Goal: Task Accomplishment & Management: Use online tool/utility

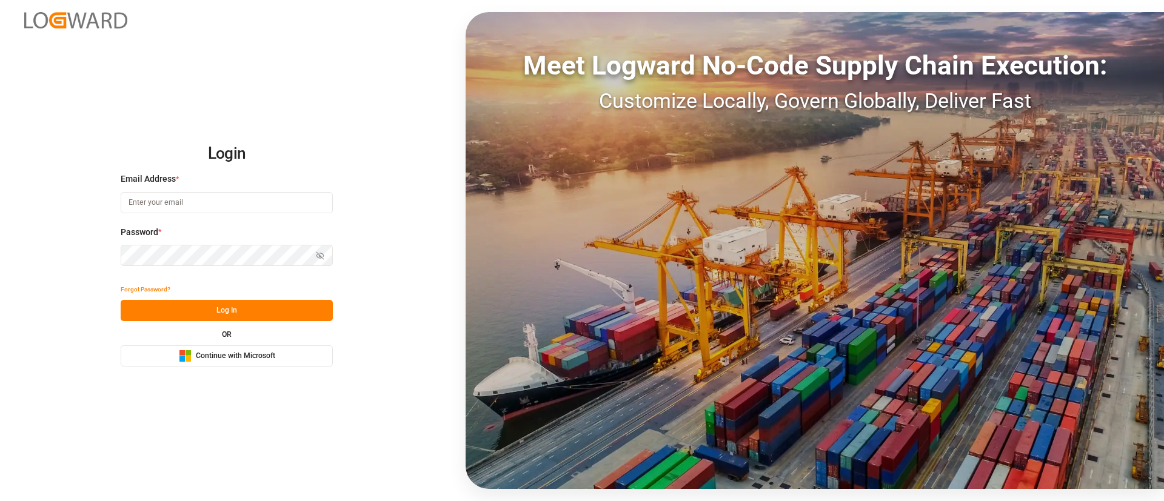
click at [256, 358] on span "Continue with Microsoft" at bounding box center [235, 356] width 79 height 11
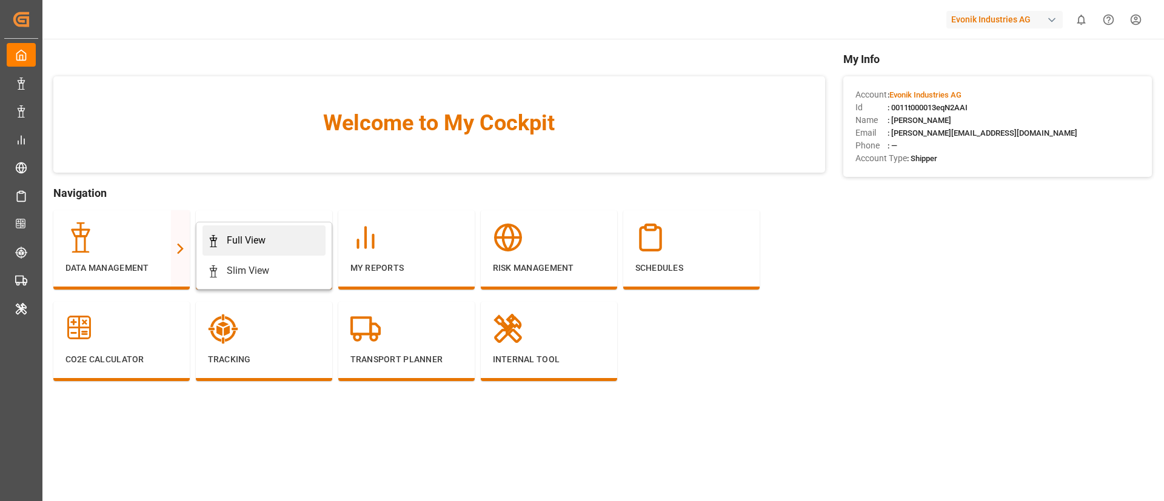
click at [220, 245] on div "Full View" at bounding box center [263, 240] width 113 height 15
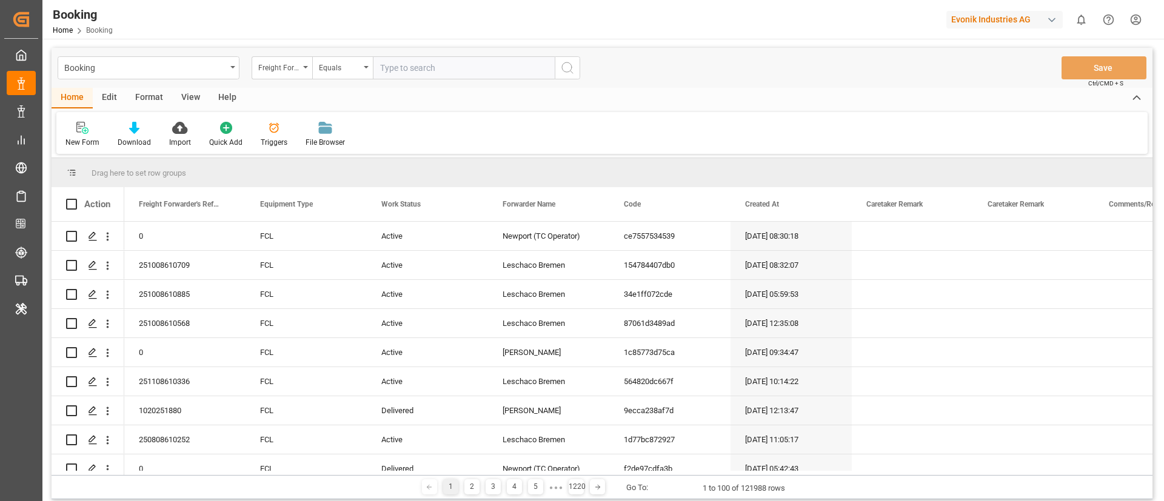
click at [145, 100] on div "Format" at bounding box center [149, 98] width 46 height 21
click at [85, 130] on icon at bounding box center [83, 128] width 11 height 12
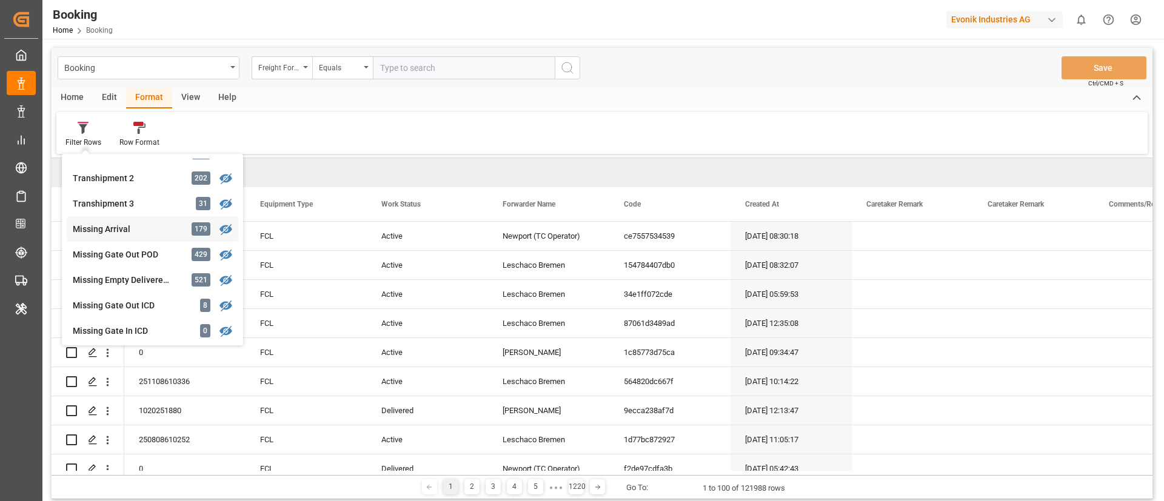
scroll to position [455, 0]
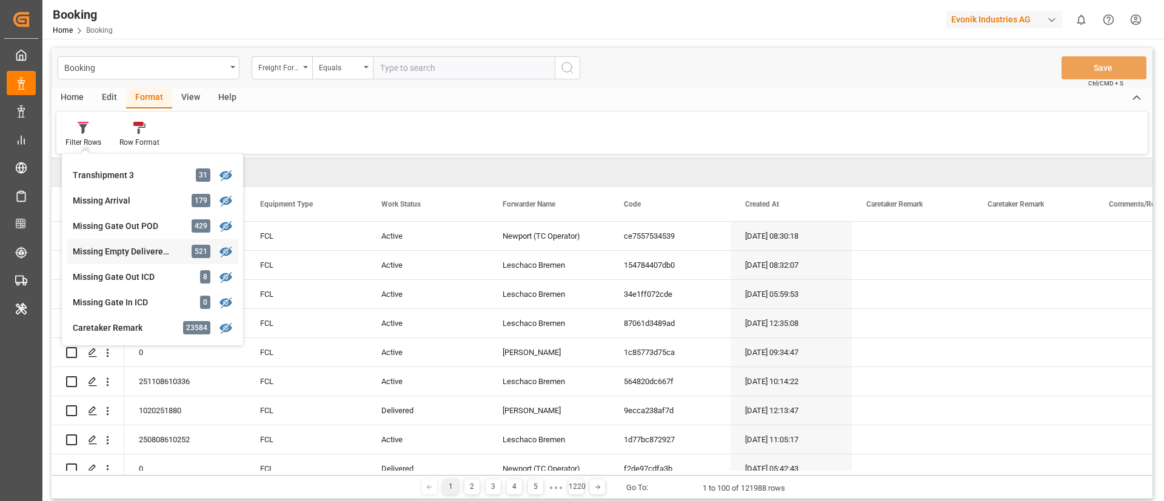
click at [127, 252] on div "Missing Empty Delivered Depot" at bounding box center [126, 251] width 106 height 13
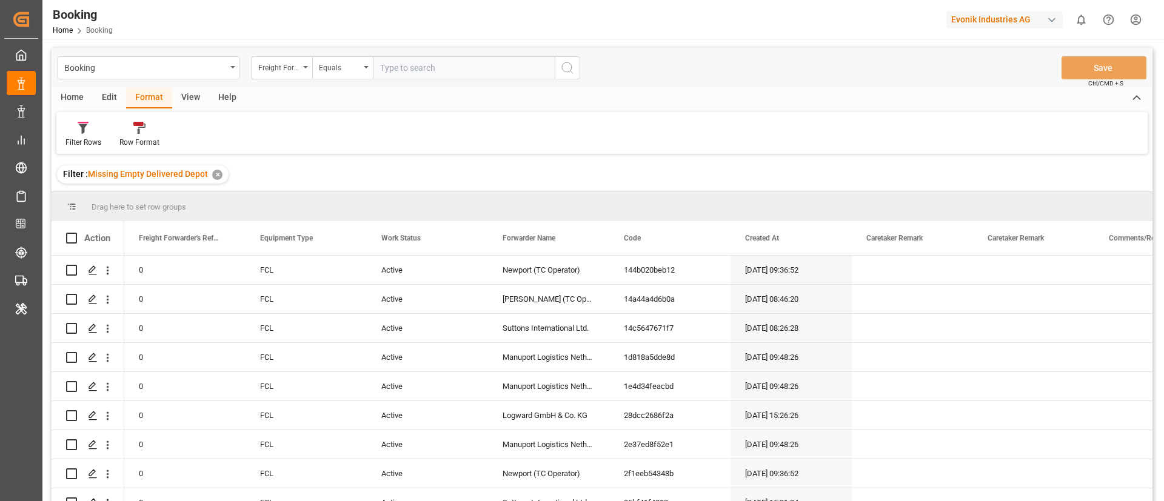
click at [184, 96] on div "View" at bounding box center [190, 98] width 37 height 21
click at [72, 133] on icon at bounding box center [78, 128] width 12 height 12
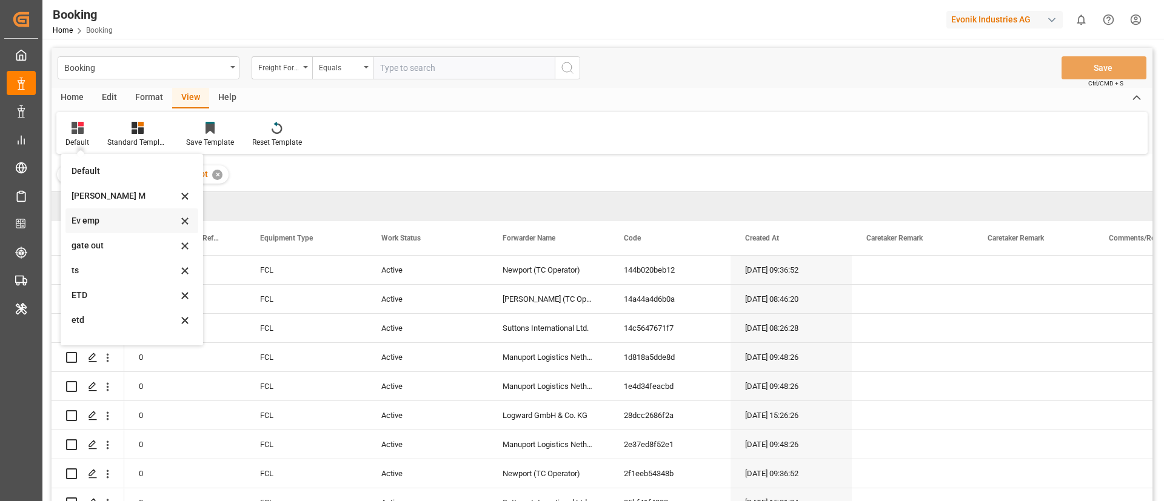
click at [109, 222] on div "Ev emp" at bounding box center [125, 221] width 106 height 13
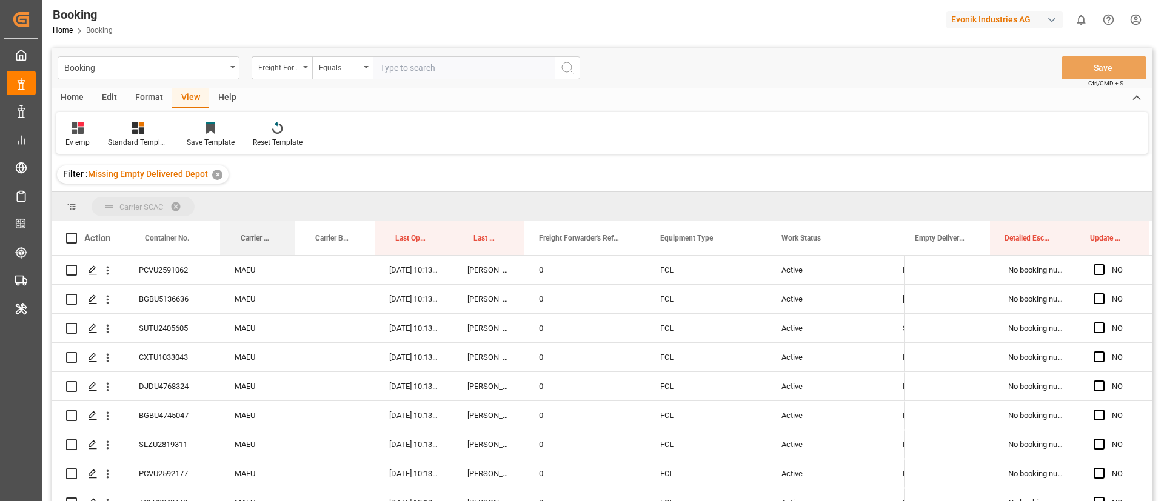
drag, startPoint x: 252, startPoint y: 237, endPoint x: 453, endPoint y: 383, distance: 248.7
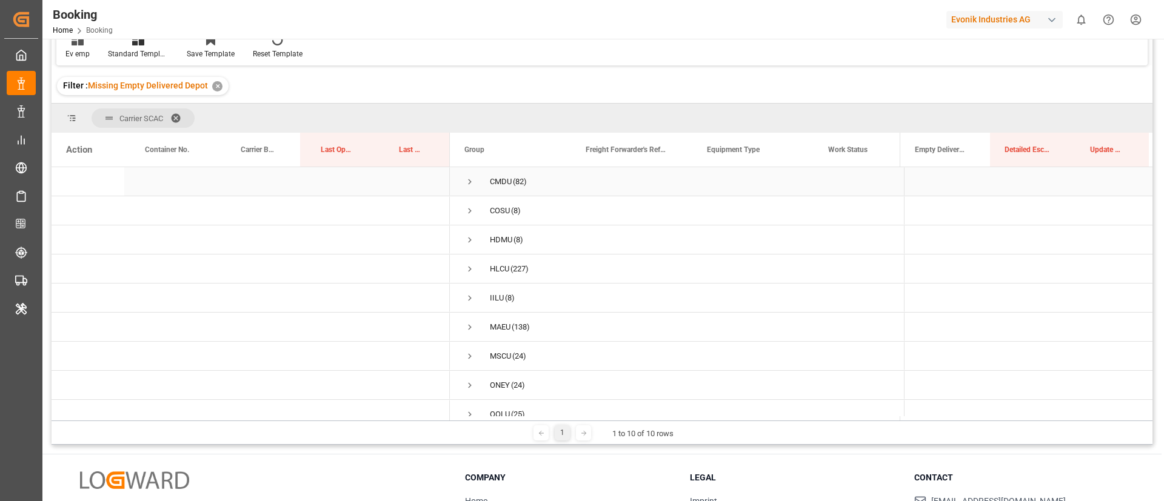
click at [470, 179] on span "Press SPACE to select this row." at bounding box center [469, 181] width 11 height 11
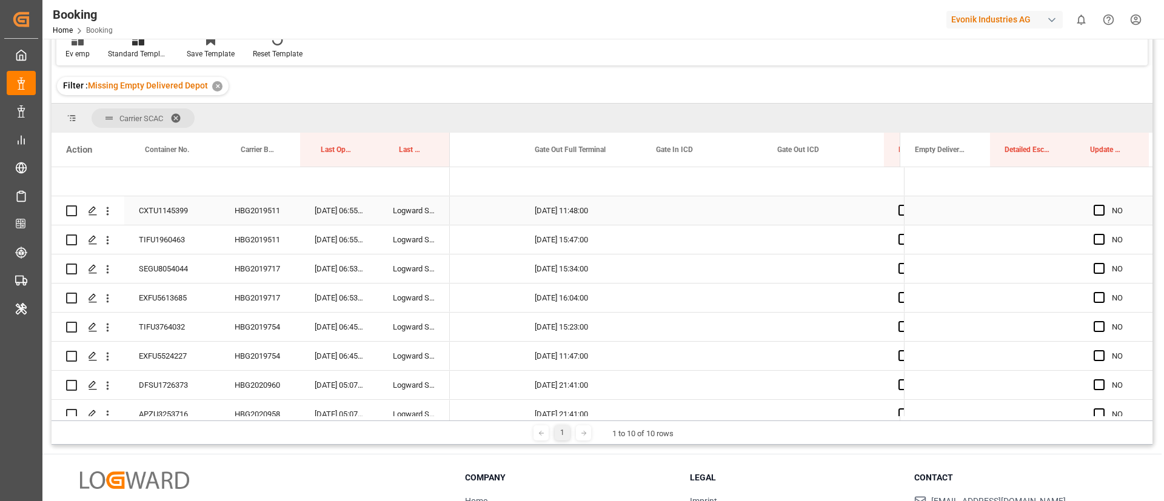
click at [255, 208] on div "HBG2019511" at bounding box center [260, 210] width 80 height 28
click at [1093, 208] on span "Press SPACE to select this row." at bounding box center [1098, 210] width 11 height 11
click at [1103, 205] on input "Press SPACE to select this row." at bounding box center [1103, 205] width 0 height 0
click at [1095, 241] on span "Press SPACE to select this row." at bounding box center [1098, 239] width 11 height 11
click at [1103, 234] on input "Press SPACE to select this row." at bounding box center [1103, 234] width 0 height 0
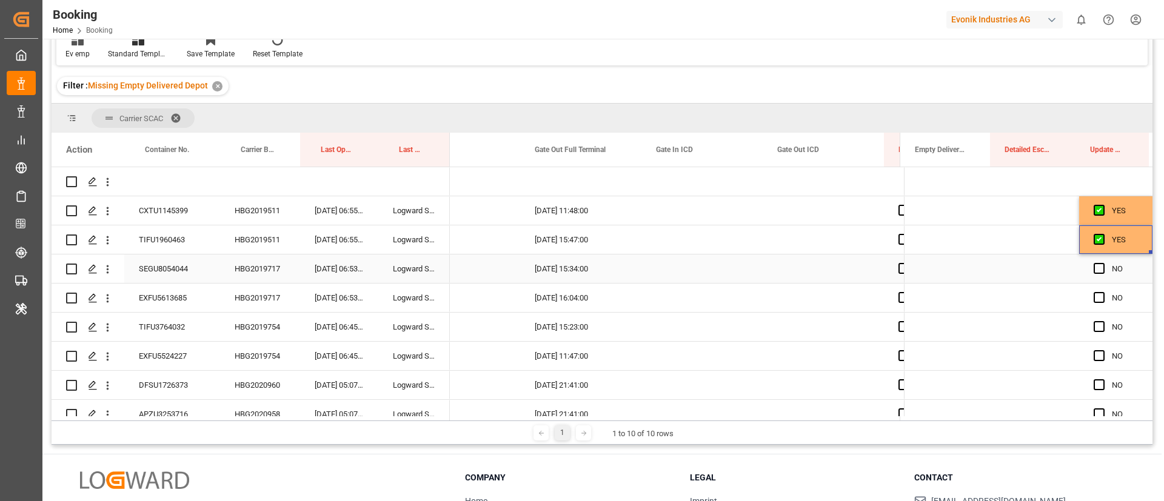
click at [256, 269] on div "HBG2019717" at bounding box center [260, 269] width 80 height 28
click at [1093, 265] on span "Press SPACE to select this row." at bounding box center [1098, 268] width 11 height 11
click at [1103, 263] on input "Press SPACE to select this row." at bounding box center [1103, 263] width 0 height 0
click at [1093, 295] on span "Press SPACE to select this row." at bounding box center [1098, 297] width 11 height 11
click at [1103, 292] on input "Press SPACE to select this row." at bounding box center [1103, 292] width 0 height 0
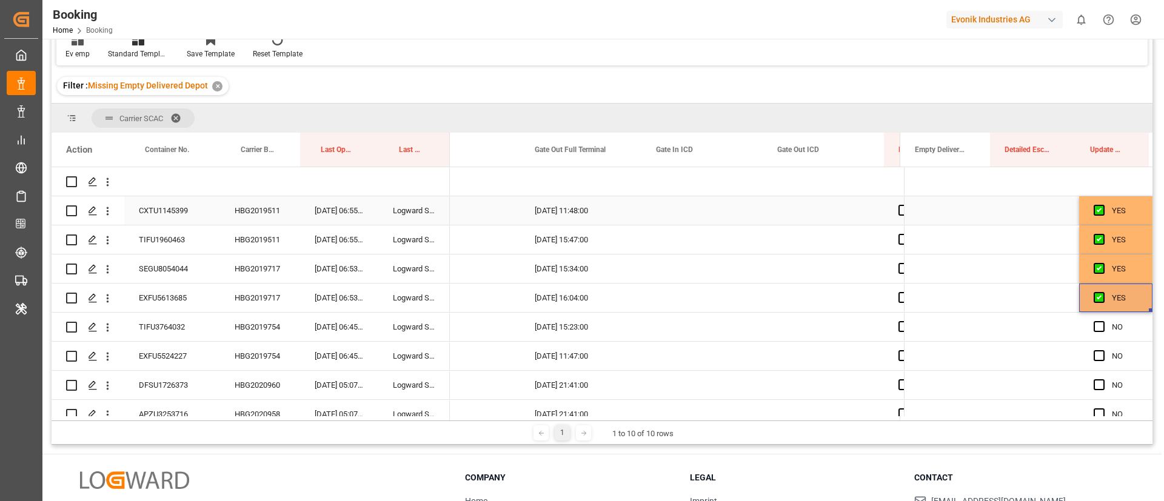
click at [161, 209] on div "CXTU1145399" at bounding box center [172, 210] width 96 height 28
click at [164, 239] on div "TIFU1960463" at bounding box center [172, 239] width 96 height 28
click at [166, 274] on div "SEGU8054044" at bounding box center [172, 269] width 96 height 28
click at [164, 299] on div "EXFU5613685" at bounding box center [172, 298] width 96 height 28
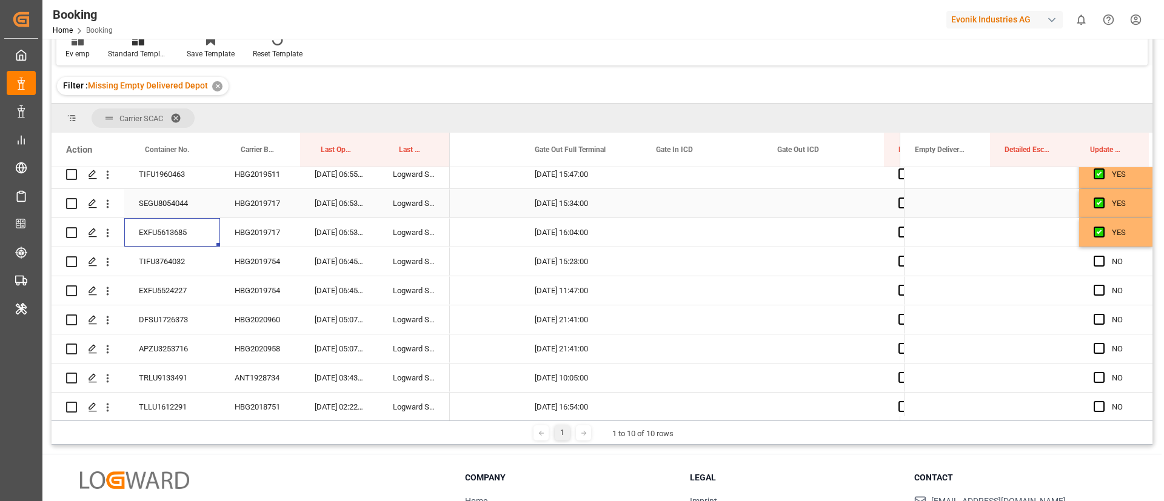
scroll to position [91, 0]
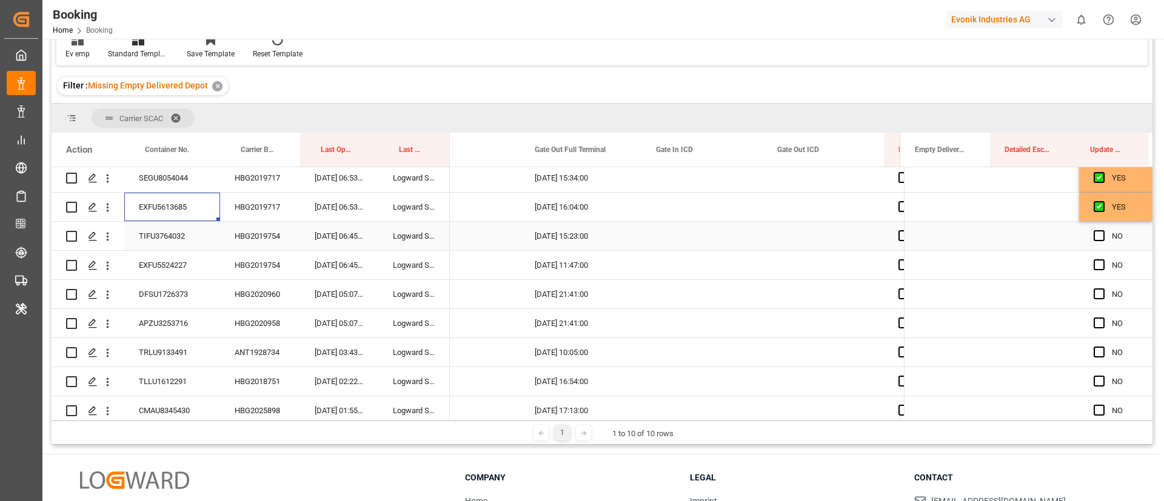
click at [270, 236] on div "HBG2019754" at bounding box center [260, 236] width 80 height 28
click at [1097, 237] on span "Press SPACE to select this row." at bounding box center [1098, 235] width 11 height 11
click at [1103, 230] on input "Press SPACE to select this row." at bounding box center [1103, 230] width 0 height 0
click at [1093, 262] on span "Press SPACE to select this row." at bounding box center [1098, 264] width 11 height 11
click at [1103, 259] on input "Press SPACE to select this row." at bounding box center [1103, 259] width 0 height 0
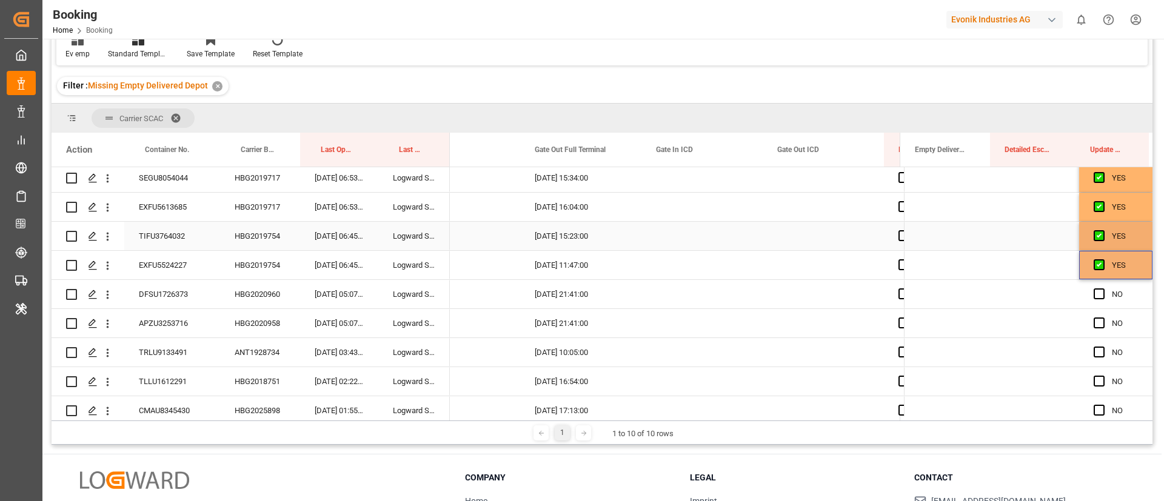
click at [177, 233] on div "TIFU3764032" at bounding box center [172, 236] width 96 height 28
click at [187, 264] on div "EXFU5524227" at bounding box center [172, 265] width 96 height 28
click at [267, 294] on div "HBG2020960" at bounding box center [260, 294] width 80 height 28
click at [167, 289] on div "DFSU1726373" at bounding box center [172, 294] width 96 height 28
click at [291, 330] on div "HBG2020958" at bounding box center [260, 323] width 80 height 28
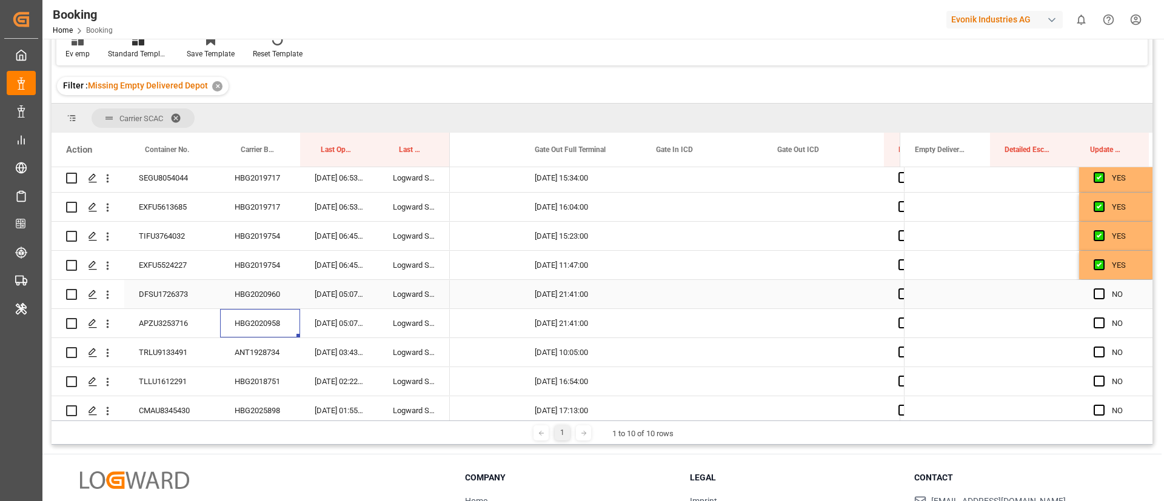
click at [1095, 292] on span "Press SPACE to select this row." at bounding box center [1098, 294] width 11 height 11
click at [1103, 289] on input "Press SPACE to select this row." at bounding box center [1103, 289] width 0 height 0
click at [1095, 320] on span "Press SPACE to select this row." at bounding box center [1098, 323] width 11 height 11
click at [1103, 318] on input "Press SPACE to select this row." at bounding box center [1103, 318] width 0 height 0
click at [162, 328] on div "APZU3253716" at bounding box center [172, 323] width 96 height 28
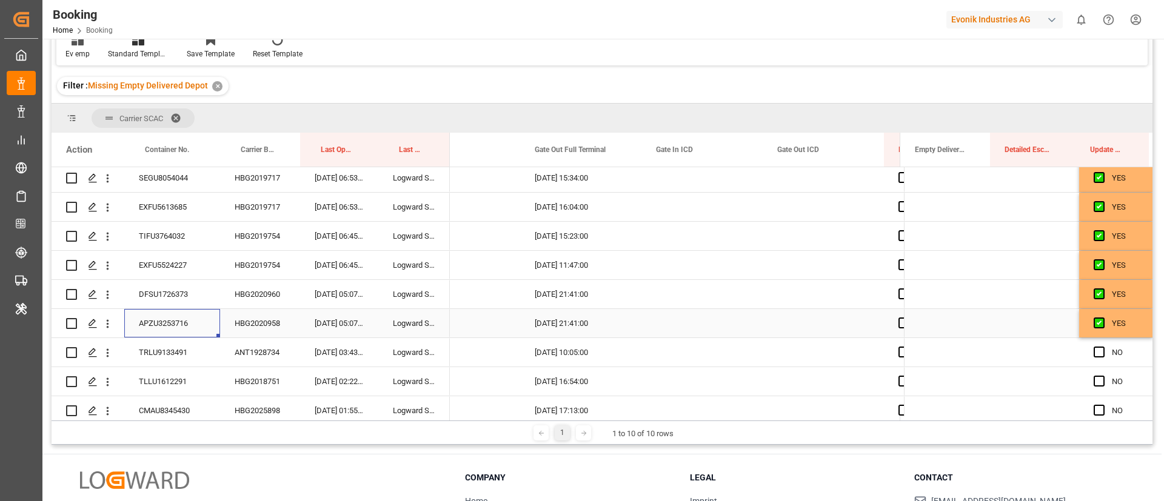
click at [270, 325] on div "HBG2020958" at bounding box center [260, 323] width 80 height 28
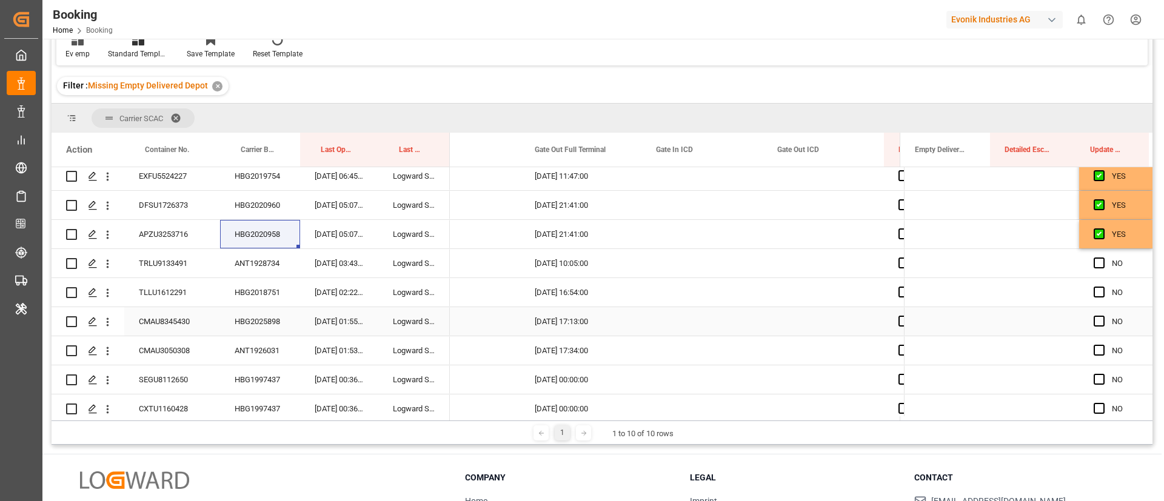
scroll to position [182, 0]
click at [130, 269] on div "TRLU9133491" at bounding box center [172, 261] width 96 height 28
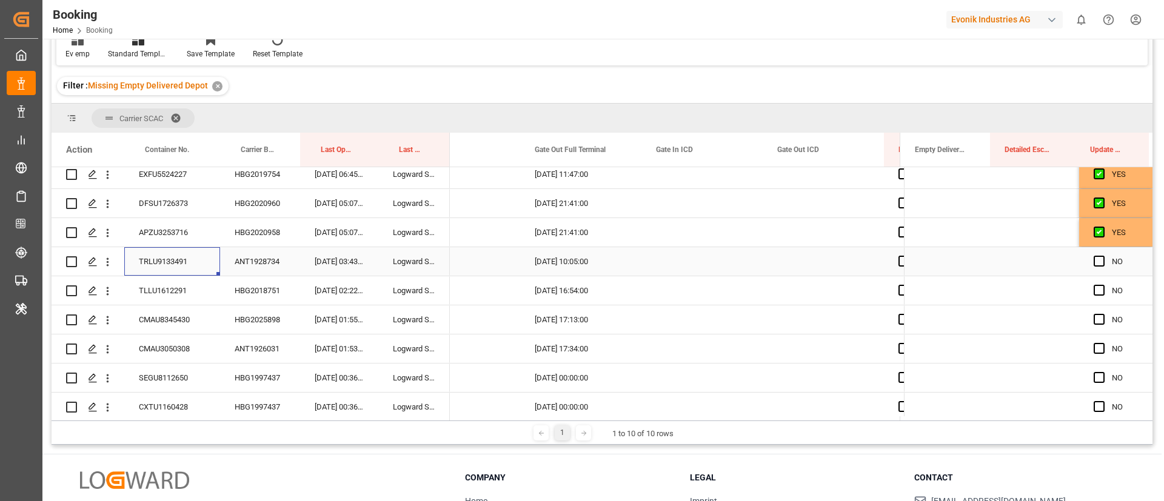
click at [932, 261] on div "Press SPACE to select this row." at bounding box center [949, 261] width 90 height 28
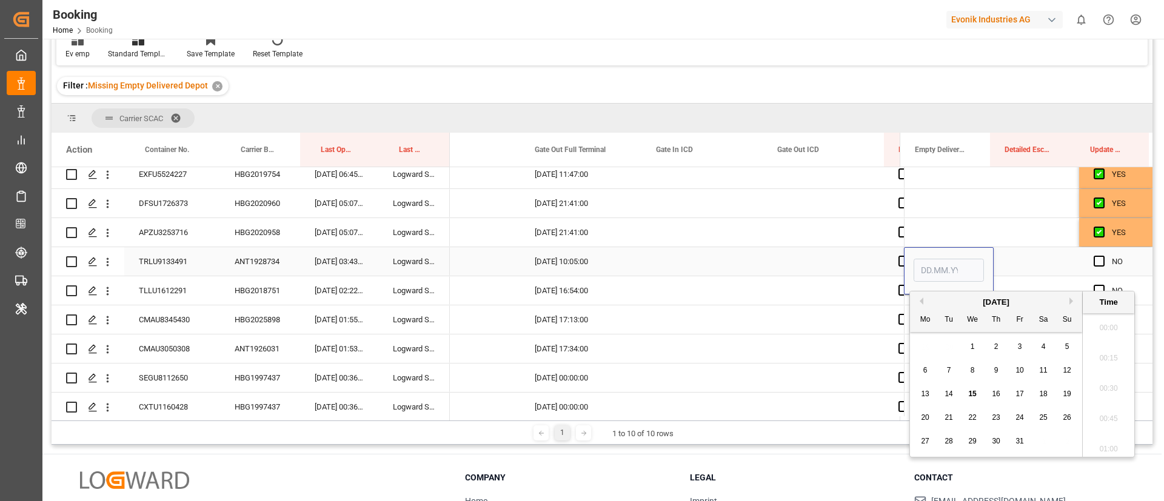
scroll to position [1853, 0]
click at [974, 398] on span "15" at bounding box center [972, 394] width 8 height 8
type input "15.10.2025 00:00"
click at [1093, 262] on span "Press SPACE to select this row." at bounding box center [1098, 261] width 11 height 11
click at [1103, 256] on input "Press SPACE to select this row." at bounding box center [1103, 256] width 0 height 0
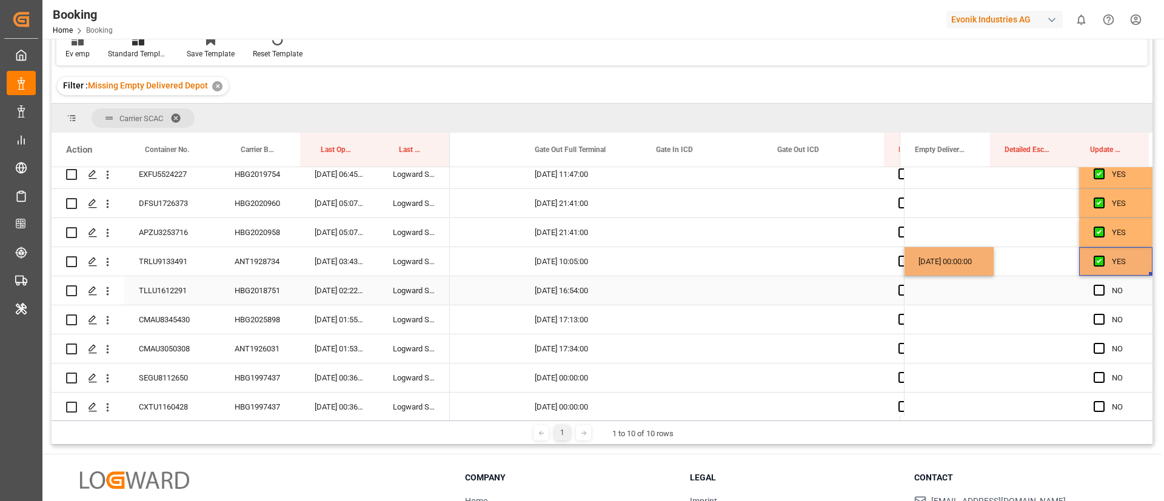
click at [175, 295] on div "TLLU1612291" at bounding box center [172, 290] width 96 height 28
click at [1093, 290] on span "Press SPACE to select this row." at bounding box center [1098, 290] width 11 height 11
click at [1103, 285] on input "Press SPACE to select this row." at bounding box center [1103, 285] width 0 height 0
click at [166, 315] on div "CMAU8345430" at bounding box center [172, 319] width 96 height 28
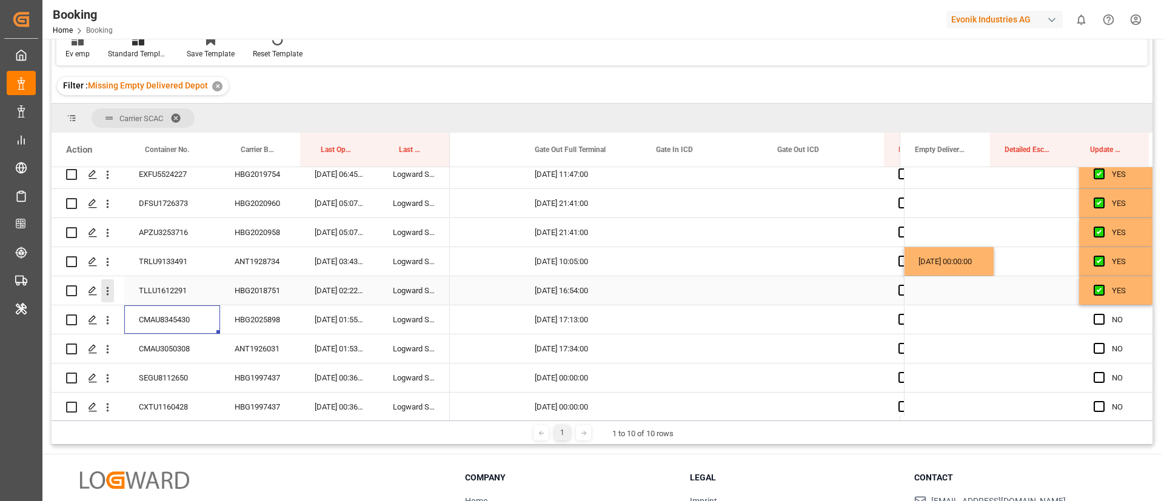
click at [109, 291] on icon "open menu" at bounding box center [107, 291] width 13 height 13
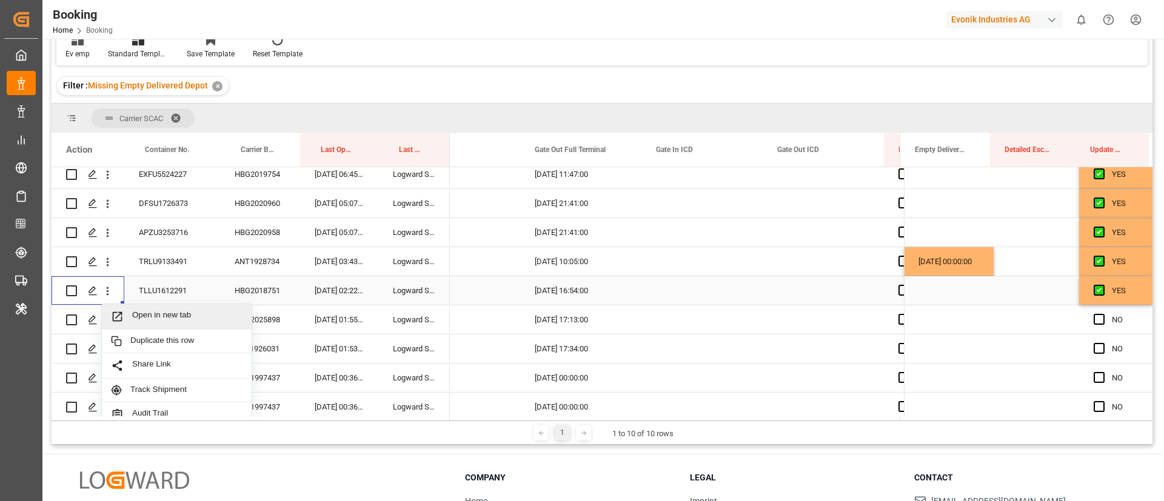
click at [276, 287] on div "HBG2018751" at bounding box center [260, 290] width 80 height 28
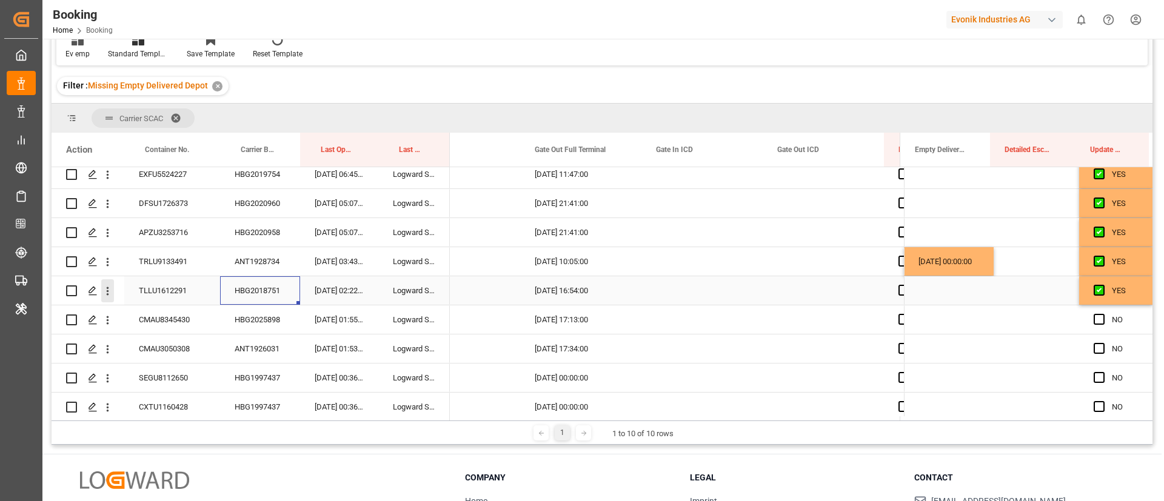
click at [110, 293] on icon "open menu" at bounding box center [107, 291] width 13 height 13
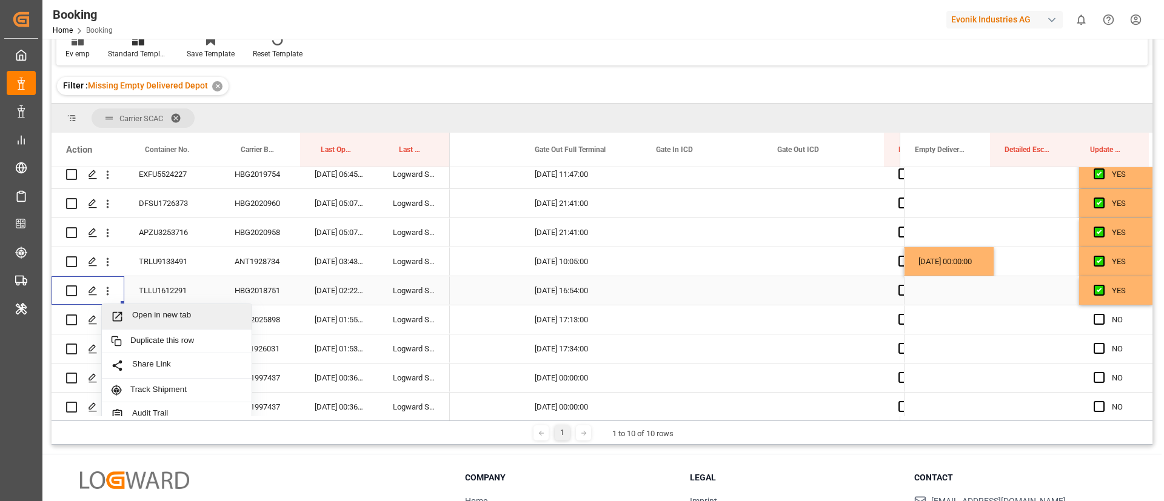
click at [148, 315] on span "Open in new tab" at bounding box center [187, 316] width 110 height 13
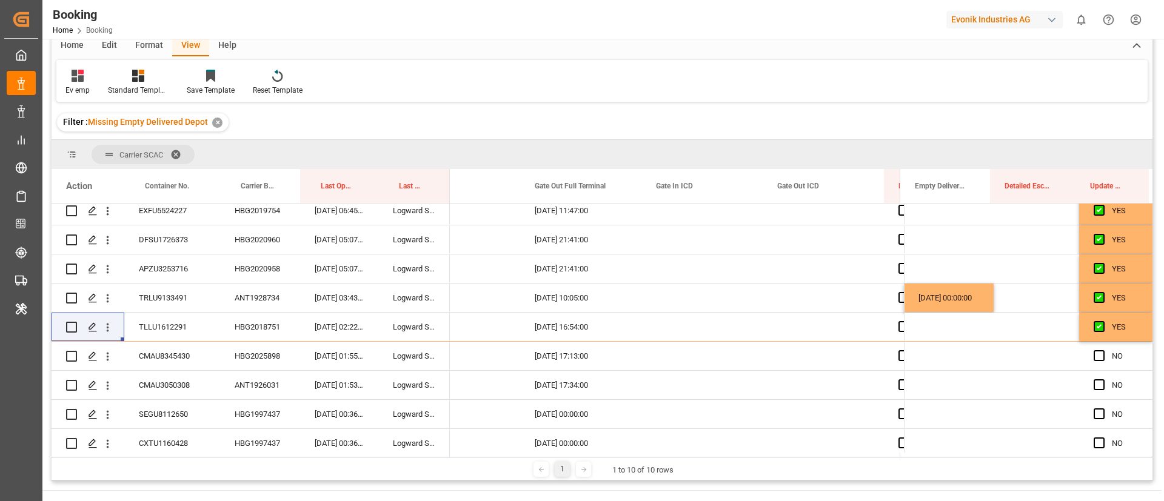
scroll to position [125, 0]
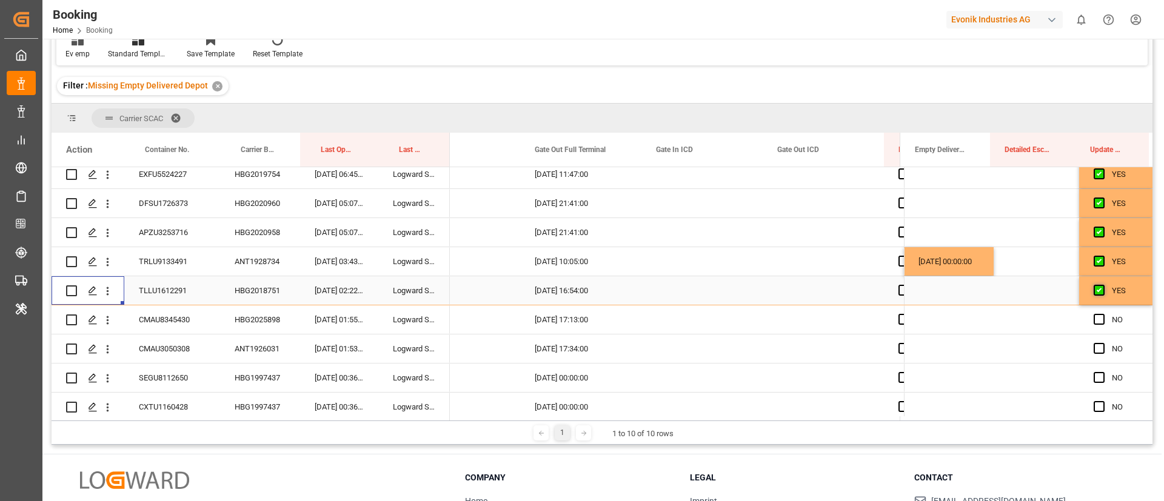
click at [1095, 289] on span "Press SPACE to select this row." at bounding box center [1098, 290] width 11 height 11
click at [1103, 285] on input "Press SPACE to select this row." at bounding box center [1103, 285] width 0 height 0
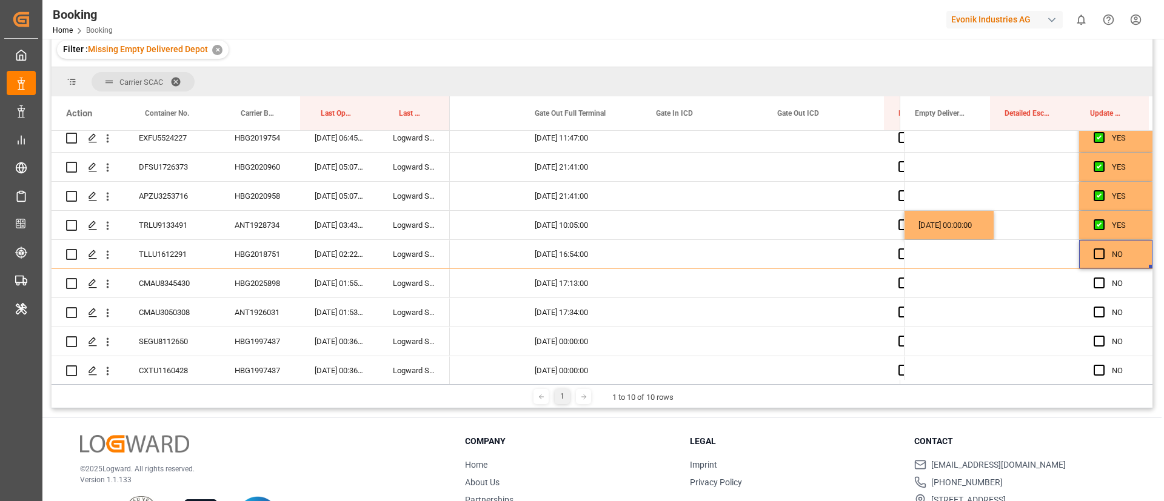
scroll to position [88, 0]
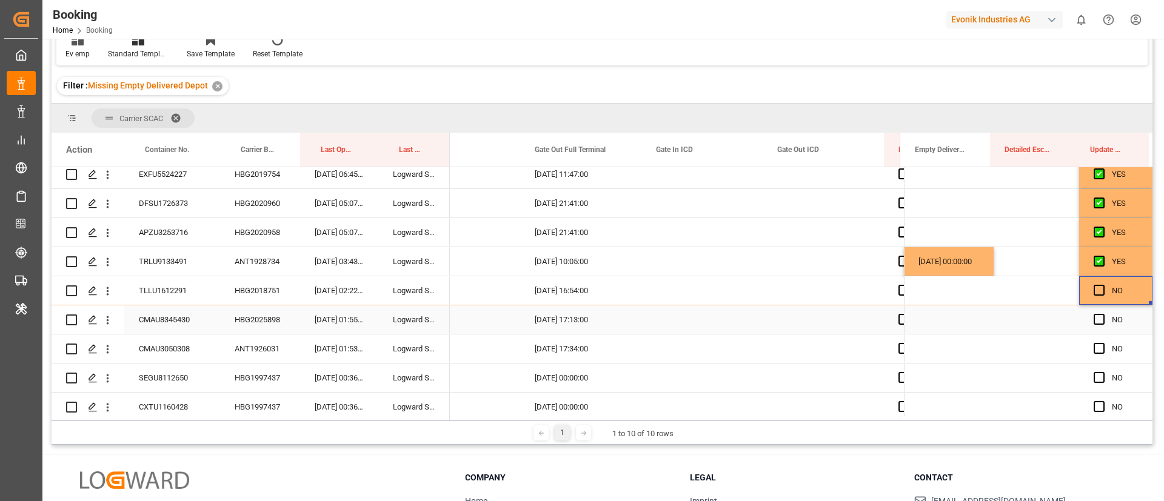
click at [261, 317] on div "HBG2025898" at bounding box center [260, 319] width 80 height 28
click at [1098, 318] on span "Press SPACE to select this row." at bounding box center [1098, 319] width 11 height 11
click at [1103, 314] on input "Press SPACE to select this row." at bounding box center [1103, 314] width 0 height 0
click at [178, 321] on div "CMAU8345430" at bounding box center [172, 319] width 96 height 28
click at [184, 347] on div "CMAU3050308" at bounding box center [172, 349] width 96 height 28
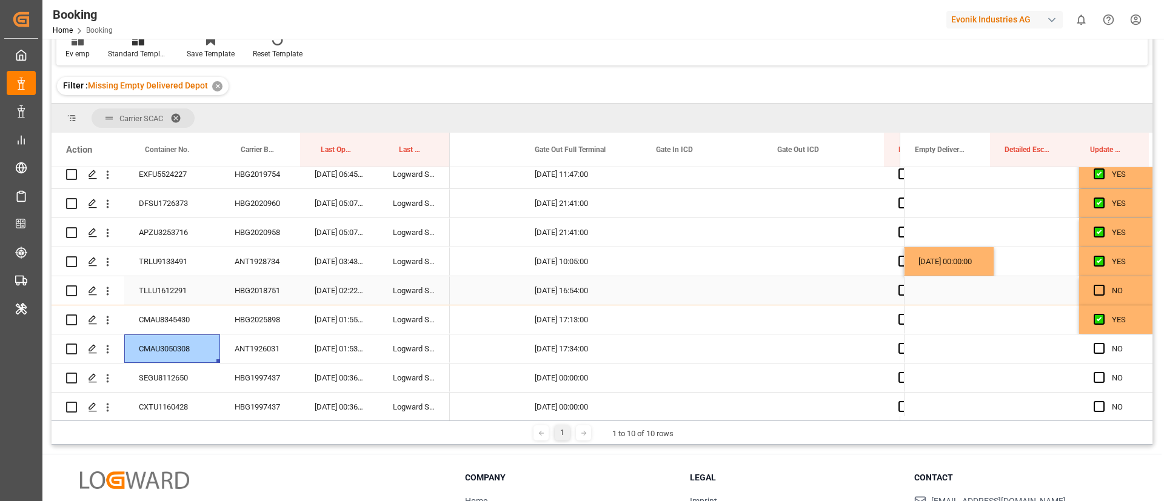
scroll to position [273, 0]
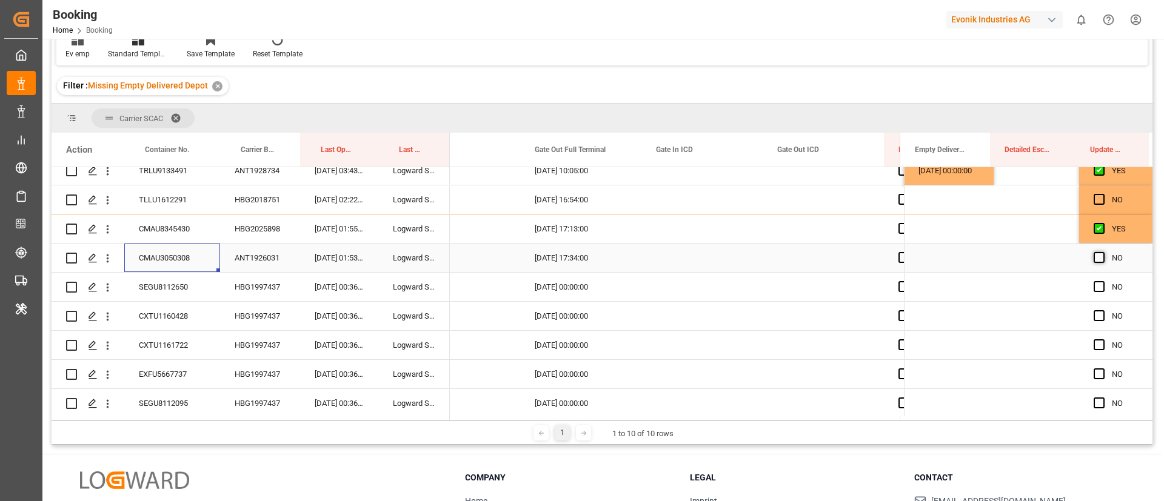
click at [1097, 258] on span "Press SPACE to select this row." at bounding box center [1098, 257] width 11 height 11
click at [1103, 252] on input "Press SPACE to select this row." at bounding box center [1103, 252] width 0 height 0
click at [924, 258] on div "Press SPACE to select this row." at bounding box center [949, 258] width 90 height 28
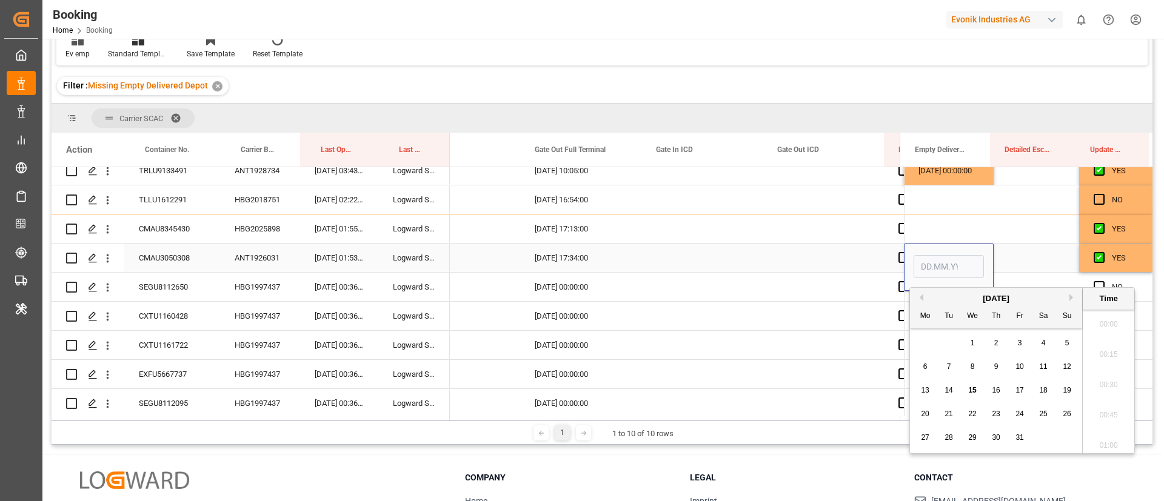
scroll to position [1883, 0]
click at [976, 389] on span "15" at bounding box center [972, 390] width 8 height 8
type input "15.10.2025 00:00"
click at [145, 287] on div "SEGU8112650" at bounding box center [172, 287] width 96 height 28
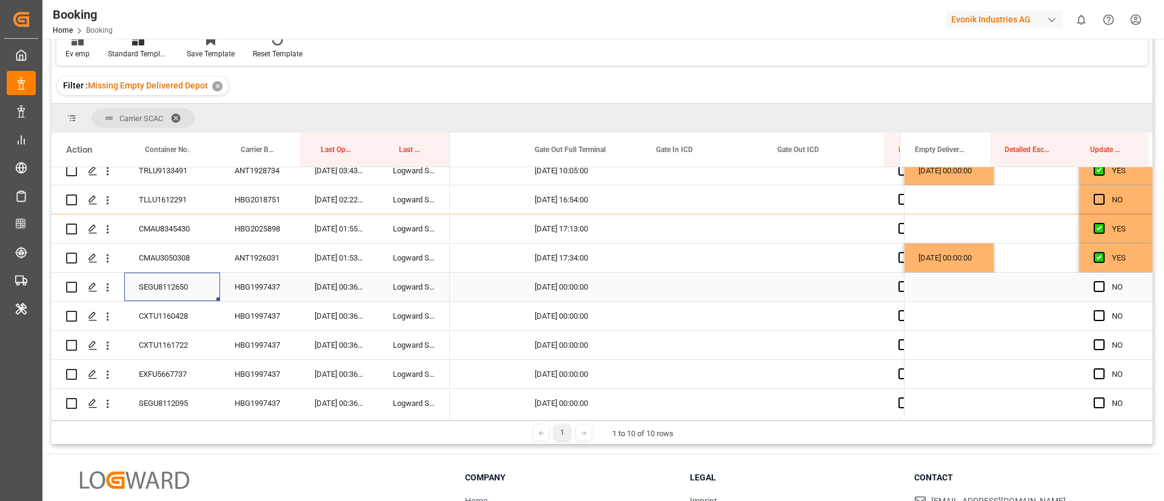
click at [1093, 287] on span "Press SPACE to select this row." at bounding box center [1098, 286] width 11 height 11
click at [1103, 281] on input "Press SPACE to select this row." at bounding box center [1103, 281] width 0 height 0
click at [178, 316] on div "CXTU1160428" at bounding box center [172, 316] width 96 height 28
click at [1097, 316] on span "Press SPACE to select this row." at bounding box center [1098, 315] width 11 height 11
click at [1103, 310] on input "Press SPACE to select this row." at bounding box center [1103, 310] width 0 height 0
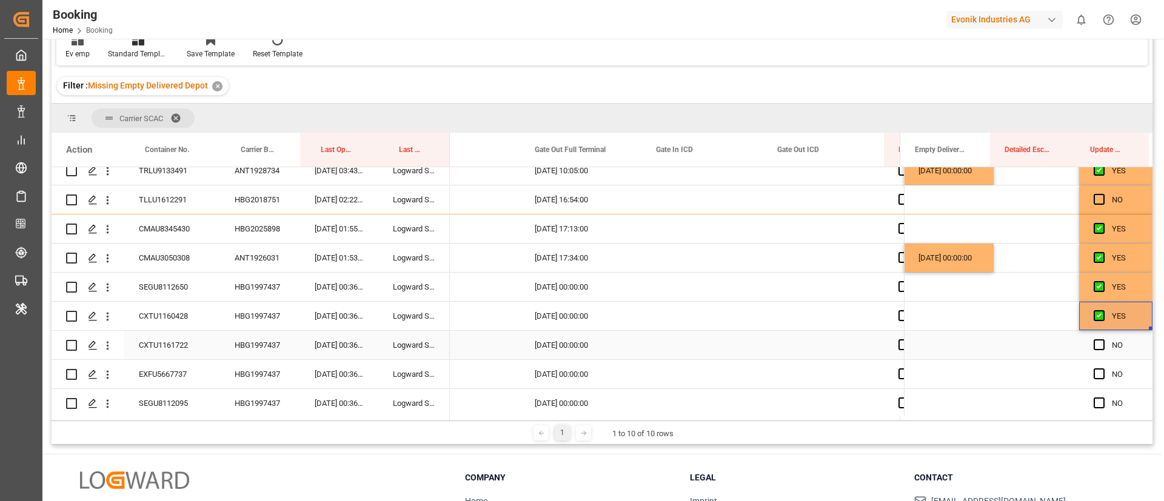
click at [172, 344] on div "CXTU1161722" at bounding box center [172, 345] width 96 height 28
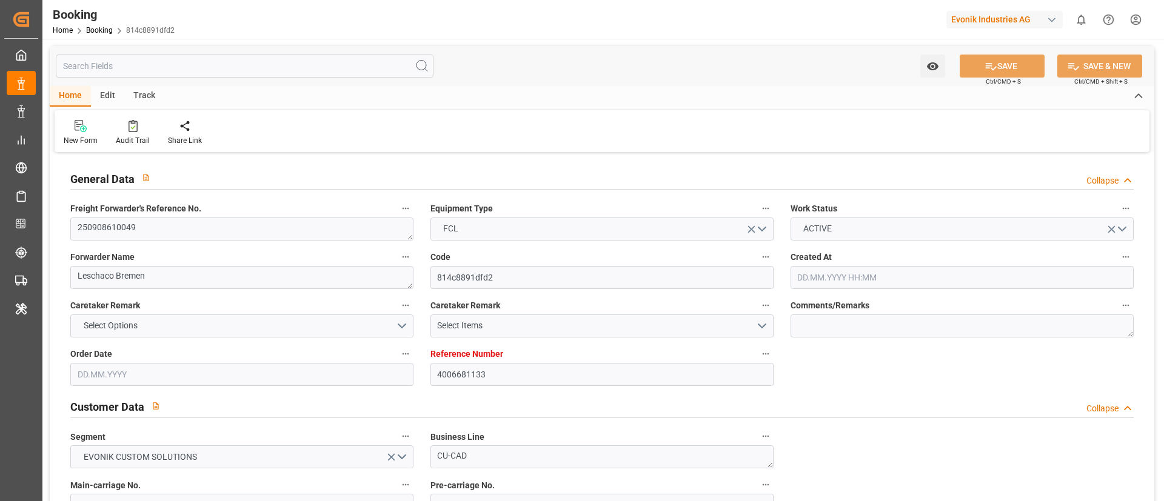
type input "4006681133"
type input "9622629"
type input "CMACGM"
type input "CMA CGM Group"
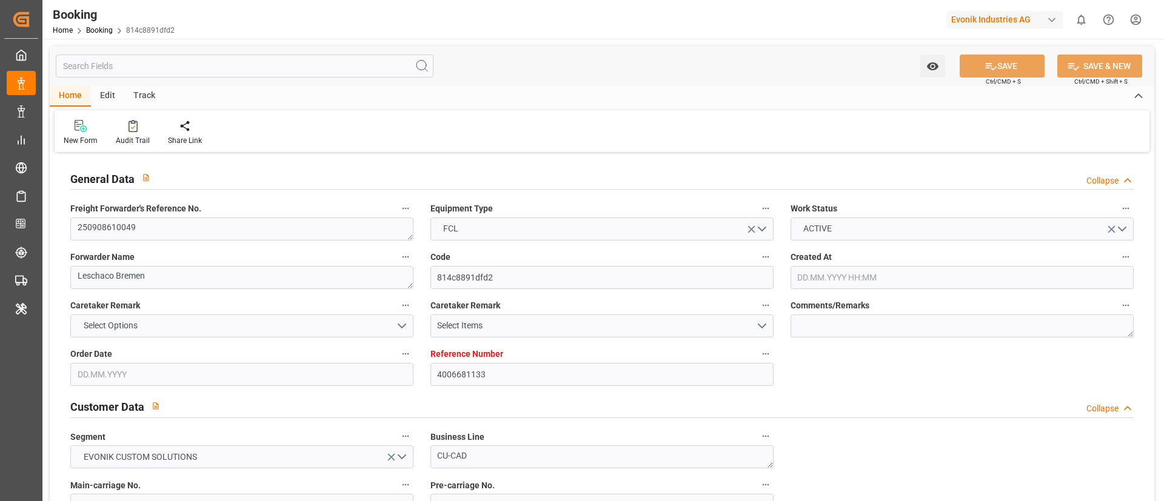
type input "DEBRV"
type input "USORF"
type input "17"
type input "USCHI"
type input "0"
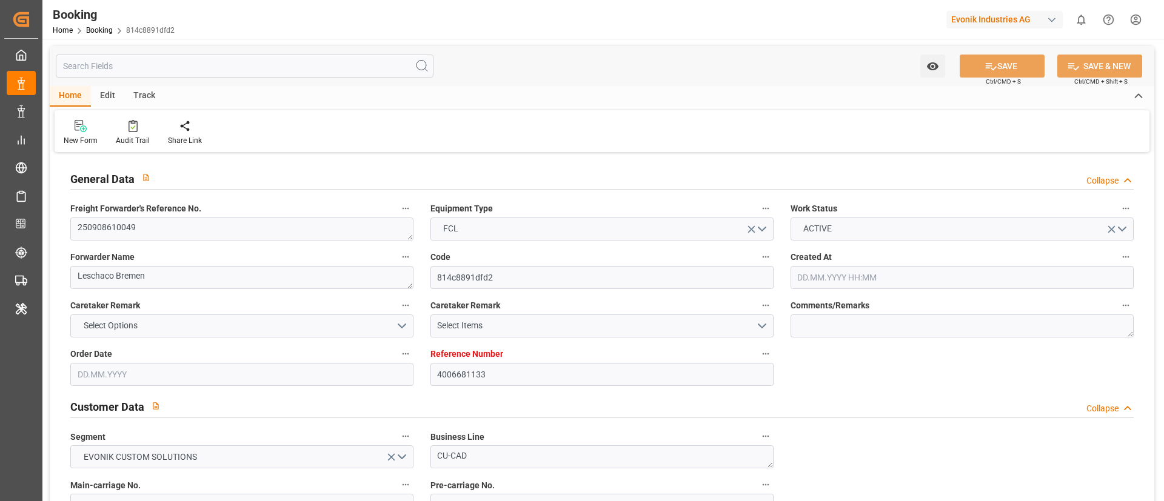
type input "DEBRV"
type input "USORF"
type input "29.07.2025 09:57"
type input "29.07.2025"
type input "25.09.2025"
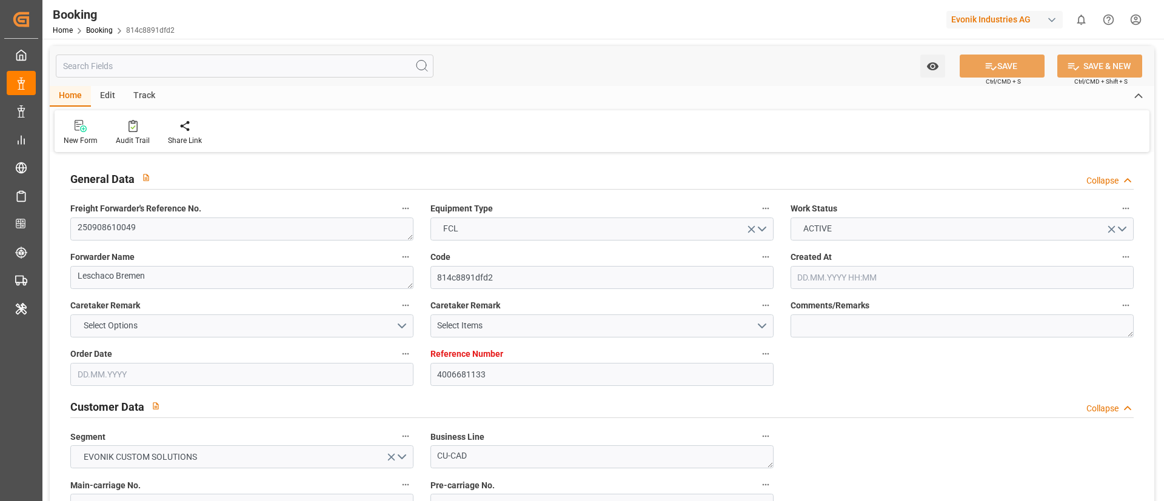
type input "29.08.2025"
type input "11.09.2025 00:00"
type input "01.09.2025"
type input "19.09.2025 12:47"
type input "18.09.2025 00:00"
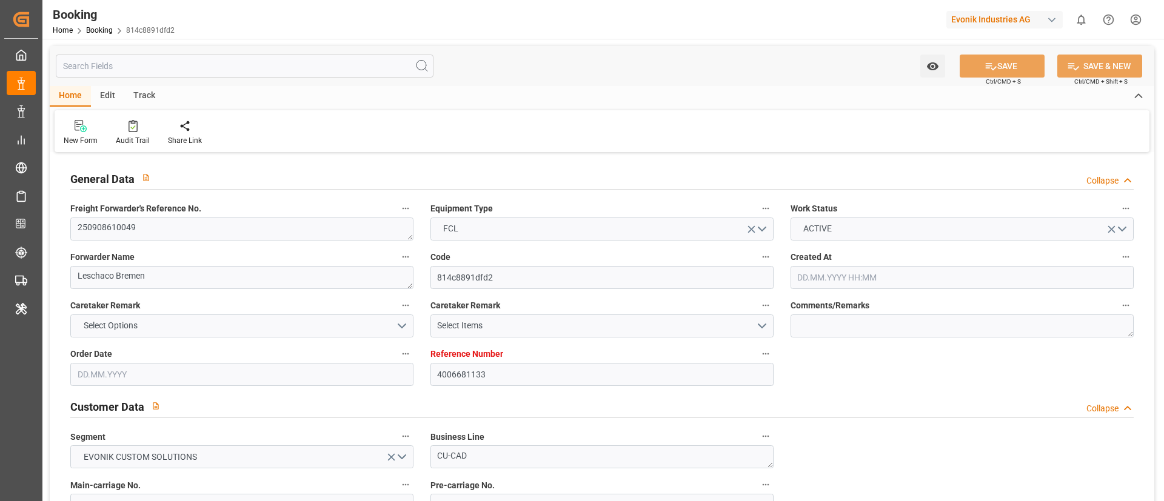
type input "19.09.2025 12:47"
type input "15.09.2025 03:49"
type input "06.10.2025 08:00"
type input "01.10.2025 00:00"
type input "06.10.2025 18:52"
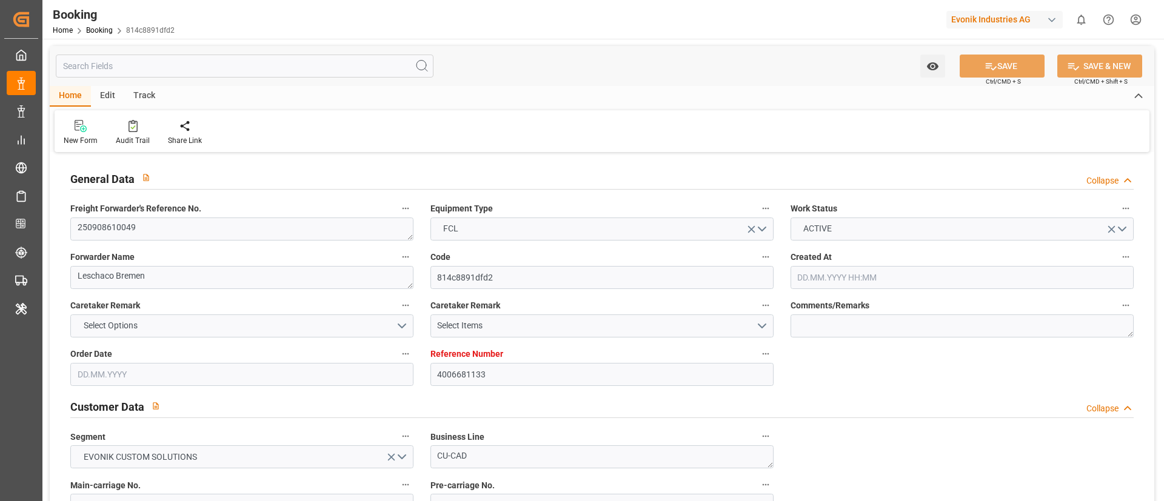
type input "11.10.2025 16:54"
type input "15.10.2025 02:22"
type input "15.10.2025"
type input "18.09.2025 11:11"
type input "19.09.2025 12:00"
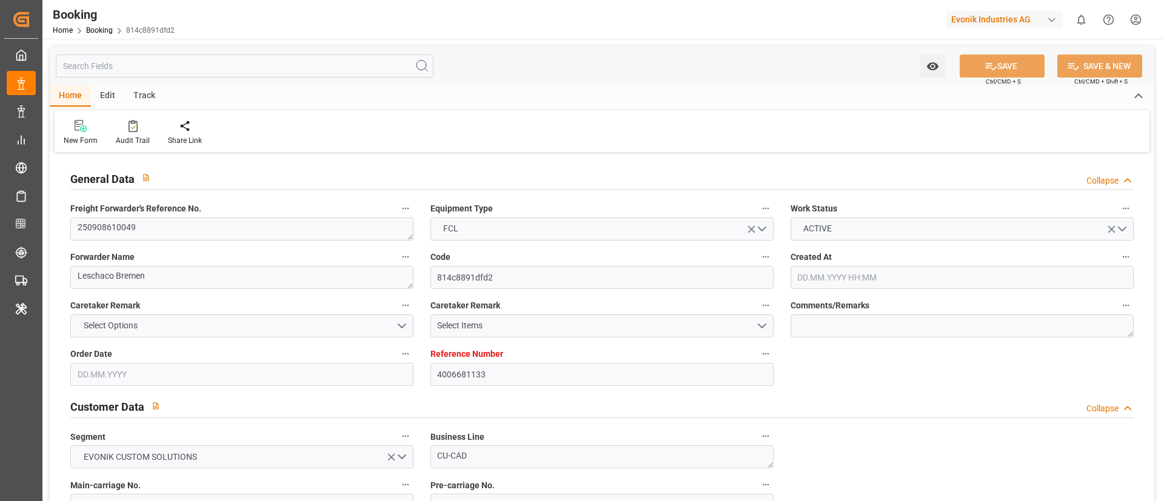
type input "19.09.2025 13:03"
type input "06.10.2025 08:00"
type input "06.10.2025 18:48"
type input "06.10.2025 18:40"
type input "07.10.2025 03:08"
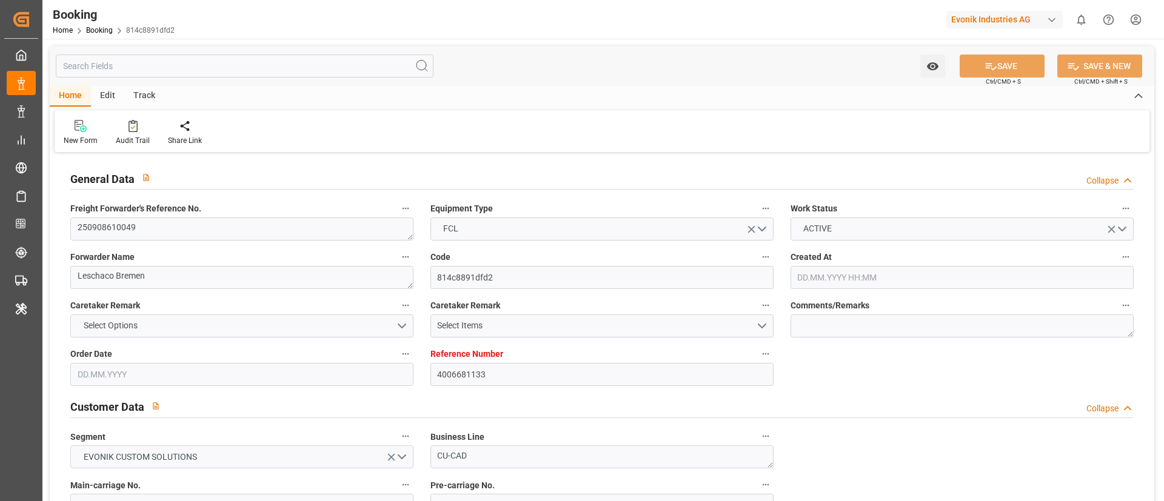
type input "11.10.2025 09:31"
type input "11.10.2025 03:08"
type input "02.10.2025 00:00"
type input "14.10.2025 16:47"
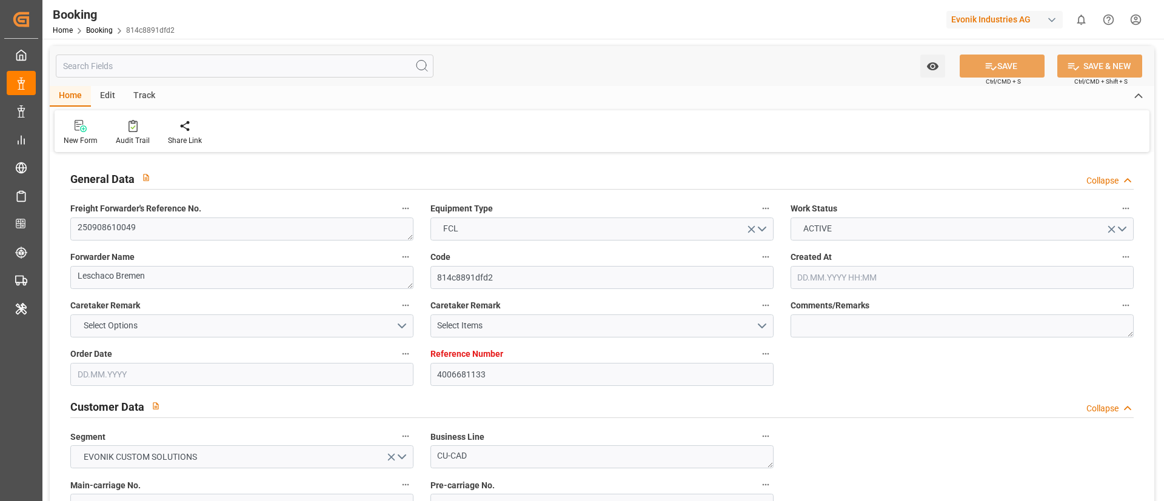
type input "02.10.2025 00:00"
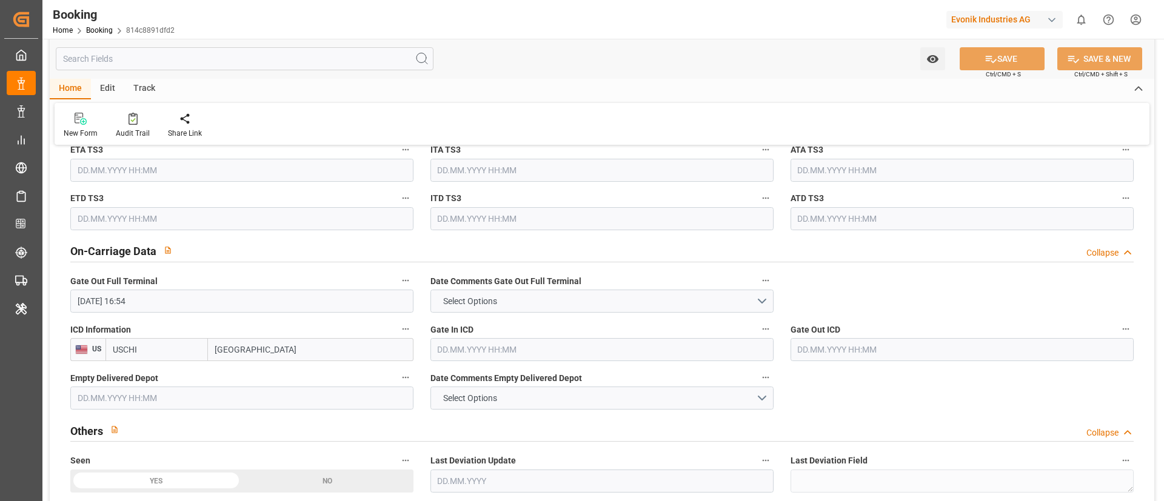
scroll to position [1727, 0]
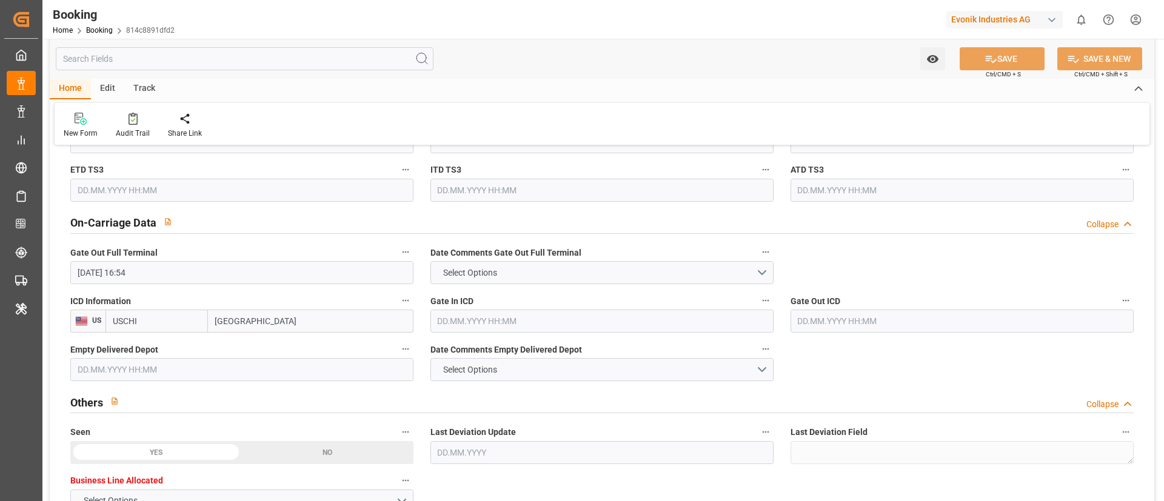
click at [512, 321] on input "text" at bounding box center [601, 321] width 343 height 23
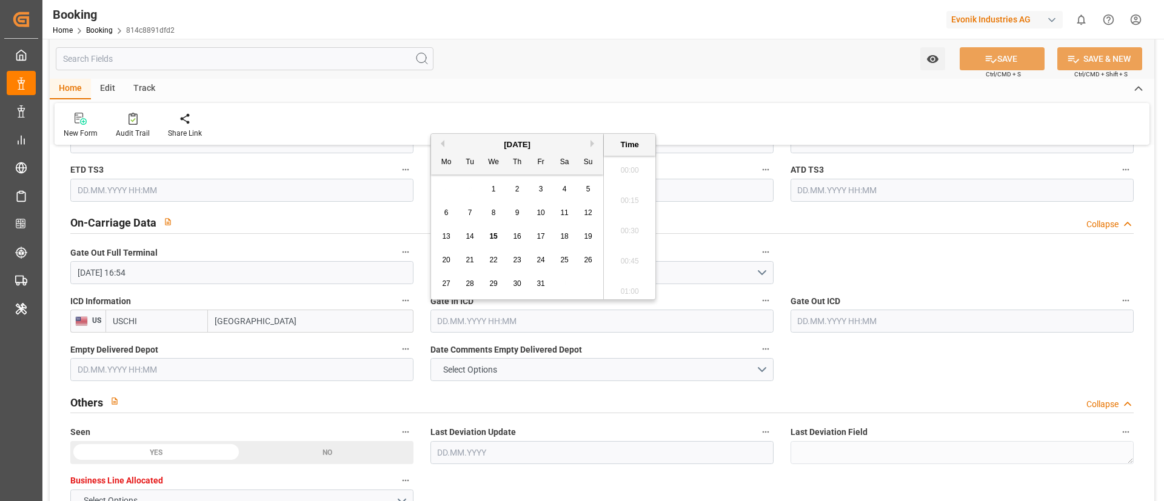
scroll to position [1853, 0]
click at [472, 236] on span "14" at bounding box center [469, 236] width 8 height 8
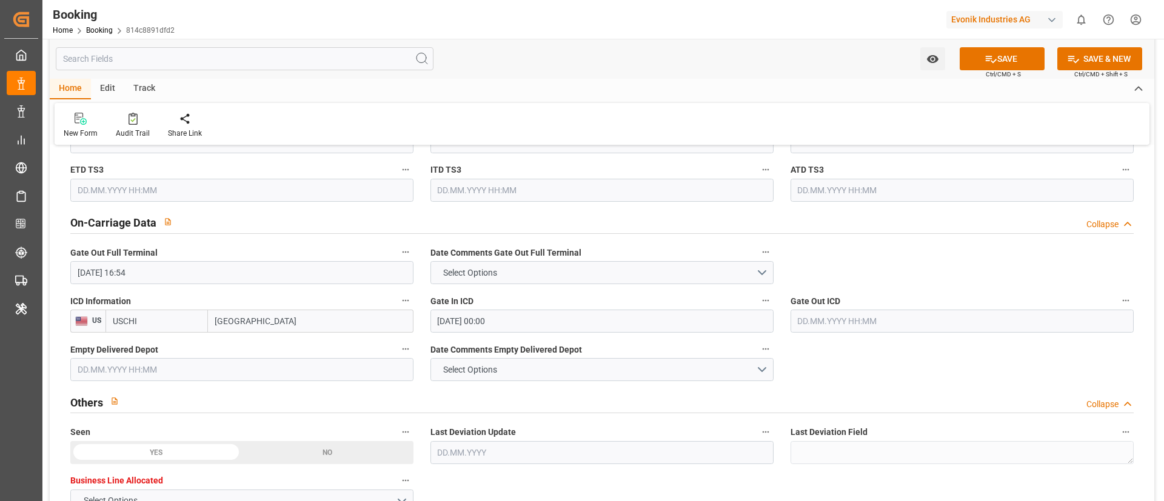
click at [679, 68] on div "Watch Option SAVE Ctrl/CMD + S SAVE & NEW Ctrl/CMD + Shift + S" at bounding box center [602, 59] width 1104 height 40
type input "14.10.2025 00:00"
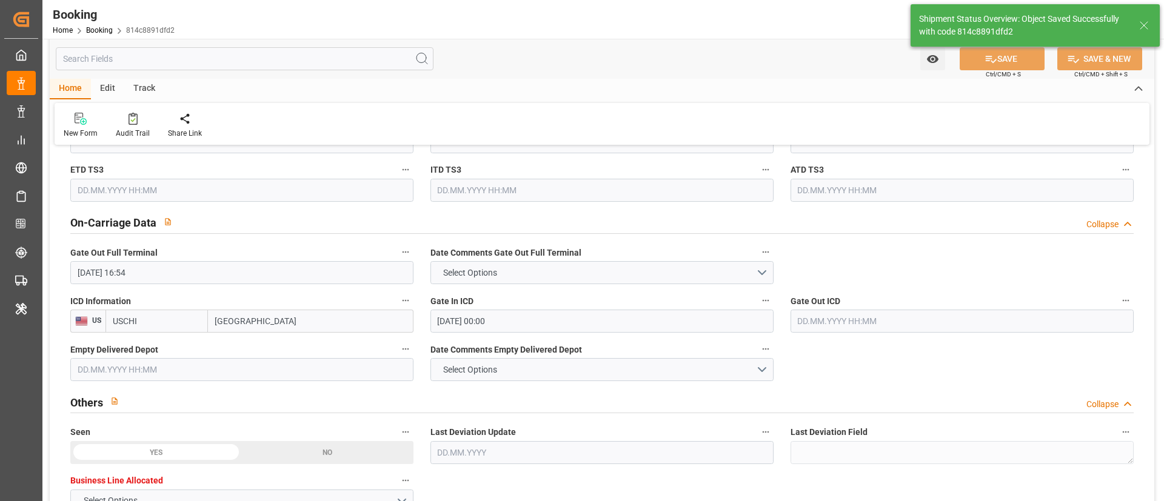
type textarea "Vismitha Mahadev"
type input "15.10.2025 10:27"
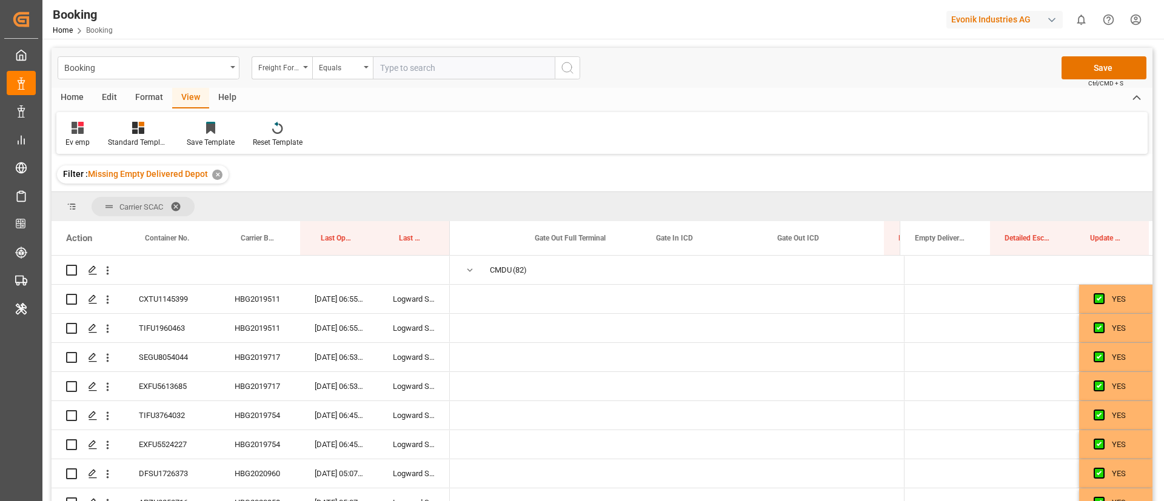
scroll to position [0, 15931]
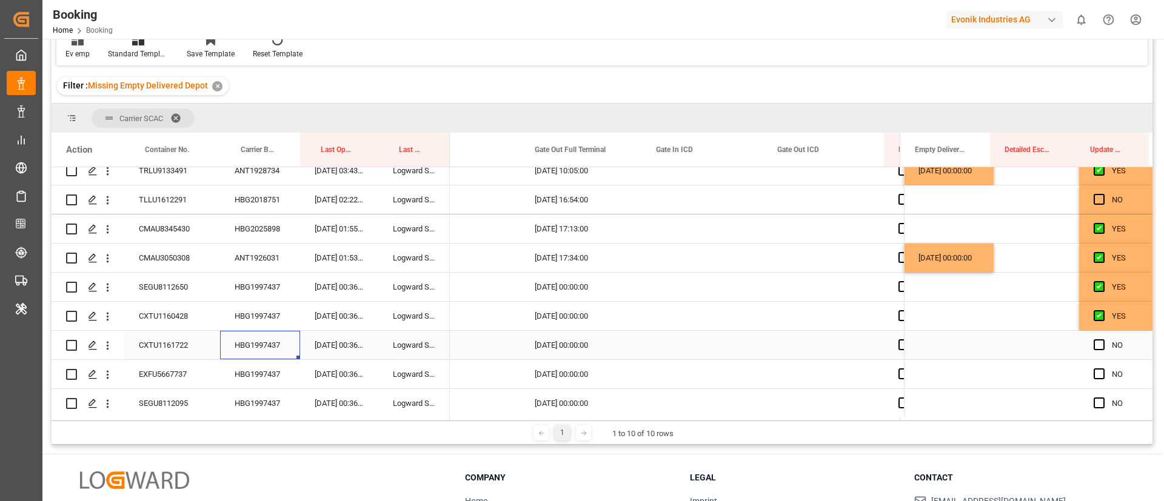
click at [1096, 347] on span "Press SPACE to select this row." at bounding box center [1098, 344] width 11 height 11
click at [1103, 339] on input "Press SPACE to select this row." at bounding box center [1103, 339] width 0 height 0
click at [251, 372] on div "HBG1997437" at bounding box center [260, 374] width 80 height 28
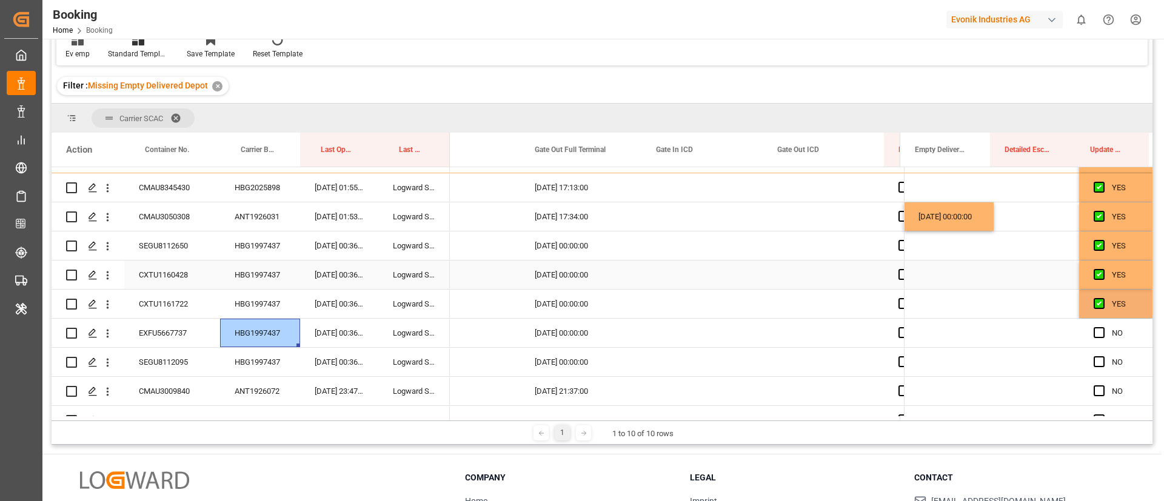
scroll to position [364, 0]
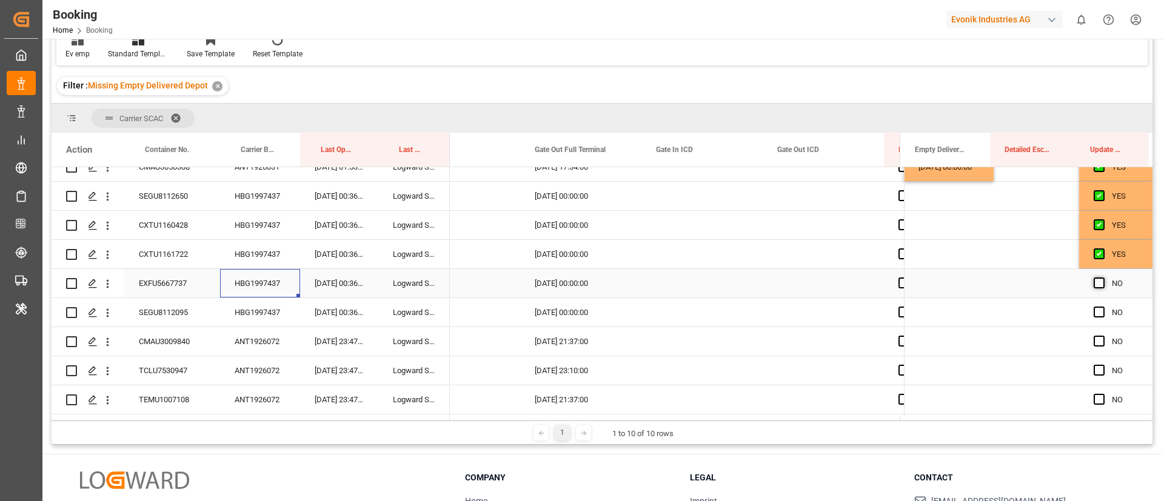
click at [1097, 285] on span "Press SPACE to select this row." at bounding box center [1098, 283] width 11 height 11
click at [1103, 278] on input "Press SPACE to select this row." at bounding box center [1103, 278] width 0 height 0
click at [1095, 312] on span "Press SPACE to select this row." at bounding box center [1098, 312] width 11 height 11
click at [1103, 307] on input "Press SPACE to select this row." at bounding box center [1103, 307] width 0 height 0
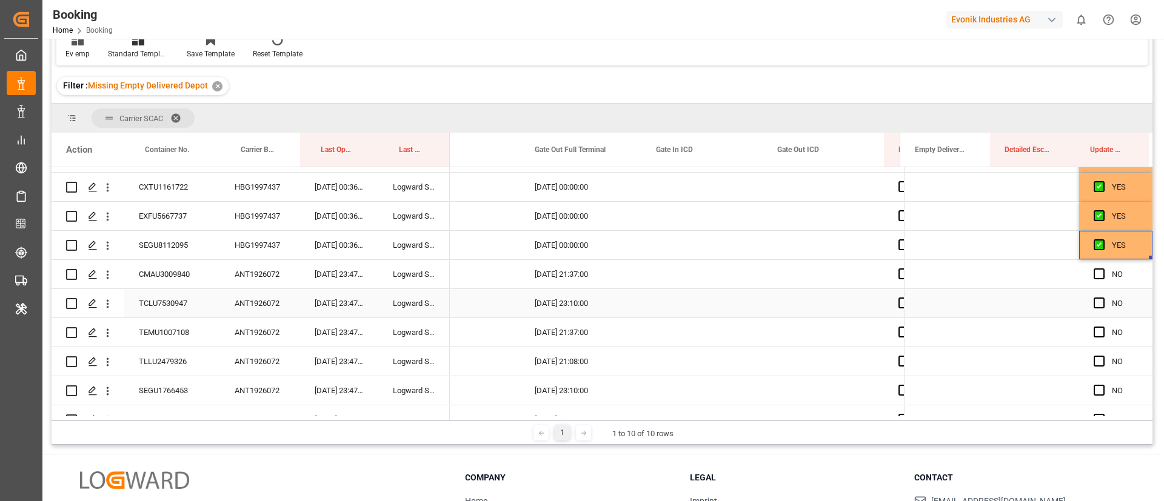
scroll to position [455, 0]
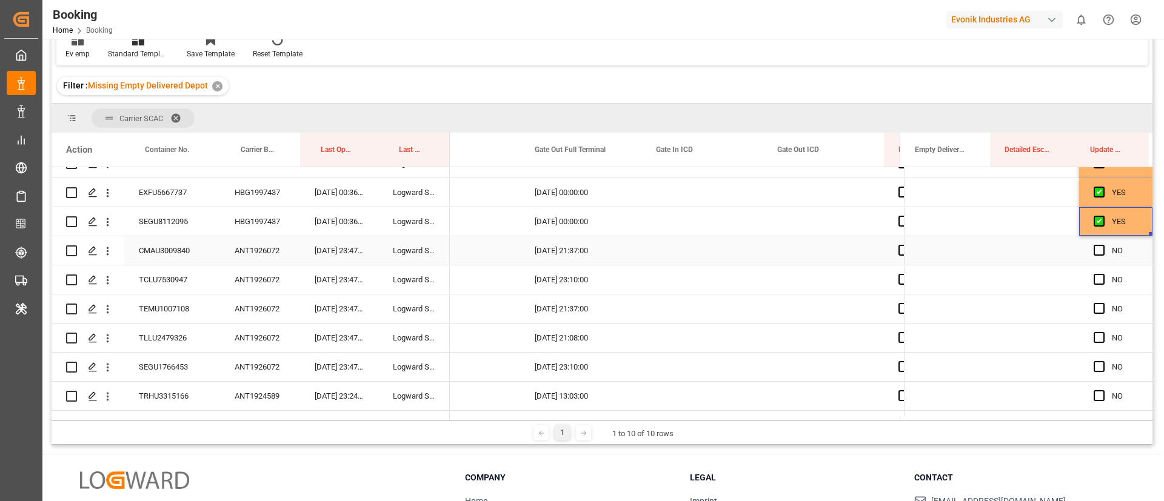
click at [264, 246] on div "ANT1926072" at bounding box center [260, 250] width 80 height 28
click at [1096, 251] on span "Press SPACE to select this row." at bounding box center [1098, 250] width 11 height 11
click at [1103, 245] on input "Press SPACE to select this row." at bounding box center [1103, 245] width 0 height 0
click at [1096, 284] on span "Press SPACE to select this row." at bounding box center [1098, 279] width 11 height 11
click at [1103, 274] on input "Press SPACE to select this row." at bounding box center [1103, 274] width 0 height 0
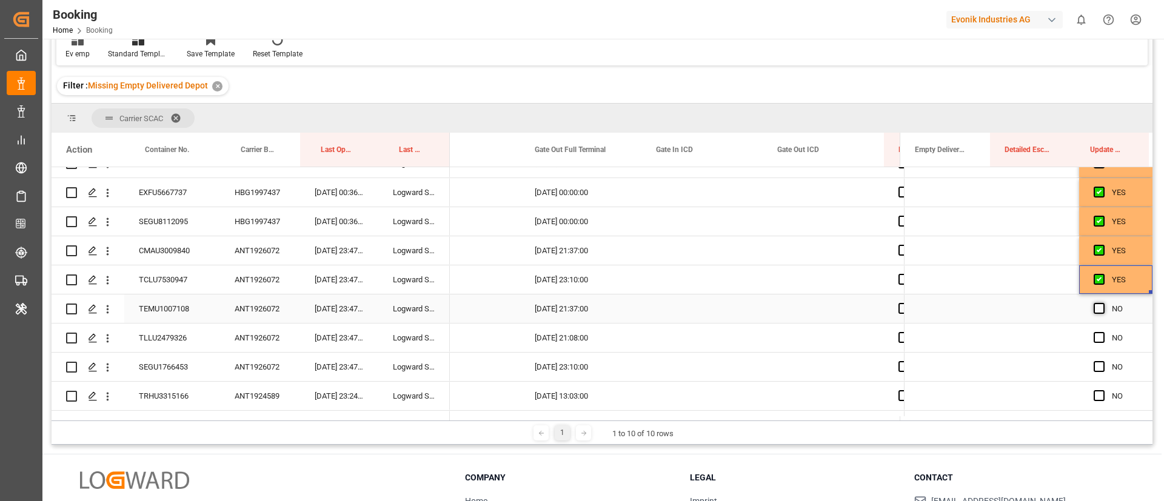
click at [1095, 310] on span "Press SPACE to select this row." at bounding box center [1098, 308] width 11 height 11
click at [1103, 303] on input "Press SPACE to select this row." at bounding box center [1103, 303] width 0 height 0
click at [1097, 336] on span "Press SPACE to select this row." at bounding box center [1098, 337] width 11 height 11
click at [1103, 332] on input "Press SPACE to select this row." at bounding box center [1103, 332] width 0 height 0
click at [1098, 365] on span "Press SPACE to select this row." at bounding box center [1098, 366] width 11 height 11
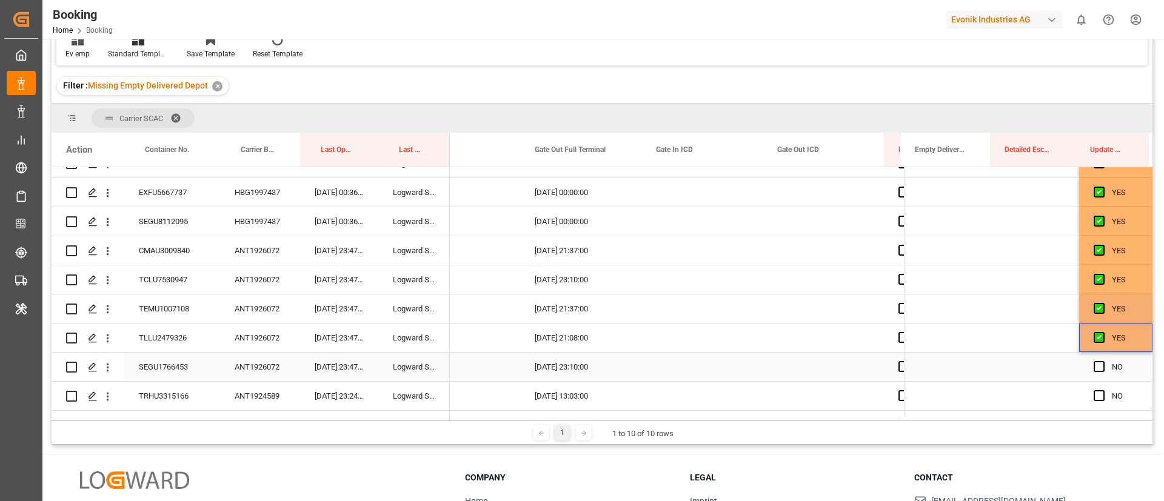
click at [1103, 361] on input "Press SPACE to select this row." at bounding box center [1103, 361] width 0 height 0
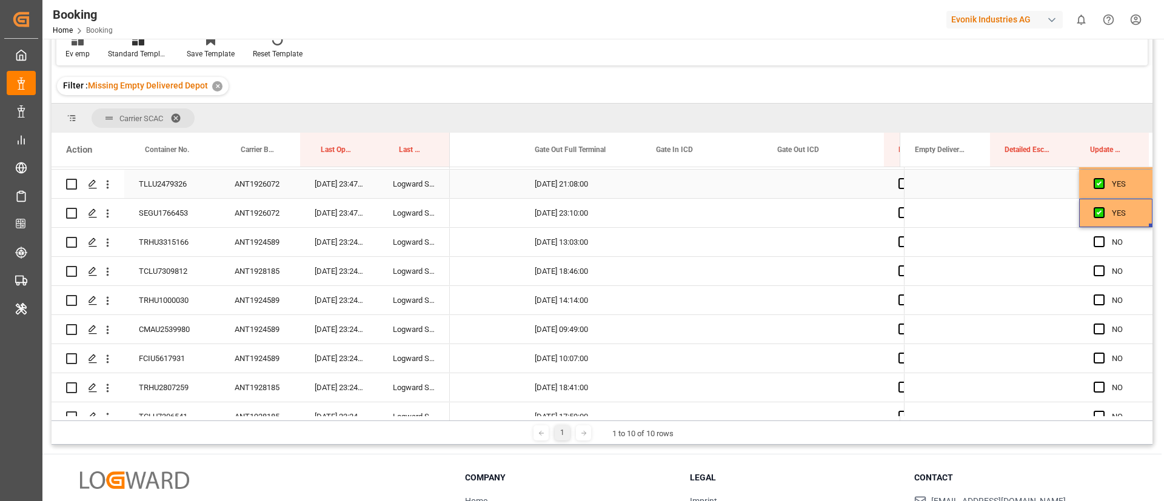
scroll to position [636, 0]
click at [264, 216] on div "ANT1924589" at bounding box center [260, 214] width 80 height 28
click at [1099, 215] on span "Press SPACE to select this row." at bounding box center [1098, 214] width 11 height 11
click at [1103, 209] on input "Press SPACE to select this row." at bounding box center [1103, 209] width 0 height 0
click at [1093, 270] on span "Press SPACE to select this row." at bounding box center [1098, 272] width 11 height 11
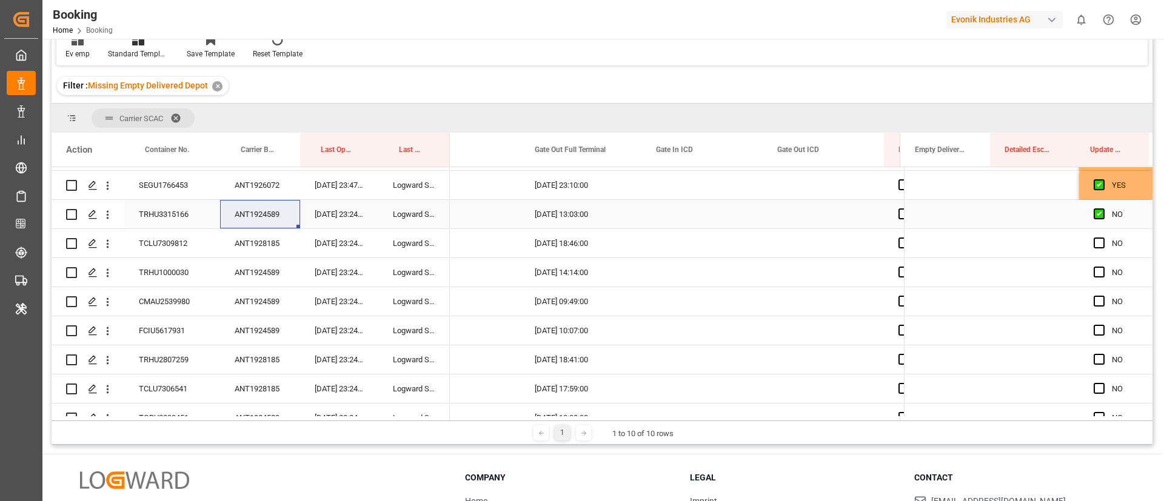
click at [1103, 267] on input "Press SPACE to select this row." at bounding box center [1103, 267] width 0 height 0
click at [1098, 299] on span "Press SPACE to select this row." at bounding box center [1098, 301] width 11 height 11
click at [1103, 296] on input "Press SPACE to select this row." at bounding box center [1103, 296] width 0 height 0
click at [1096, 325] on span "Press SPACE to select this row." at bounding box center [1098, 330] width 11 height 11
click at [1103, 325] on input "Press SPACE to select this row." at bounding box center [1103, 325] width 0 height 0
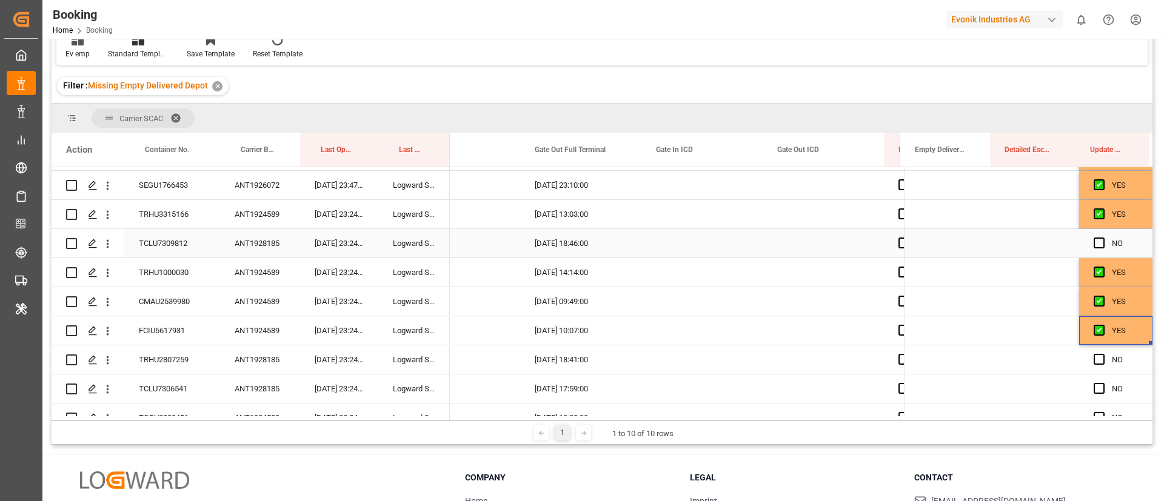
click at [276, 250] on div "ANT1928185" at bounding box center [260, 243] width 80 height 28
click at [934, 250] on div "Press SPACE to select this row." at bounding box center [949, 243] width 90 height 28
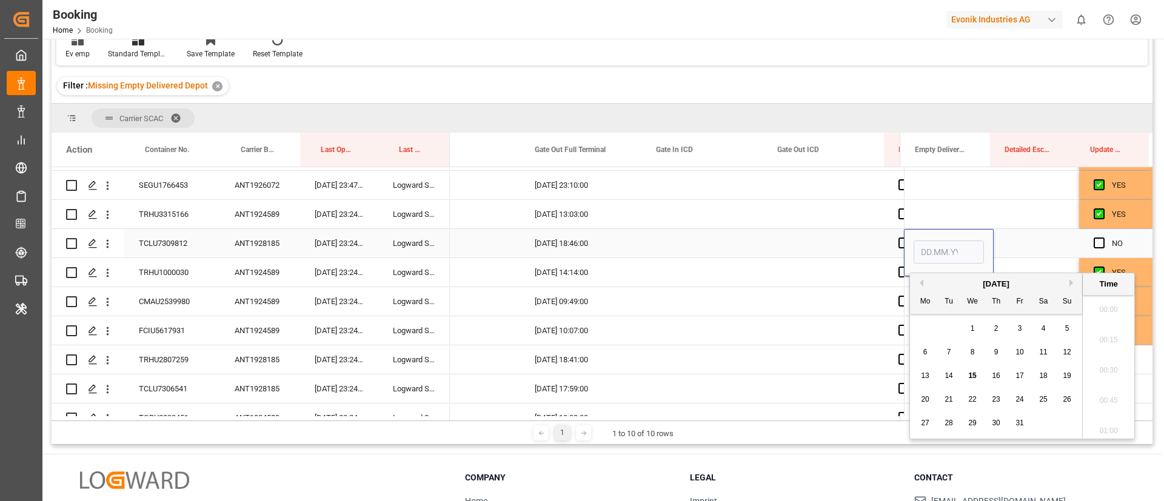
scroll to position [1883, 0]
click at [971, 375] on span "15" at bounding box center [972, 376] width 8 height 8
type input "15.10.2025 00:00"
click at [1096, 242] on span "Press SPACE to select this row." at bounding box center [1098, 243] width 11 height 11
click at [1103, 238] on input "Press SPACE to select this row." at bounding box center [1103, 238] width 0 height 0
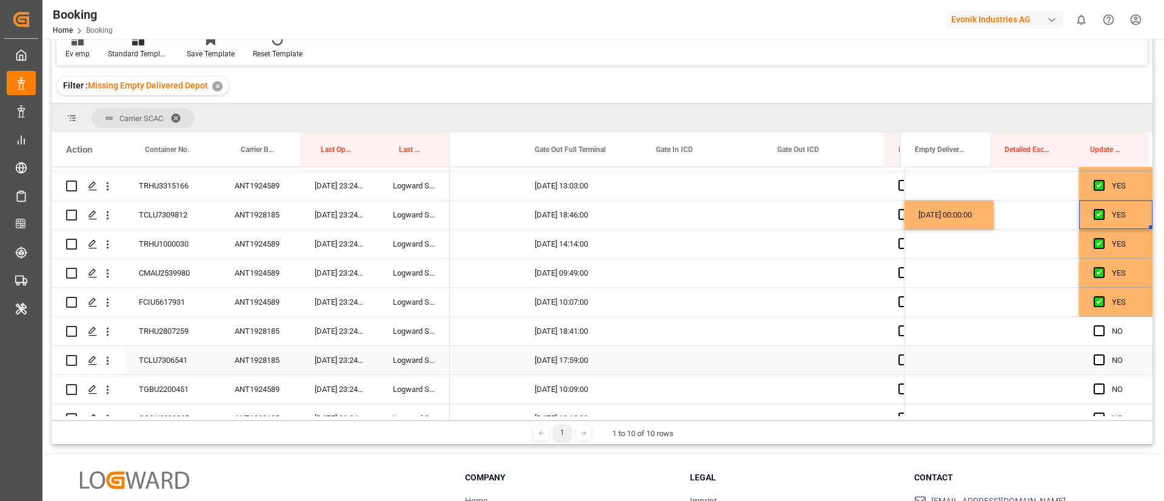
scroll to position [636, 0]
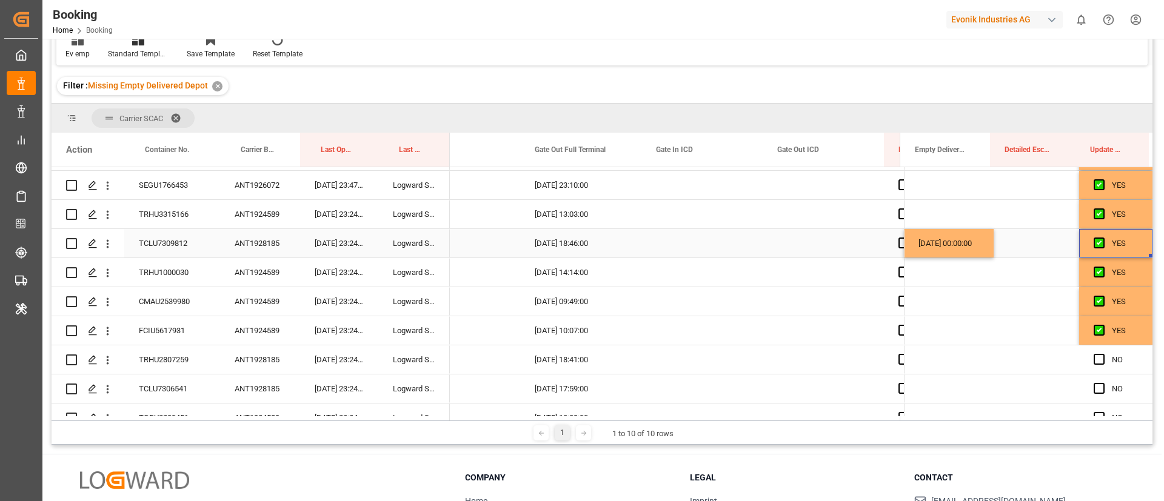
click at [936, 243] on div "[DATE] 00:00:00" at bounding box center [949, 243] width 90 height 28
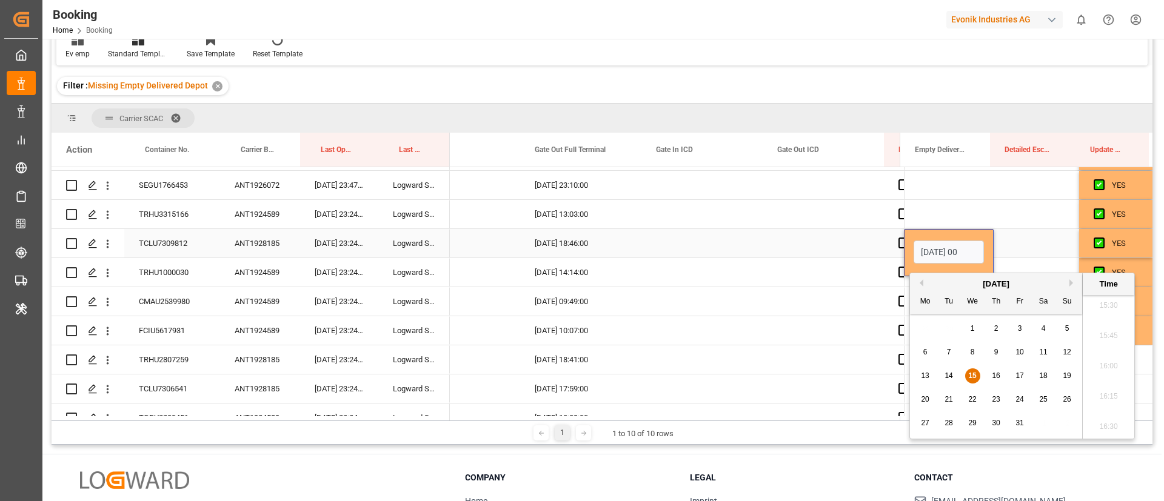
scroll to position [0, 17]
type input "1"
click at [929, 215] on div "Press SPACE to select this row." at bounding box center [949, 214] width 90 height 28
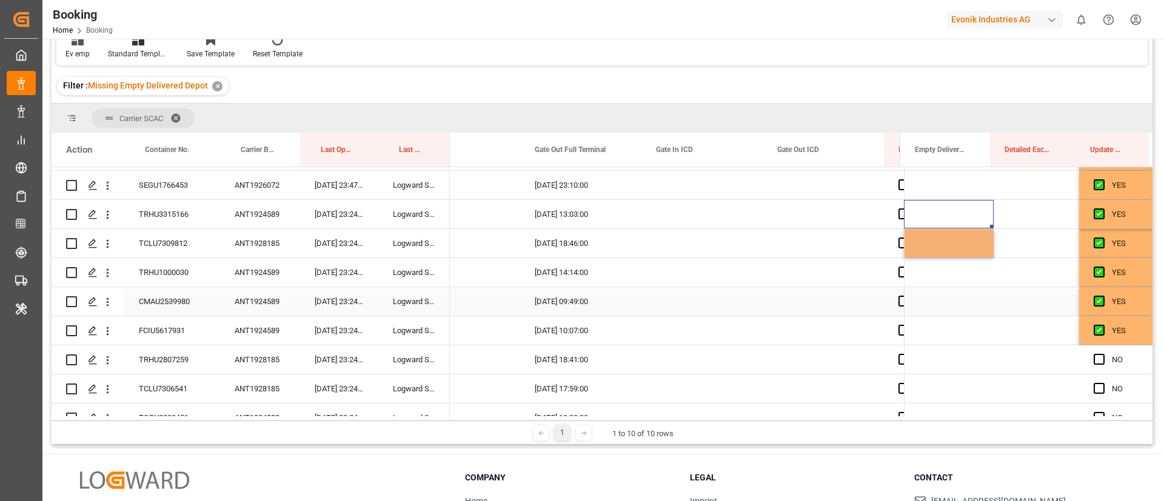
scroll to position [727, 0]
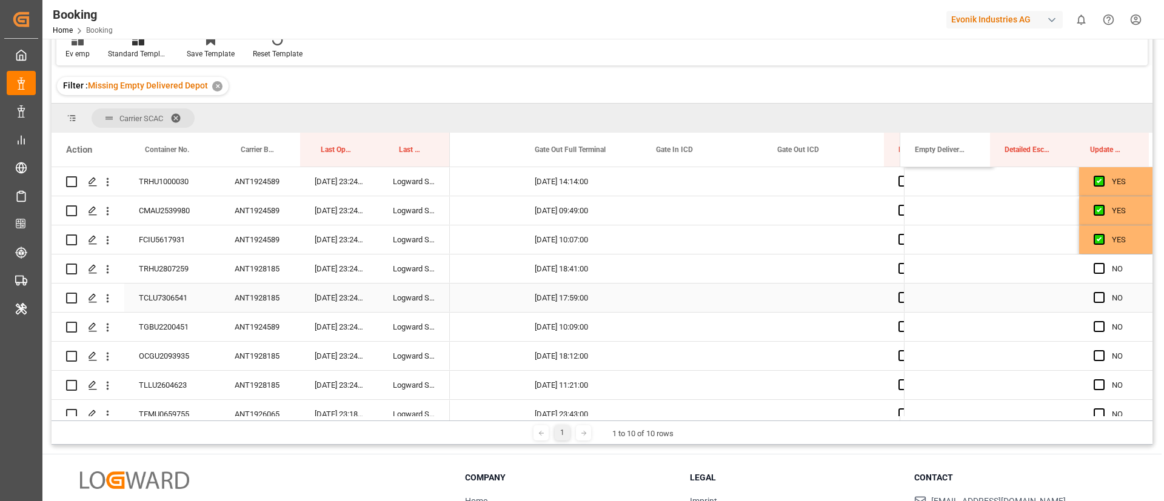
click at [174, 276] on div "TRHU2807259" at bounding box center [172, 269] width 96 height 28
click at [920, 269] on div "Press SPACE to select this row." at bounding box center [949, 269] width 90 height 28
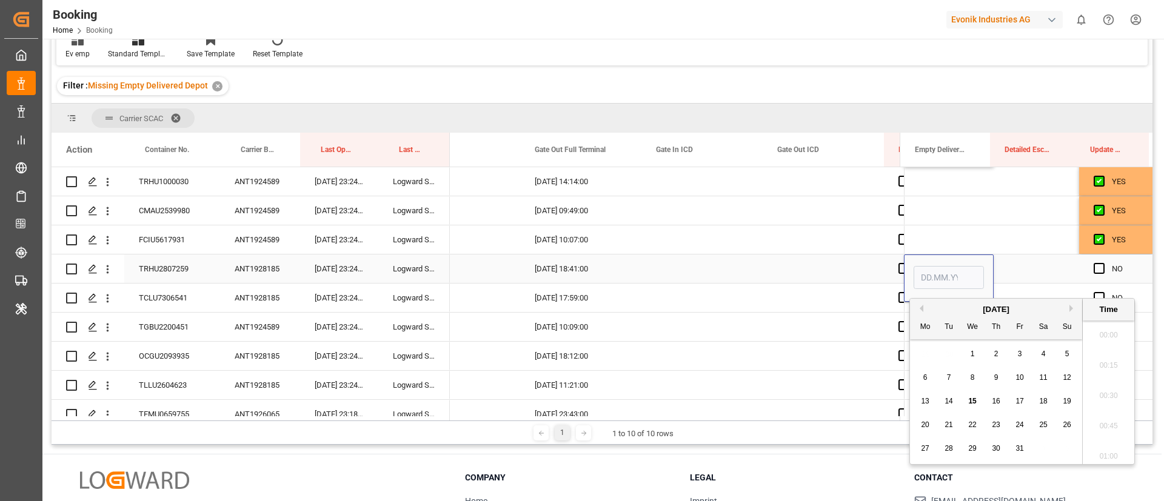
scroll to position [1883, 0]
click at [972, 400] on span "15" at bounding box center [972, 401] width 8 height 8
type input "15.10.2025 00:00"
click at [1094, 270] on span "Press SPACE to select this row." at bounding box center [1098, 268] width 11 height 11
click at [1103, 263] on input "Press SPACE to select this row." at bounding box center [1103, 263] width 0 height 0
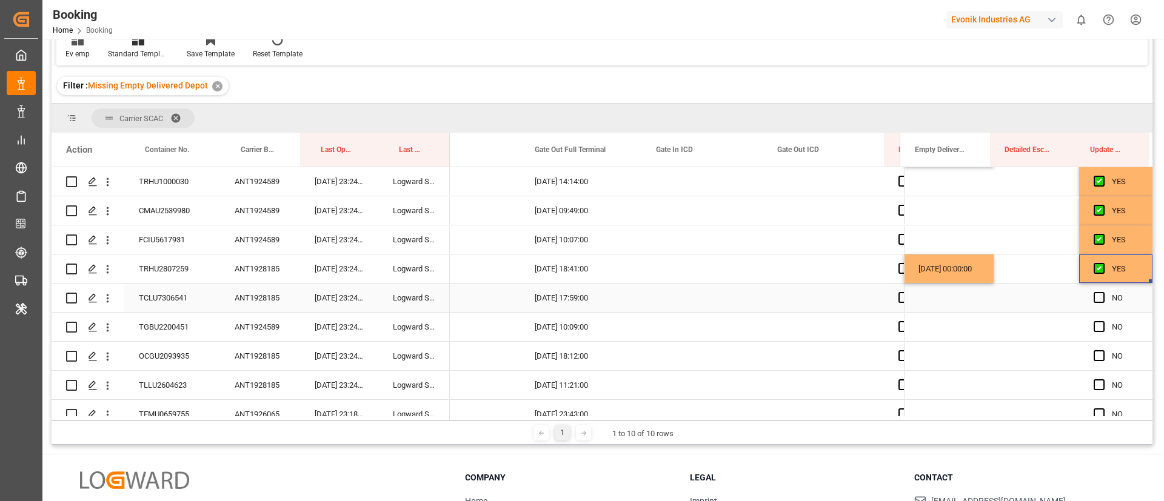
click at [155, 303] on div "TCLU7306541" at bounding box center [172, 298] width 96 height 28
click at [942, 269] on div "[DATE] 00:00:00" at bounding box center [949, 269] width 90 height 28
drag, startPoint x: 987, startPoint y: 282, endPoint x: 987, endPoint y: 304, distance: 22.4
click at [1093, 298] on span "Press SPACE to select this row." at bounding box center [1098, 297] width 11 height 11
click at [1103, 292] on input "Press SPACE to select this row." at bounding box center [1103, 292] width 0 height 0
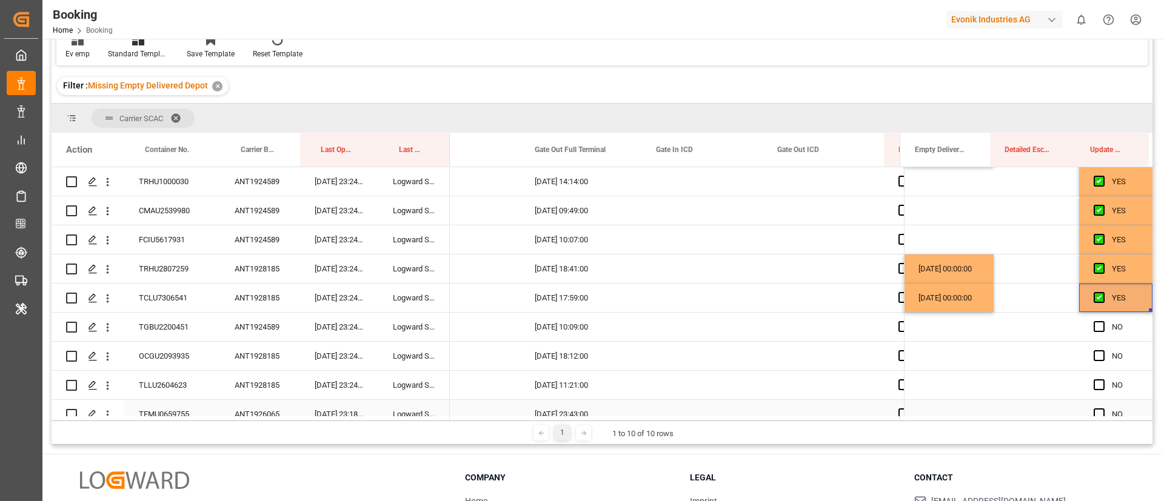
scroll to position [818, 0]
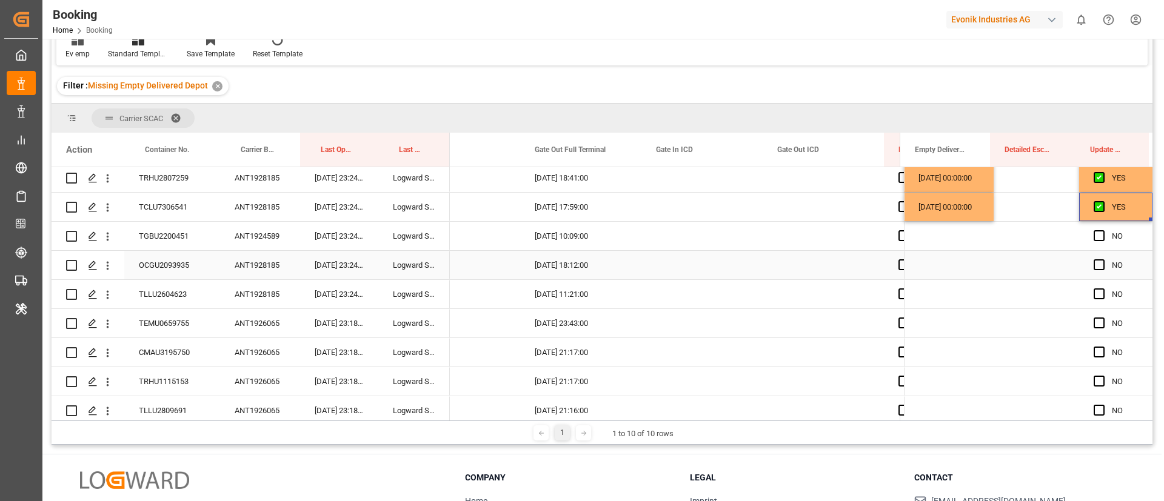
click at [172, 260] on div "OCGU2093935" at bounding box center [172, 265] width 96 height 28
click at [941, 267] on div "Press SPACE to select this row." at bounding box center [949, 265] width 90 height 28
click at [939, 266] on div "Press SPACE to select this row." at bounding box center [949, 265] width 90 height 28
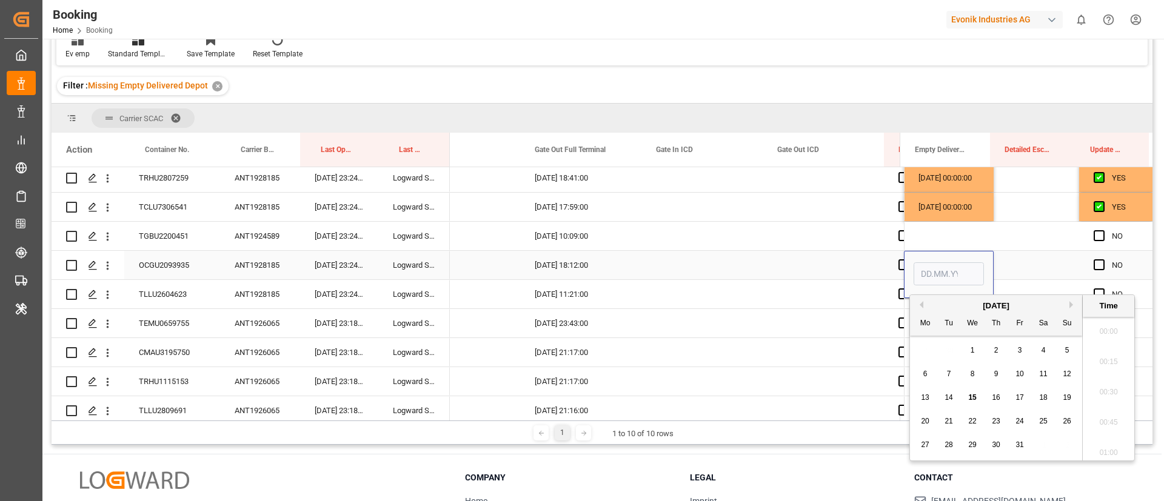
scroll to position [1883, 0]
click at [970, 397] on span "15" at bounding box center [972, 397] width 8 height 8
type input "15.10.2025 00:00"
click at [1093, 264] on span "Press SPACE to select this row." at bounding box center [1098, 264] width 11 height 11
click at [1103, 259] on input "Press SPACE to select this row." at bounding box center [1103, 259] width 0 height 0
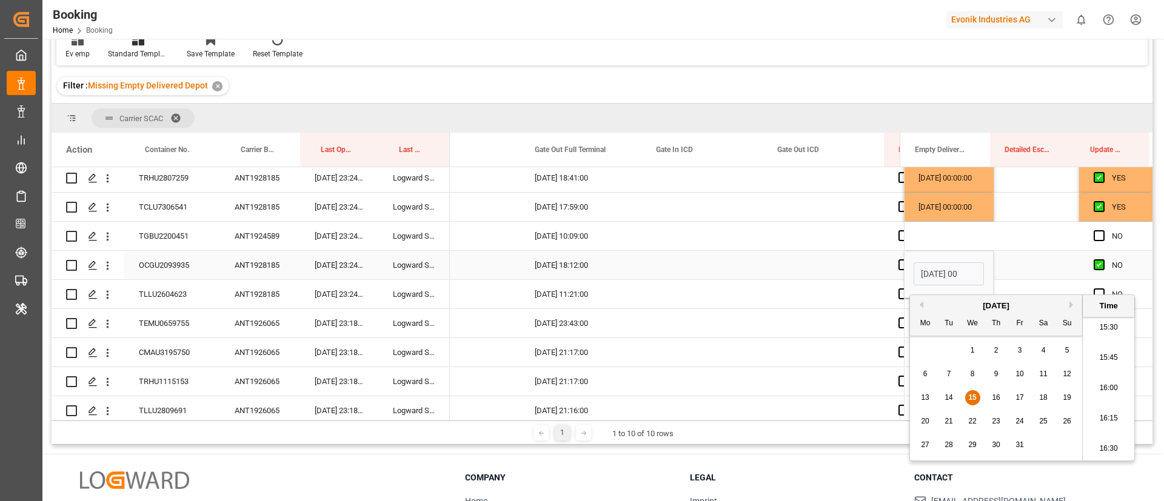
click at [173, 298] on div "TLLU2604623" at bounding box center [172, 294] width 96 height 28
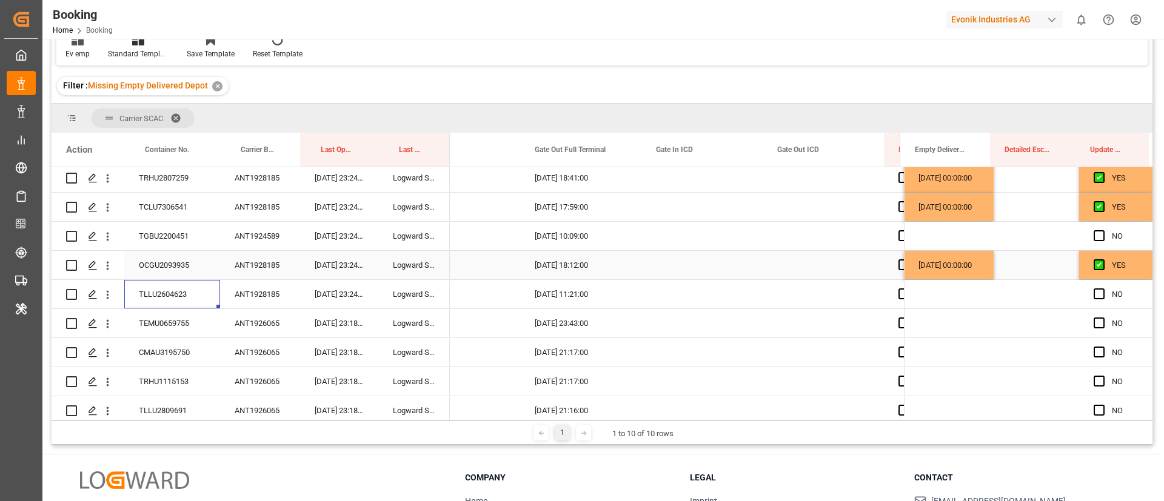
click at [961, 265] on div "[DATE] 00:00:00" at bounding box center [949, 265] width 90 height 28
drag, startPoint x: 986, startPoint y: 278, endPoint x: 985, endPoint y: 301, distance: 22.4
click at [1093, 293] on span "Press SPACE to select this row." at bounding box center [1098, 294] width 11 height 11
click at [1103, 289] on input "Press SPACE to select this row." at bounding box center [1103, 289] width 0 height 0
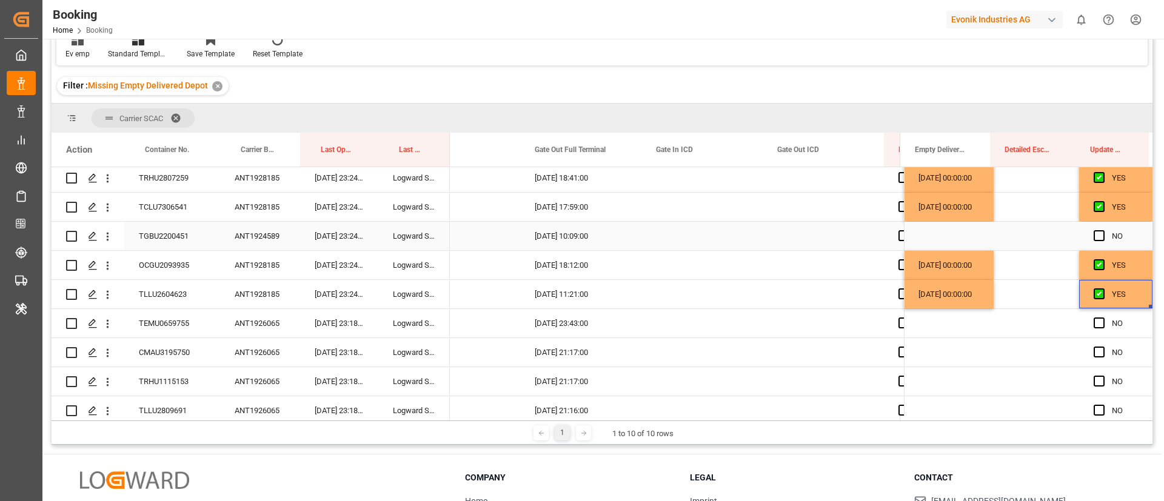
click at [282, 231] on div "ANT1924589" at bounding box center [260, 236] width 80 height 28
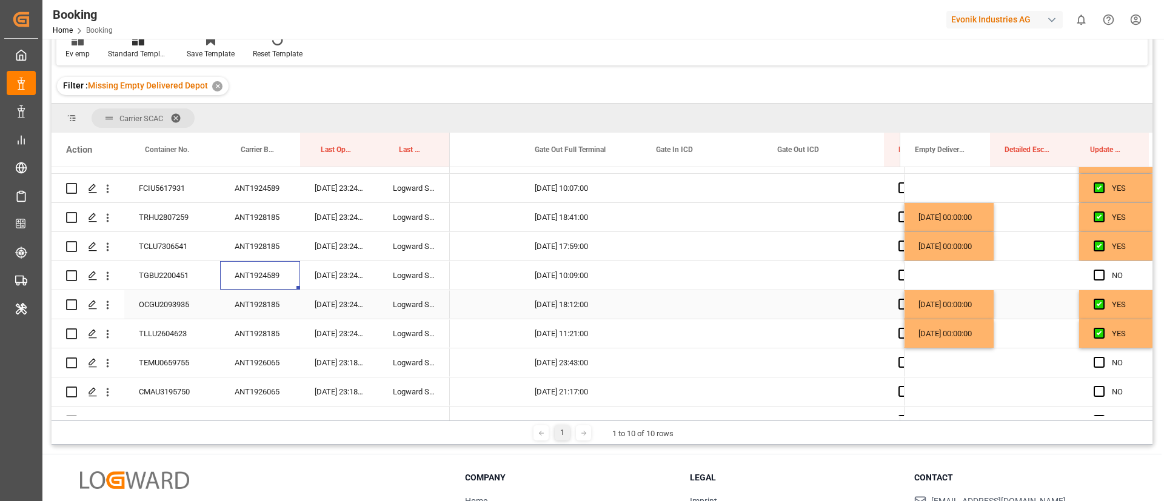
scroll to position [818, 0]
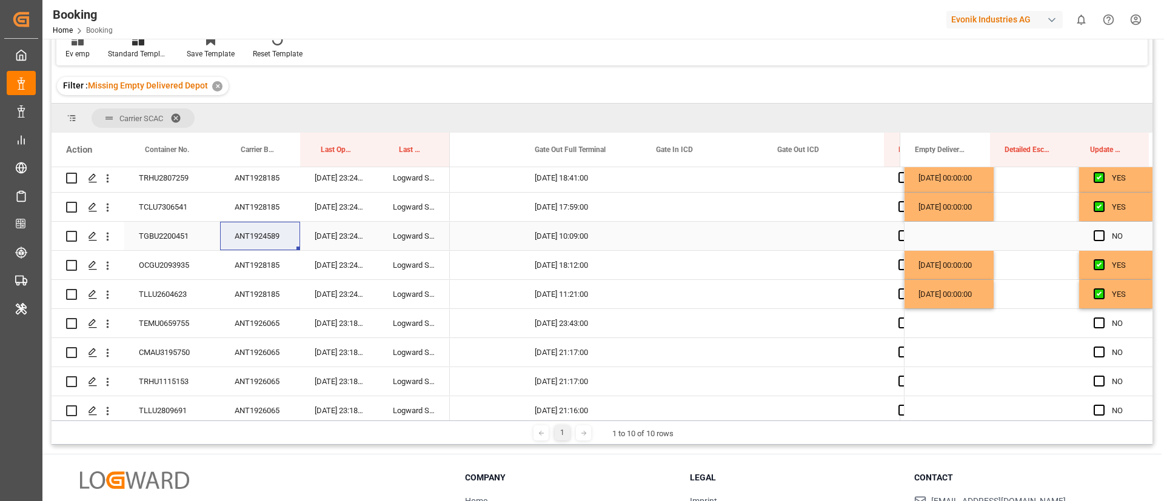
click at [153, 248] on div "TGBU2200451" at bounding box center [172, 236] width 96 height 28
click at [1093, 238] on span "Press SPACE to select this row." at bounding box center [1098, 235] width 11 height 11
click at [1103, 230] on input "Press SPACE to select this row." at bounding box center [1103, 230] width 0 height 0
click at [265, 322] on div "ANT1926065" at bounding box center [260, 323] width 80 height 28
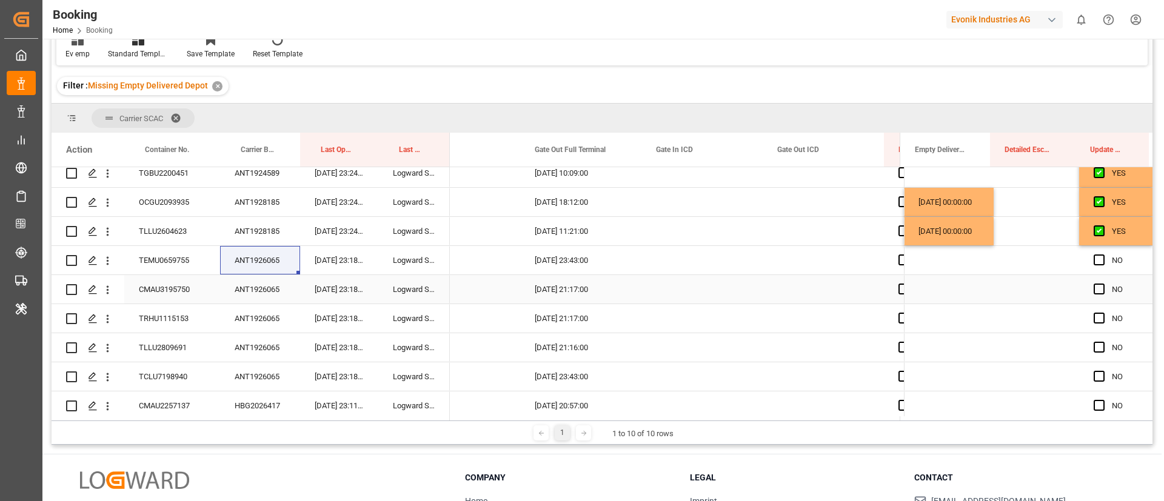
scroll to position [909, 0]
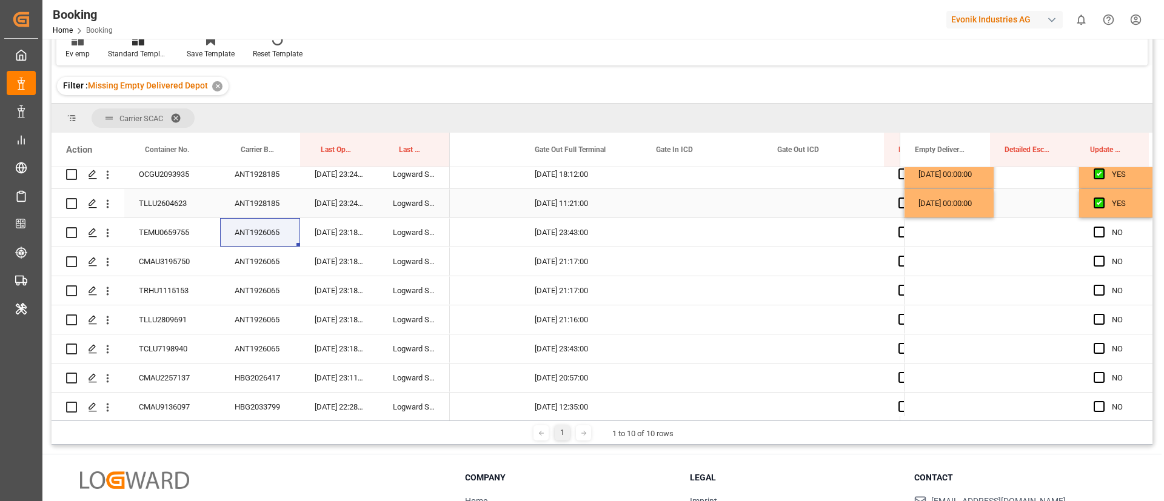
click at [953, 209] on div "[DATE] 00:00:00" at bounding box center [949, 203] width 90 height 28
drag, startPoint x: 988, startPoint y: 214, endPoint x: 972, endPoint y: 340, distance: 127.1
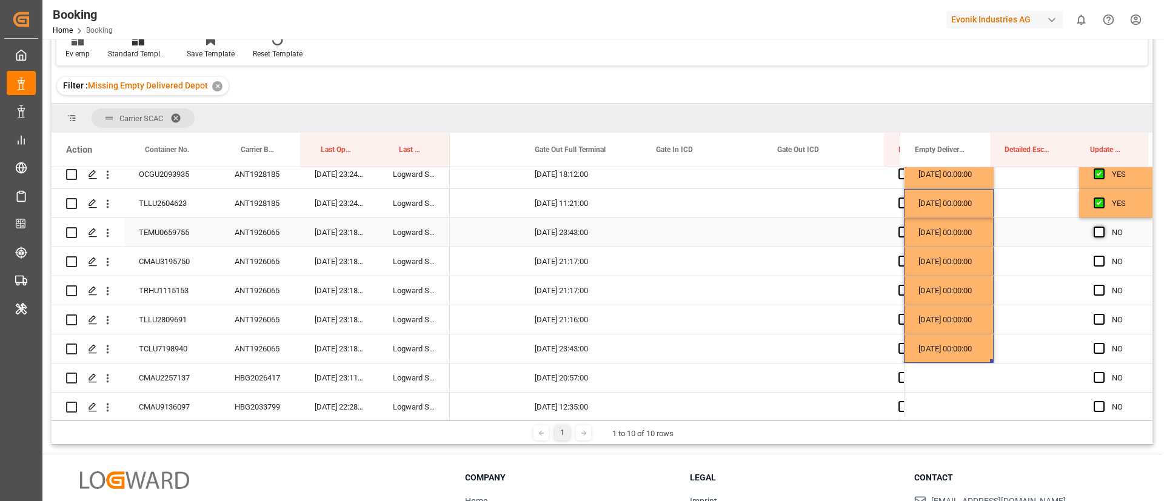
click at [1099, 232] on span "Press SPACE to select this row." at bounding box center [1098, 232] width 11 height 11
click at [1103, 227] on input "Press SPACE to select this row." at bounding box center [1103, 227] width 0 height 0
click at [1095, 259] on span "Press SPACE to select this row." at bounding box center [1098, 261] width 11 height 11
click at [1103, 256] on input "Press SPACE to select this row." at bounding box center [1103, 256] width 0 height 0
click at [1096, 293] on span "Press SPACE to select this row." at bounding box center [1098, 290] width 11 height 11
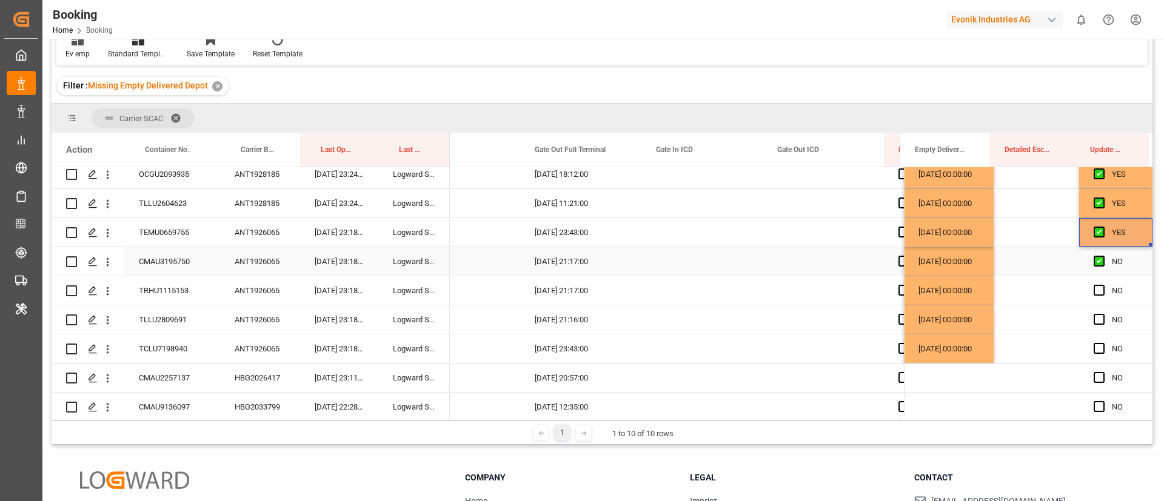
click at [1103, 285] on input "Press SPACE to select this row." at bounding box center [1103, 285] width 0 height 0
click at [1099, 317] on span "Press SPACE to select this row." at bounding box center [1098, 319] width 11 height 11
click at [1103, 314] on input "Press SPACE to select this row." at bounding box center [1103, 314] width 0 height 0
click at [1098, 345] on span "Press SPACE to select this row." at bounding box center [1098, 348] width 11 height 11
click at [1103, 343] on input "Press SPACE to select this row." at bounding box center [1103, 343] width 0 height 0
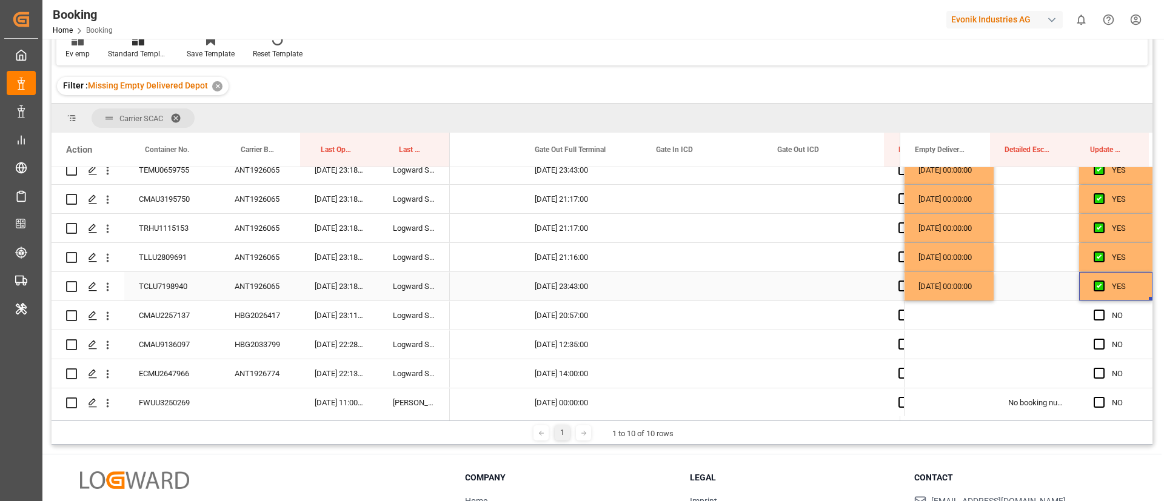
scroll to position [1000, 0]
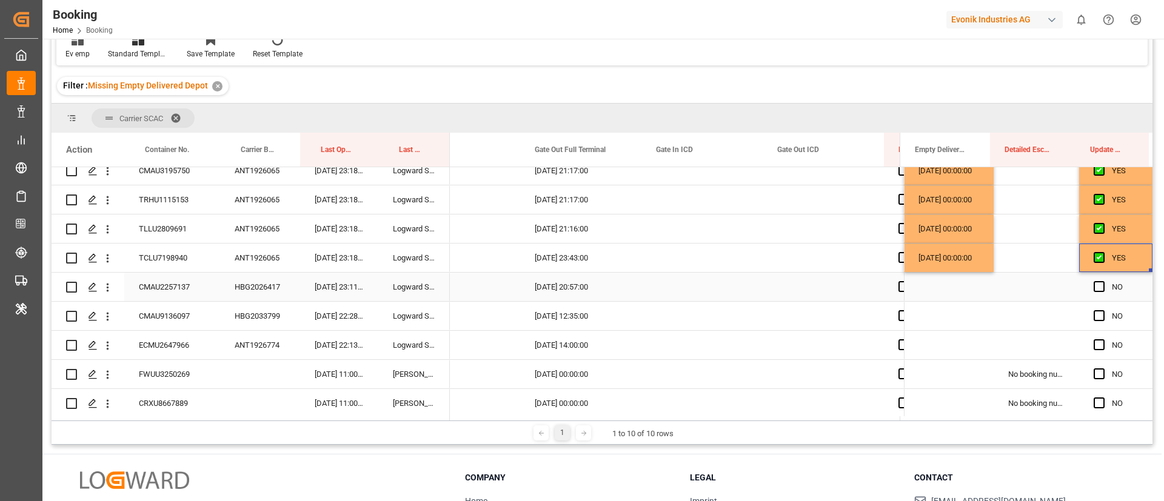
click at [259, 285] on div "HBG2026417" at bounding box center [260, 287] width 80 height 28
click at [1094, 284] on span "Press SPACE to select this row." at bounding box center [1098, 286] width 11 height 11
click at [1103, 281] on input "Press SPACE to select this row." at bounding box center [1103, 281] width 0 height 0
click at [265, 317] on div "HBG2033799" at bounding box center [260, 316] width 80 height 28
click at [268, 342] on div "ANT1926774" at bounding box center [260, 345] width 80 height 28
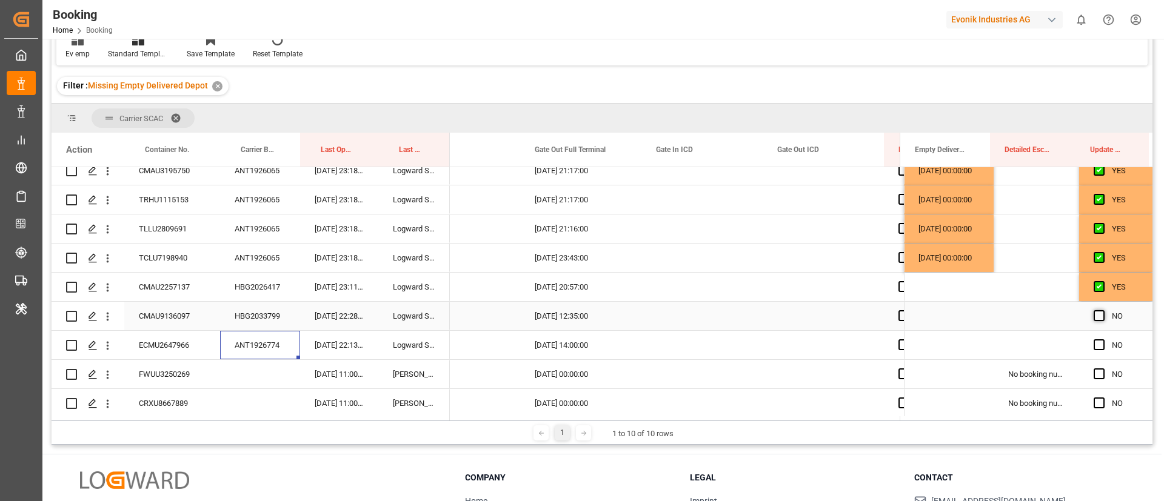
click at [1098, 317] on span "Press SPACE to select this row." at bounding box center [1098, 315] width 11 height 11
click at [1103, 310] on input "Press SPACE to select this row." at bounding box center [1103, 310] width 0 height 0
click at [1095, 336] on div "Press SPACE to select this row." at bounding box center [1102, 346] width 18 height 28
click at [1095, 344] on span "Press SPACE to select this row." at bounding box center [1098, 344] width 11 height 11
click at [1103, 339] on input "Press SPACE to select this row." at bounding box center [1103, 339] width 0 height 0
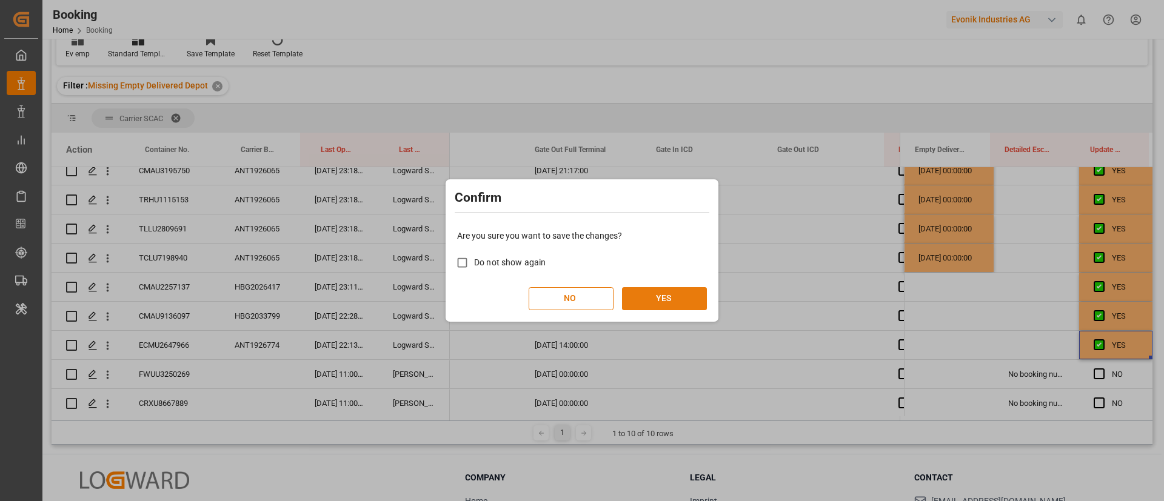
click at [646, 302] on button "YES" at bounding box center [664, 298] width 85 height 23
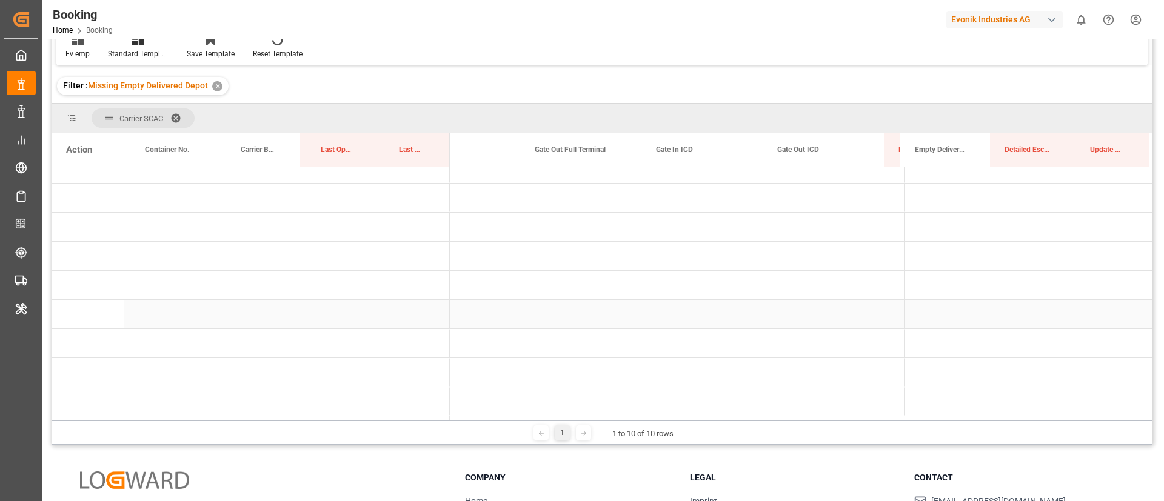
scroll to position [46, 0]
drag, startPoint x: 659, startPoint y: 415, endPoint x: 358, endPoint y: 403, distance: 301.5
click at [358, 403] on div "Action Container No. Carrier Booking No. Last Opened Date" at bounding box center [602, 277] width 1101 height 288
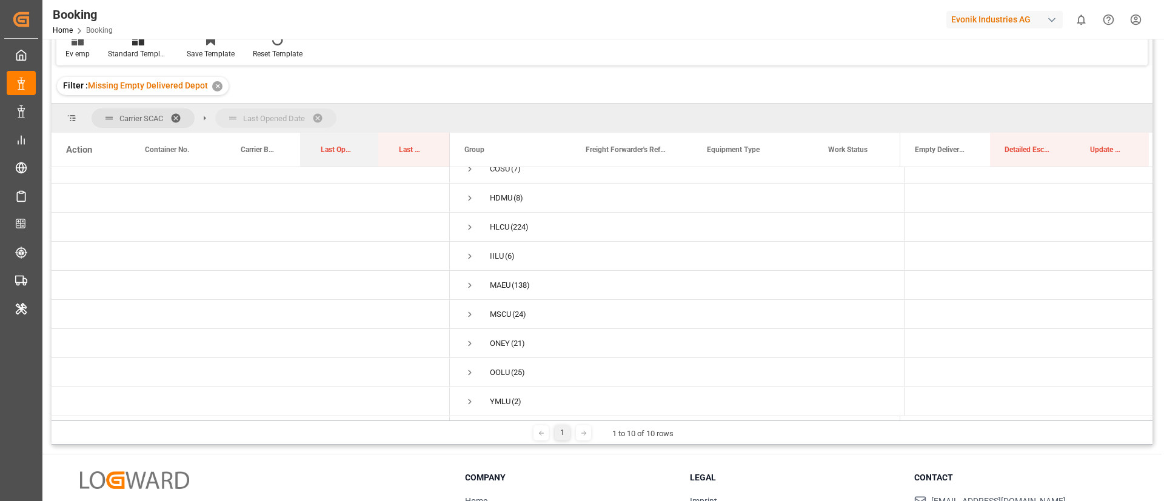
drag, startPoint x: 331, startPoint y: 150, endPoint x: 361, endPoint y: 122, distance: 40.7
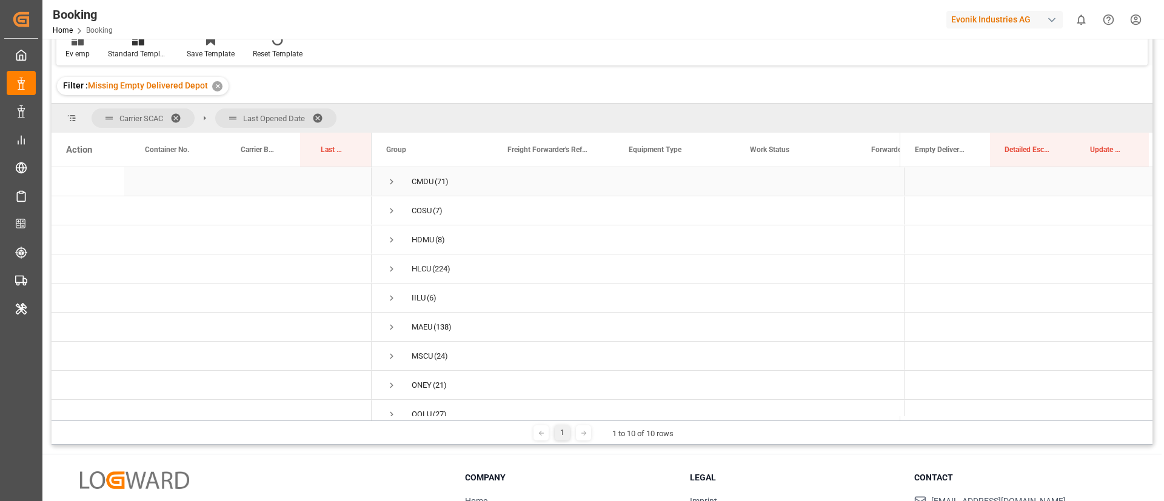
click at [389, 178] on span "Press SPACE to select this row." at bounding box center [391, 181] width 11 height 11
click at [420, 204] on span "Press SPACE to select this row." at bounding box center [417, 211] width 11 height 28
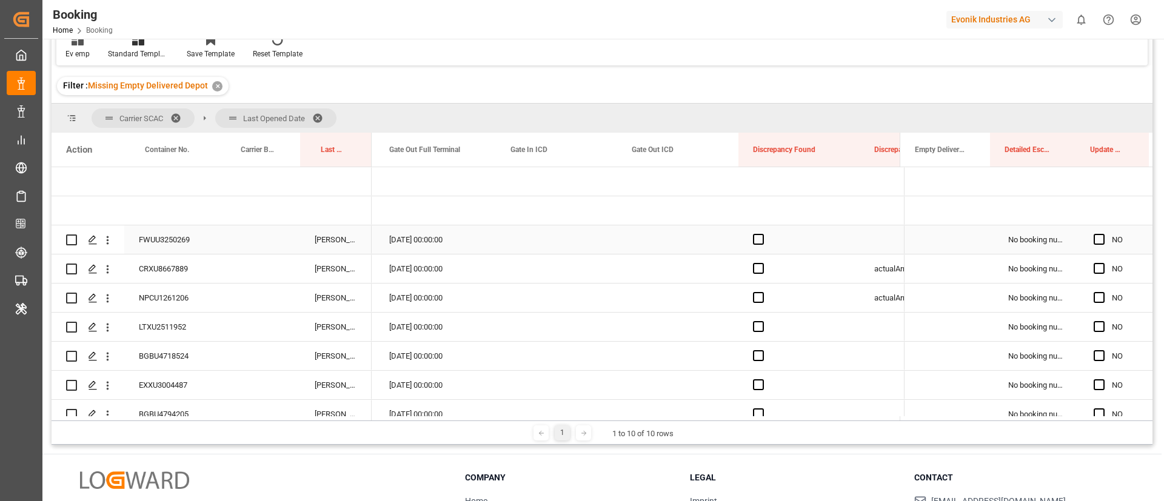
click at [167, 235] on div "FWUU3250269" at bounding box center [172, 239] width 96 height 28
click at [1095, 234] on span "Press SPACE to select this row." at bounding box center [1098, 239] width 11 height 11
click at [1103, 234] on input "Press SPACE to select this row." at bounding box center [1103, 234] width 0 height 0
click at [167, 271] on div "CRXU8667889" at bounding box center [172, 269] width 96 height 28
click at [1093, 268] on span "Press SPACE to select this row." at bounding box center [1098, 268] width 11 height 11
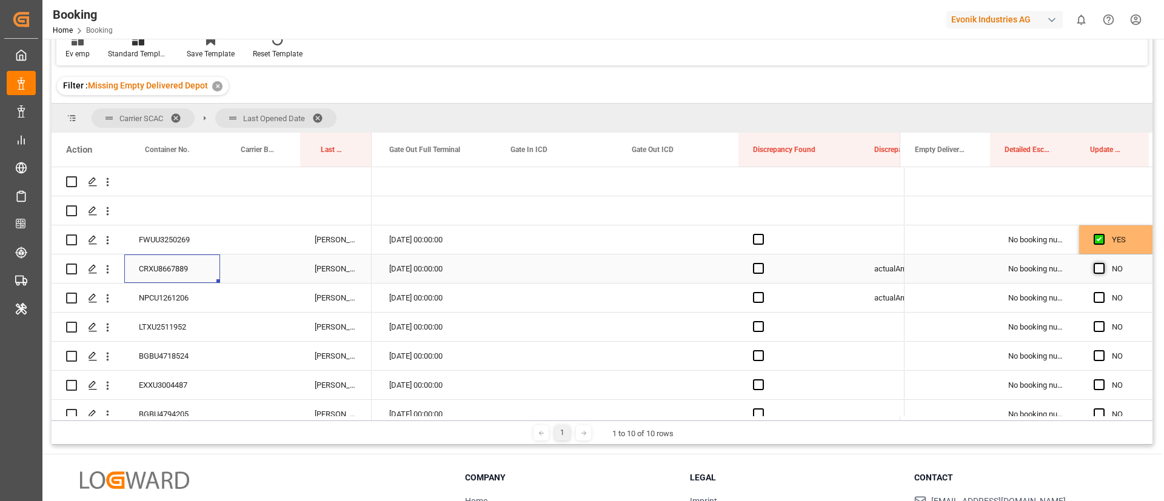
click at [1103, 263] on input "Press SPACE to select this row." at bounding box center [1103, 263] width 0 height 0
click at [153, 295] on div "NPCU1261206" at bounding box center [172, 298] width 96 height 28
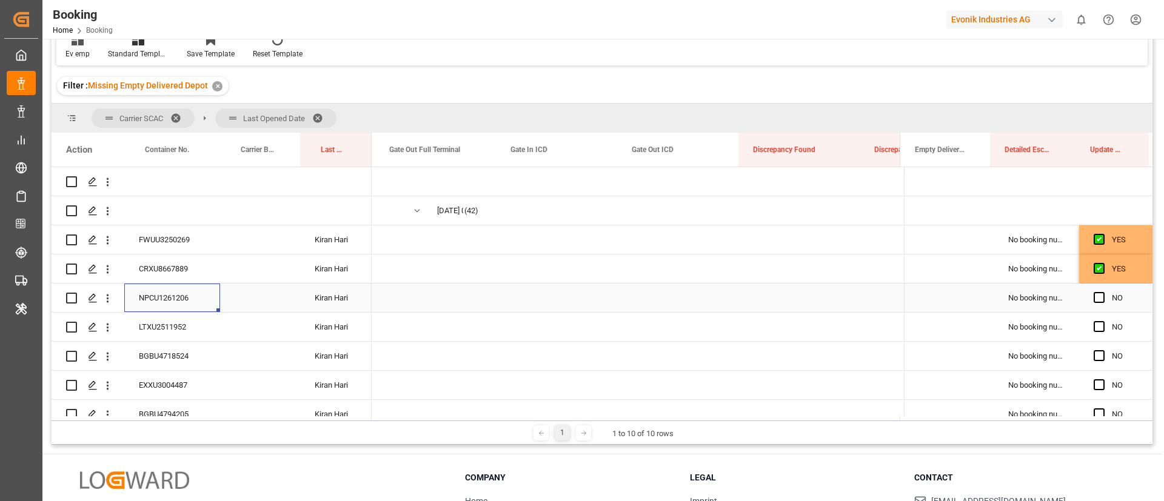
scroll to position [0, 15998]
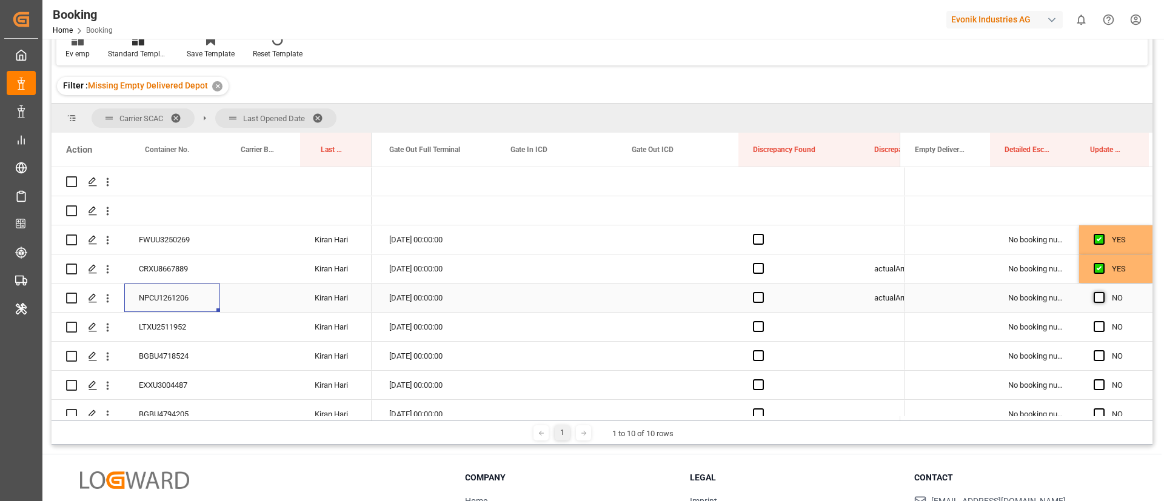
click at [1095, 298] on span "Press SPACE to select this row." at bounding box center [1098, 297] width 11 height 11
click at [1103, 292] on input "Press SPACE to select this row." at bounding box center [1103, 292] width 0 height 0
drag, startPoint x: 150, startPoint y: 328, endPoint x: 256, endPoint y: 273, distance: 118.7
click at [150, 330] on div "LTXU2511952" at bounding box center [172, 327] width 96 height 28
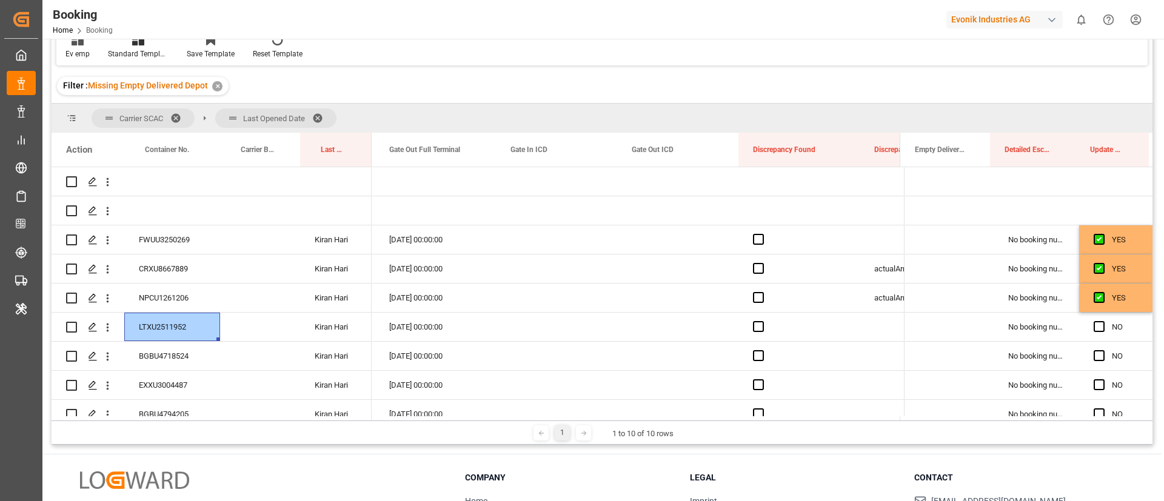
scroll to position [91, 0]
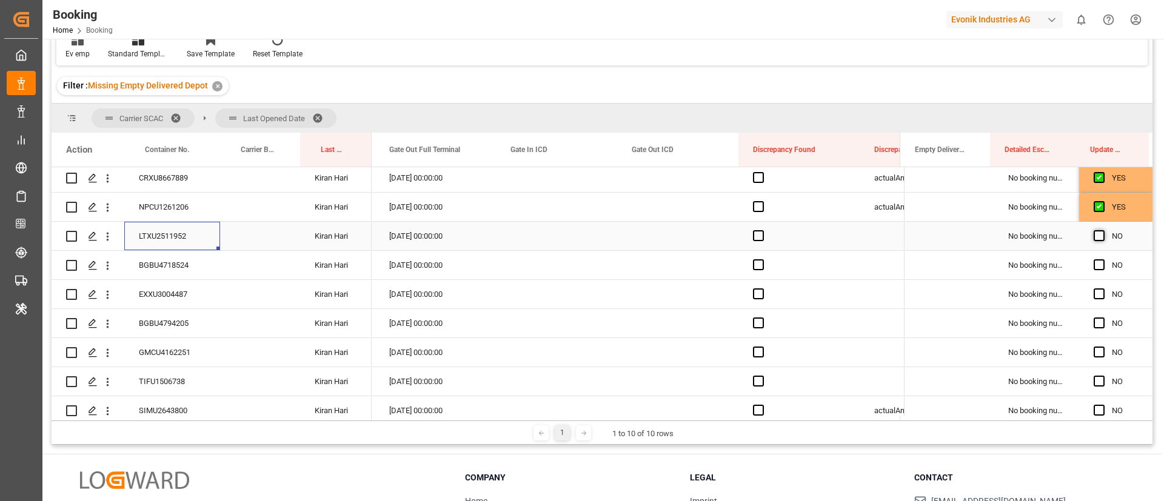
click at [1095, 235] on span "Press SPACE to select this row." at bounding box center [1098, 235] width 11 height 11
click at [1103, 230] on input "Press SPACE to select this row." at bounding box center [1103, 230] width 0 height 0
click at [193, 269] on div "BGBU4718524" at bounding box center [172, 265] width 96 height 28
click at [1094, 263] on span "Press SPACE to select this row." at bounding box center [1098, 264] width 11 height 11
click at [1103, 259] on input "Press SPACE to select this row." at bounding box center [1103, 259] width 0 height 0
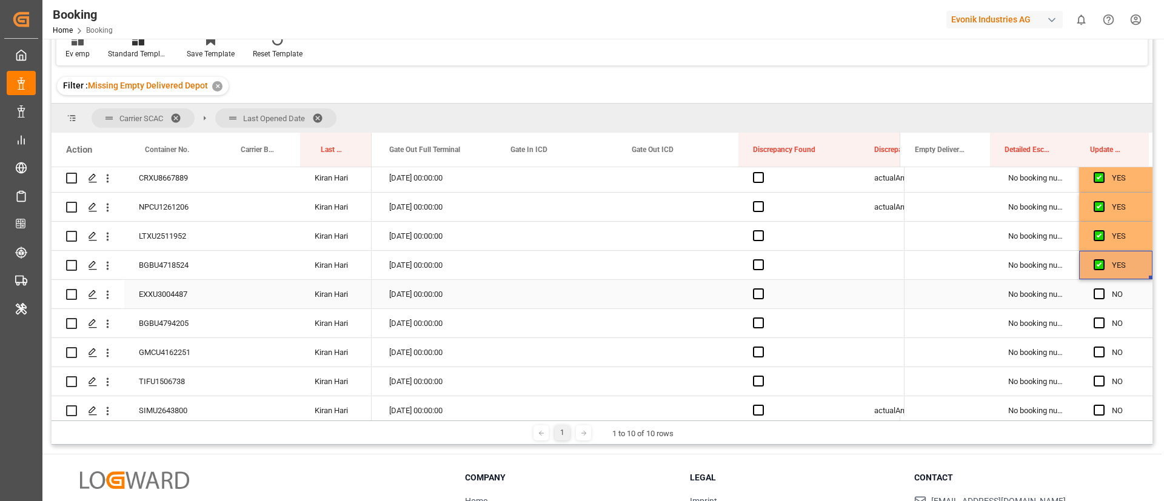
click at [182, 297] on div "EXXU3004487" at bounding box center [172, 294] width 96 height 28
click at [1096, 293] on span "Press SPACE to select this row." at bounding box center [1098, 294] width 11 height 11
click at [1103, 289] on input "Press SPACE to select this row." at bounding box center [1103, 289] width 0 height 0
click at [180, 313] on div "BGBU4794205" at bounding box center [172, 323] width 96 height 28
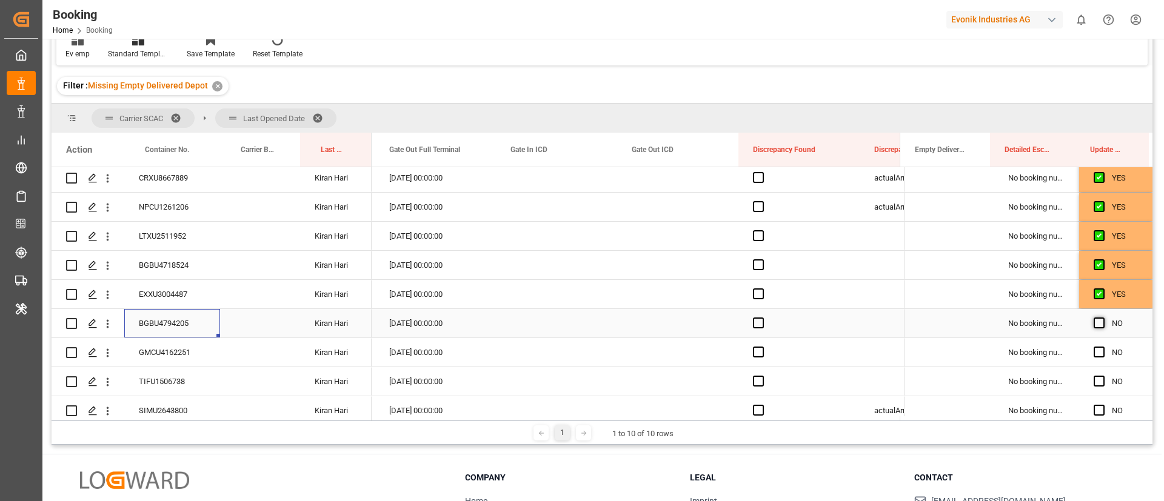
click at [1096, 325] on span "Press SPACE to select this row." at bounding box center [1098, 323] width 11 height 11
click at [1103, 318] on input "Press SPACE to select this row." at bounding box center [1103, 318] width 0 height 0
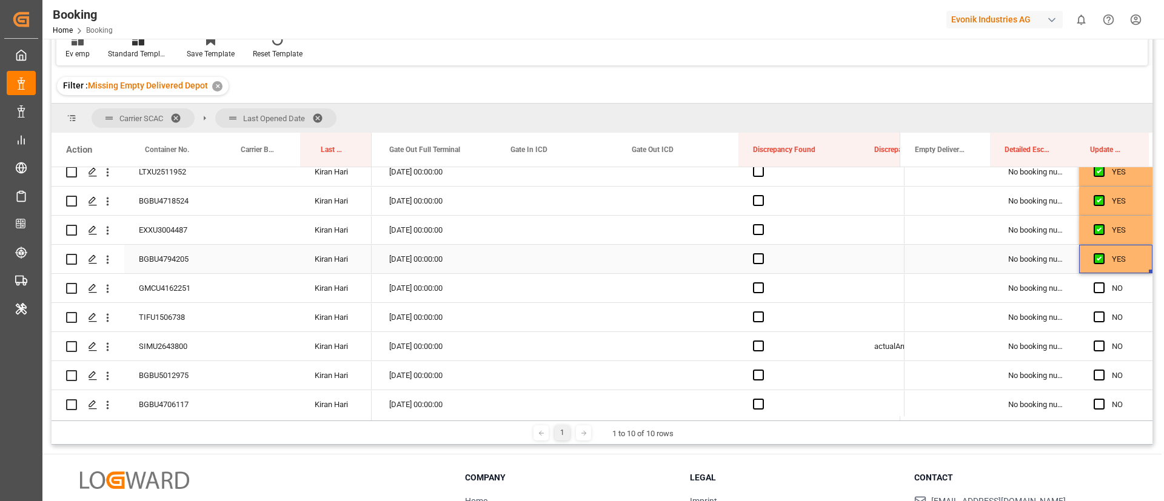
scroll to position [182, 0]
click at [1095, 260] on span "Press SPACE to select this row." at bounding box center [1098, 261] width 11 height 11
click at [1103, 256] on input "Press SPACE to select this row." at bounding box center [1103, 256] width 0 height 0
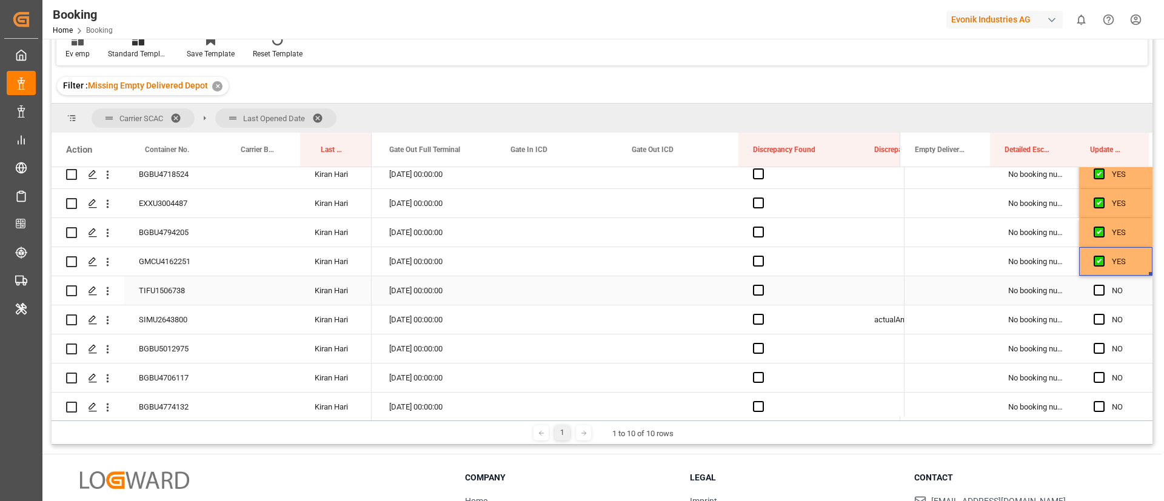
click at [173, 297] on div "TIFU1506738" at bounding box center [172, 290] width 96 height 28
click at [1093, 290] on span "Press SPACE to select this row." at bounding box center [1098, 290] width 11 height 11
click at [1103, 285] on input "Press SPACE to select this row." at bounding box center [1103, 285] width 0 height 0
click at [167, 332] on div "SIMU2643800" at bounding box center [172, 319] width 96 height 28
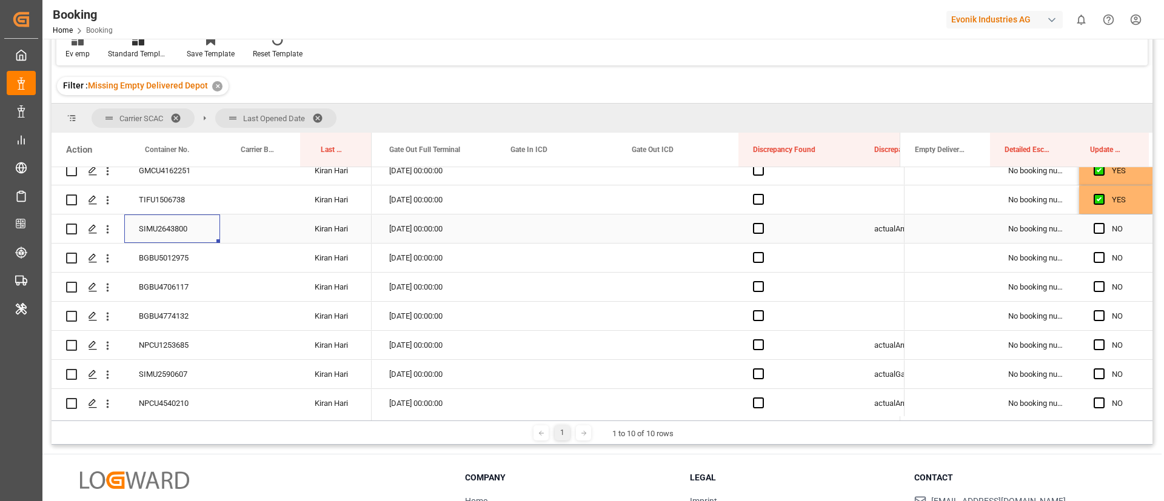
click at [1094, 223] on span "Press SPACE to select this row." at bounding box center [1098, 228] width 11 height 11
click at [1103, 223] on input "Press SPACE to select this row." at bounding box center [1103, 223] width 0 height 0
click at [172, 263] on div "BGBU5012975" at bounding box center [172, 258] width 96 height 28
click at [1098, 255] on span "Press SPACE to select this row." at bounding box center [1098, 257] width 11 height 11
click at [1103, 252] on input "Press SPACE to select this row." at bounding box center [1103, 252] width 0 height 0
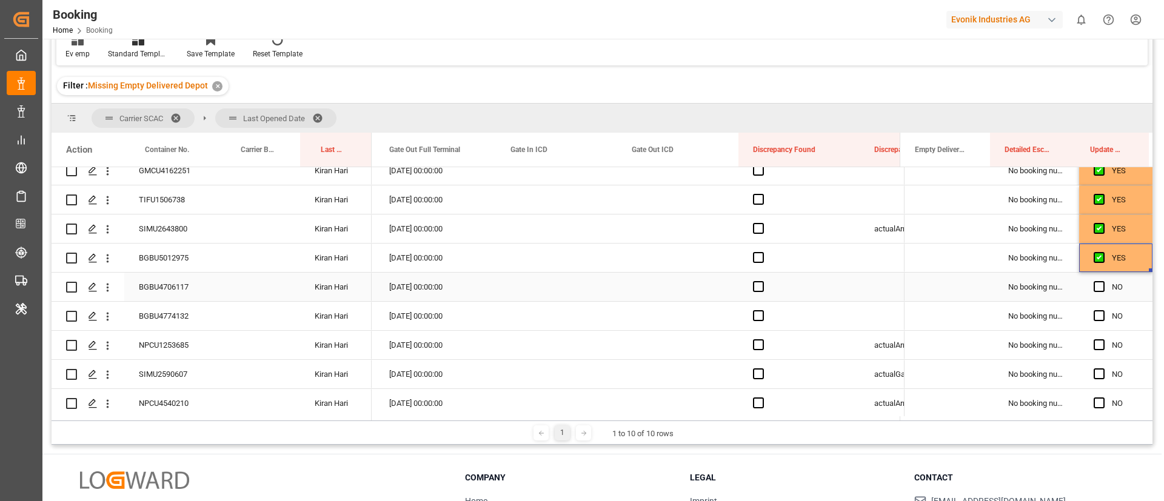
click at [166, 287] on div "BGBU4706117" at bounding box center [172, 287] width 96 height 28
click at [1093, 283] on span "Press SPACE to select this row." at bounding box center [1098, 286] width 11 height 11
click at [1103, 281] on input "Press SPACE to select this row." at bounding box center [1103, 281] width 0 height 0
click at [182, 313] on div "BGBU4774132" at bounding box center [172, 316] width 96 height 28
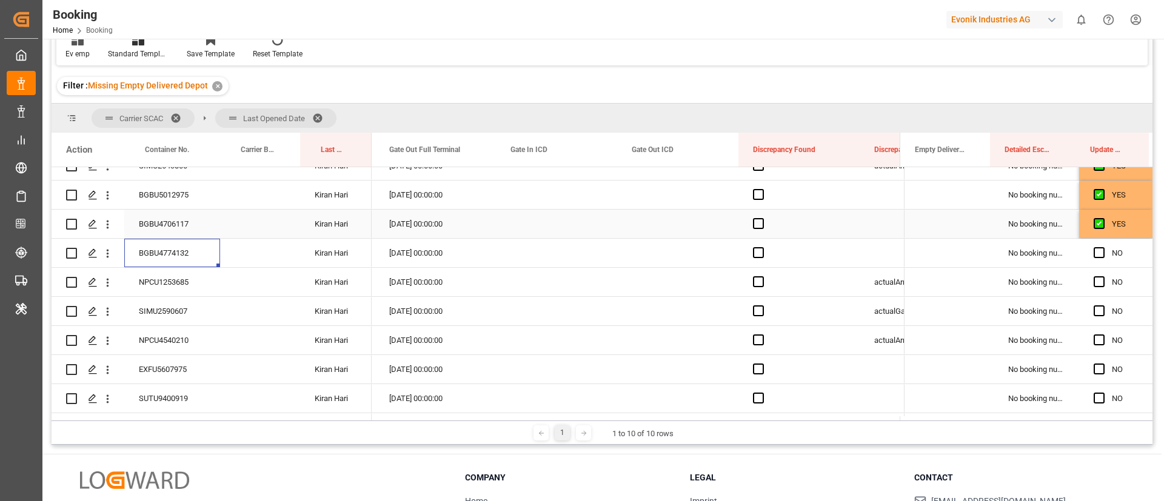
scroll to position [364, 0]
click at [1093, 224] on span "Press SPACE to select this row." at bounding box center [1098, 224] width 11 height 11
click at [1103, 219] on input "Press SPACE to select this row." at bounding box center [1103, 219] width 0 height 0
click at [182, 261] on div "NPCU1253685" at bounding box center [172, 254] width 96 height 28
click at [1096, 253] on span "Press SPACE to select this row." at bounding box center [1098, 254] width 11 height 11
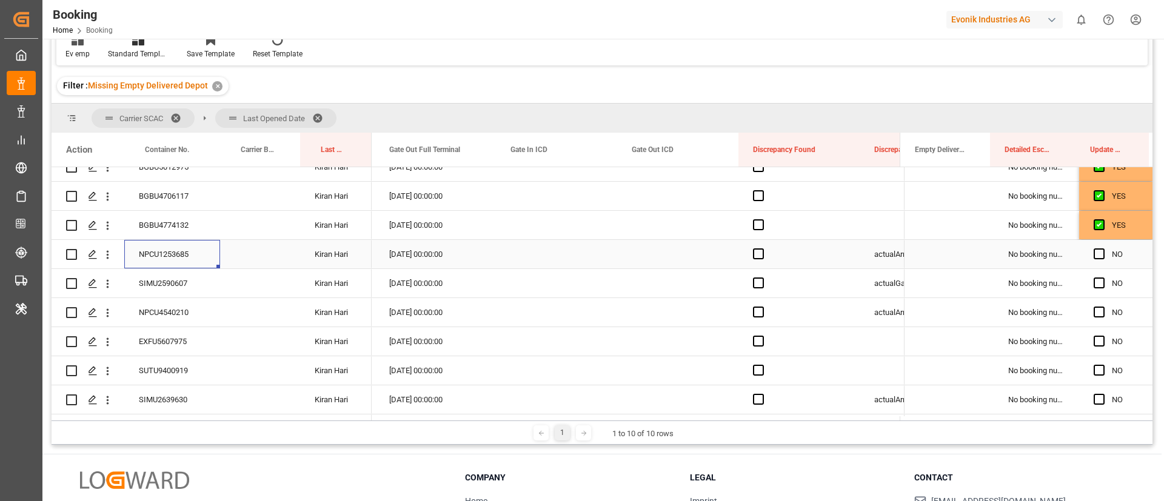
click at [1103, 249] on input "Press SPACE to select this row." at bounding box center [1103, 249] width 0 height 0
click at [174, 282] on div "SIMU2590607" at bounding box center [172, 283] width 96 height 28
click at [1095, 282] on span "Press SPACE to select this row." at bounding box center [1098, 283] width 11 height 11
click at [1103, 278] on input "Press SPACE to select this row." at bounding box center [1103, 278] width 0 height 0
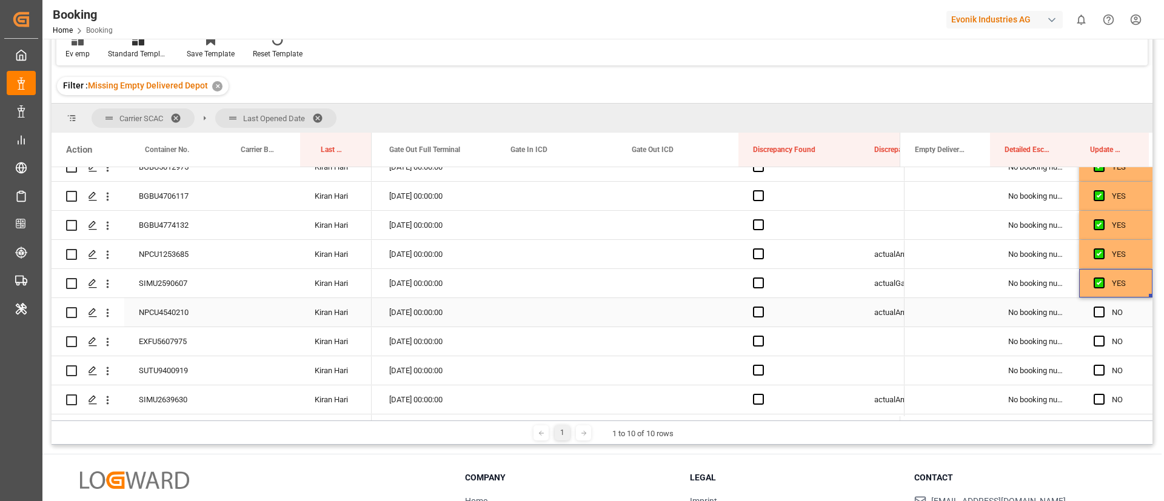
click at [167, 315] on div "NPCU4540210" at bounding box center [172, 312] width 96 height 28
click at [1097, 310] on span "Press SPACE to select this row." at bounding box center [1098, 312] width 11 height 11
click at [1103, 307] on input "Press SPACE to select this row." at bounding box center [1103, 307] width 0 height 0
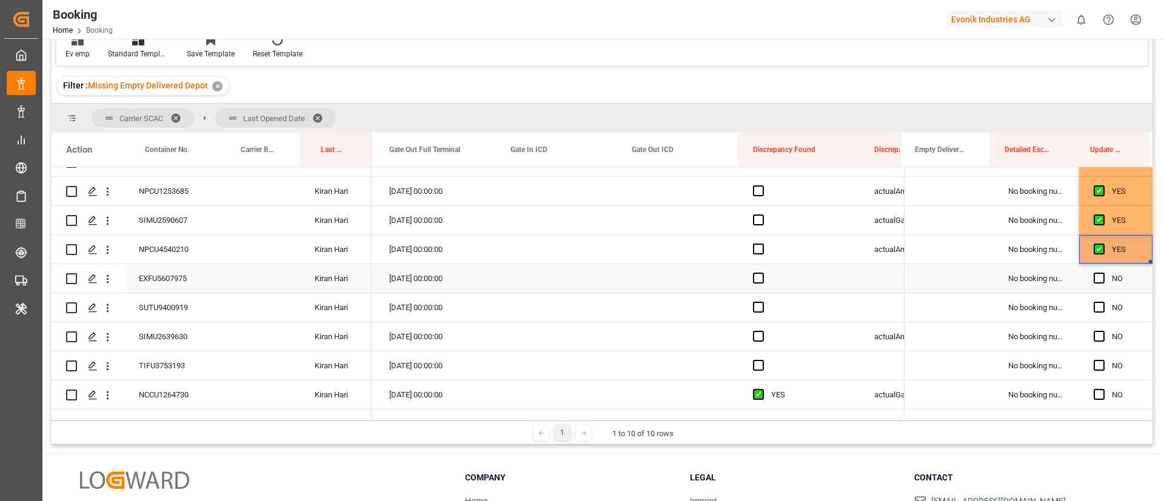
scroll to position [455, 0]
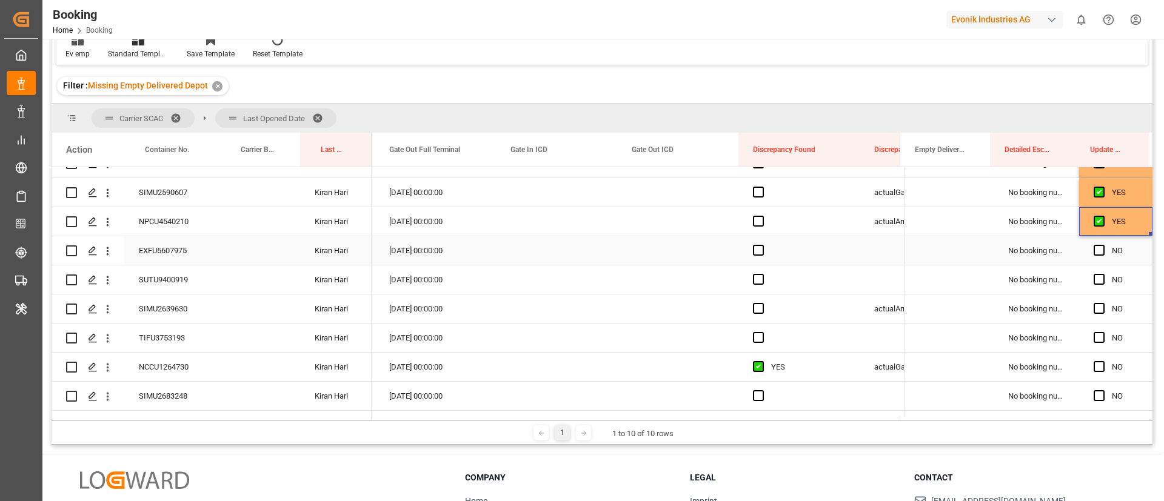
click at [185, 251] on div "EXFU5607975" at bounding box center [172, 250] width 96 height 28
click at [1093, 247] on span "Press SPACE to select this row." at bounding box center [1098, 250] width 11 height 11
click at [1103, 245] on input "Press SPACE to select this row." at bounding box center [1103, 245] width 0 height 0
click at [182, 281] on div "SUTU9400919" at bounding box center [172, 279] width 96 height 28
click at [1096, 279] on span "Press SPACE to select this row." at bounding box center [1098, 279] width 11 height 11
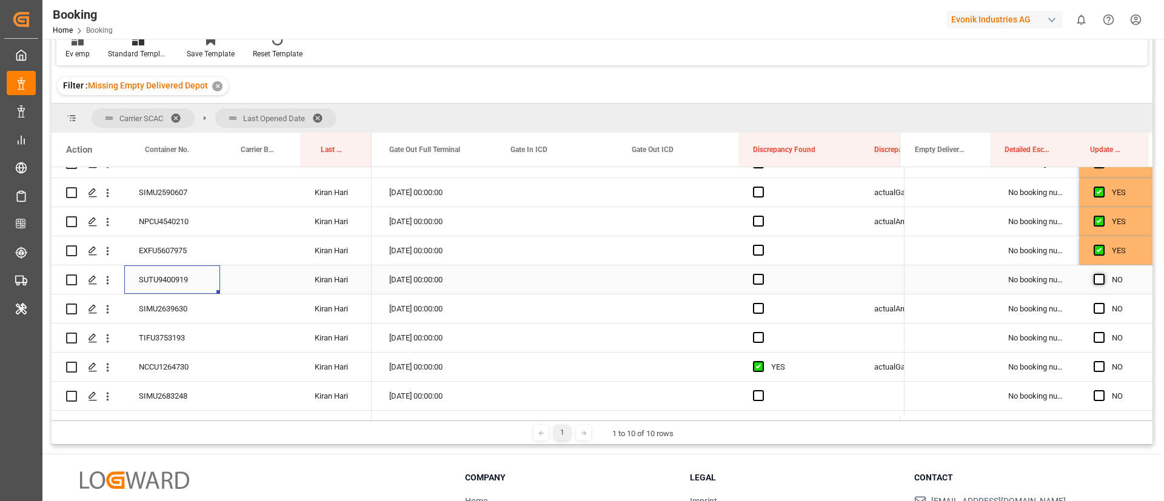
click at [1103, 274] on input "Press SPACE to select this row." at bounding box center [1103, 274] width 0 height 0
click at [168, 305] on div "SIMU2639630" at bounding box center [172, 309] width 96 height 28
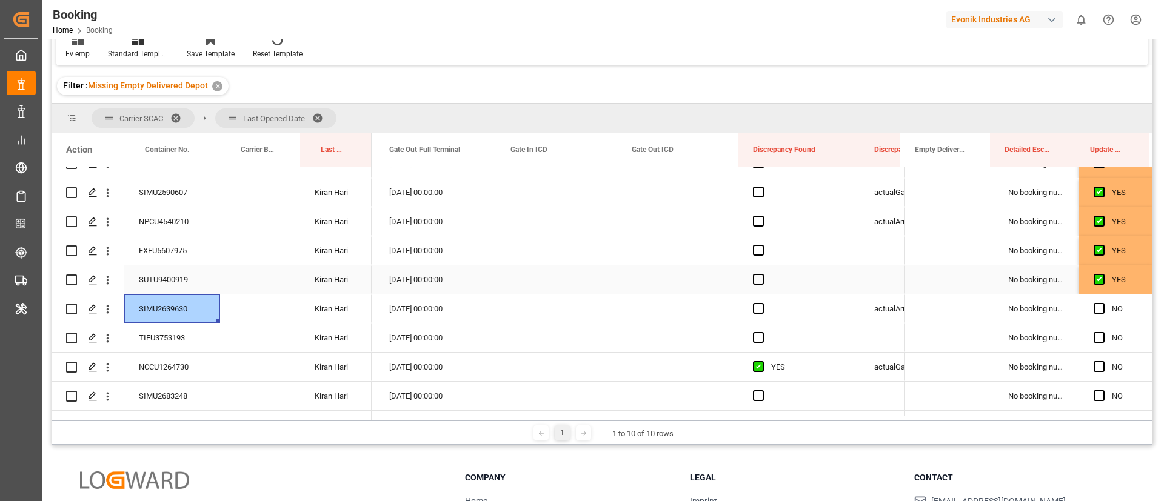
scroll to position [545, 0]
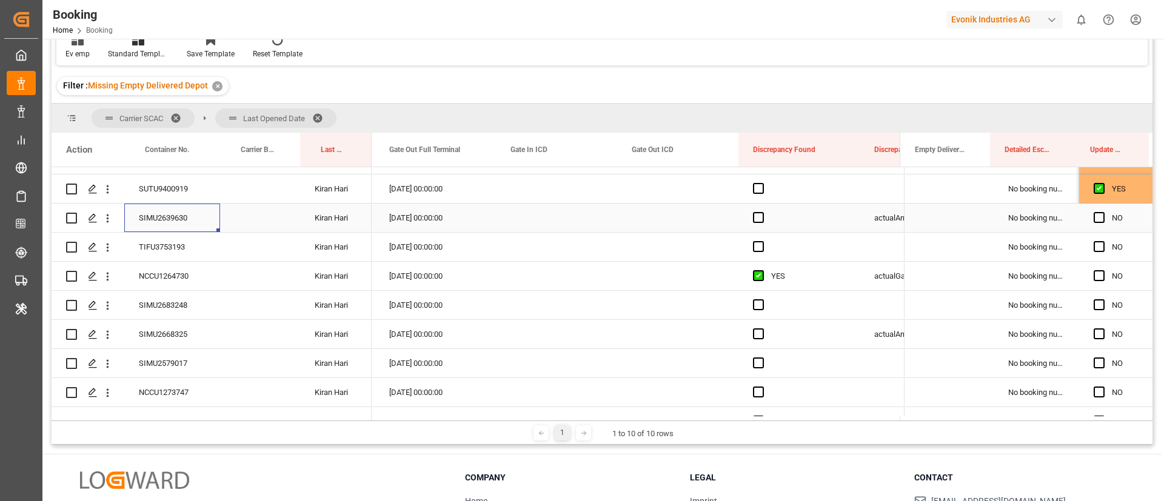
click at [1095, 216] on span "Press SPACE to select this row." at bounding box center [1098, 217] width 11 height 11
click at [1103, 212] on input "Press SPACE to select this row." at bounding box center [1103, 212] width 0 height 0
click at [171, 245] on div "TIFU3753193" at bounding box center [172, 247] width 96 height 28
drag, startPoint x: 1091, startPoint y: 243, endPoint x: 314, endPoint y: 303, distance: 779.3
click at [1093, 243] on span "Press SPACE to select this row." at bounding box center [1098, 246] width 11 height 11
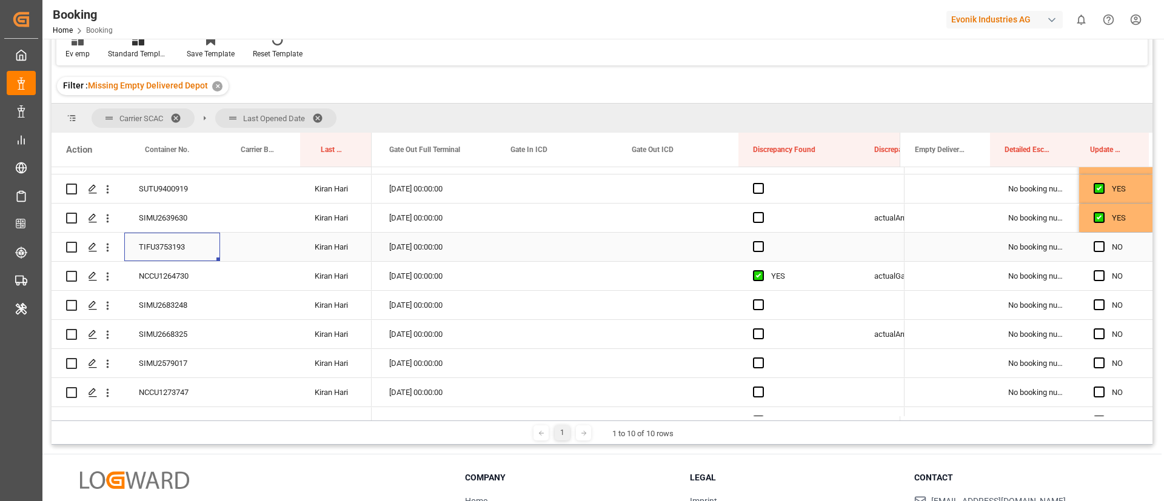
click at [1103, 241] on input "Press SPACE to select this row." at bounding box center [1103, 241] width 0 height 0
click at [167, 278] on div "NCCU1264730" at bounding box center [172, 276] width 96 height 28
click at [1093, 276] on span "Press SPACE to select this row." at bounding box center [1098, 275] width 11 height 11
click at [1103, 270] on input "Press SPACE to select this row." at bounding box center [1103, 270] width 0 height 0
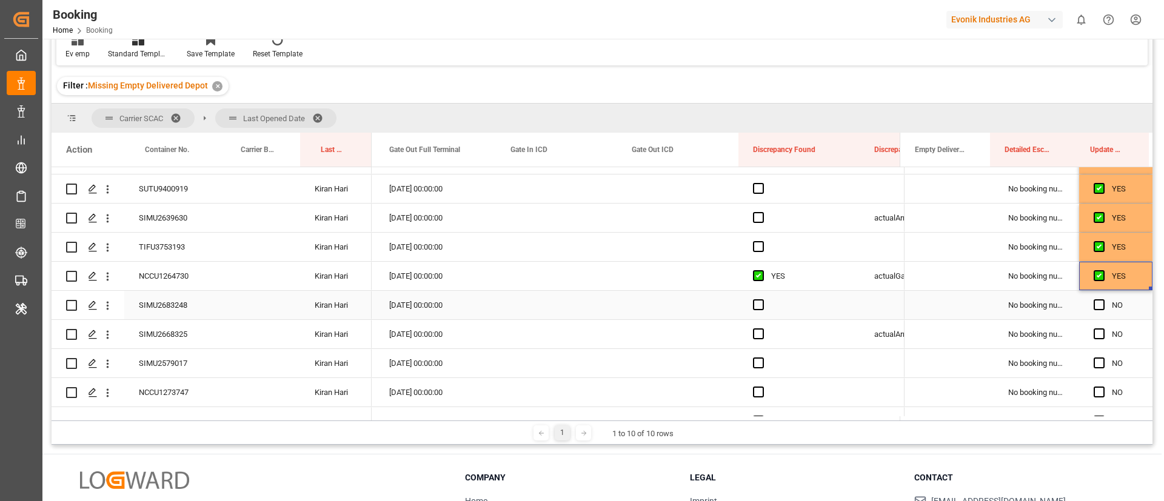
click at [159, 304] on div "SIMU2683248" at bounding box center [172, 305] width 96 height 28
click at [1098, 306] on span "Press SPACE to select this row." at bounding box center [1098, 304] width 11 height 11
click at [1103, 299] on input "Press SPACE to select this row." at bounding box center [1103, 299] width 0 height 0
click at [176, 340] on div "SIMU2668325" at bounding box center [172, 334] width 96 height 28
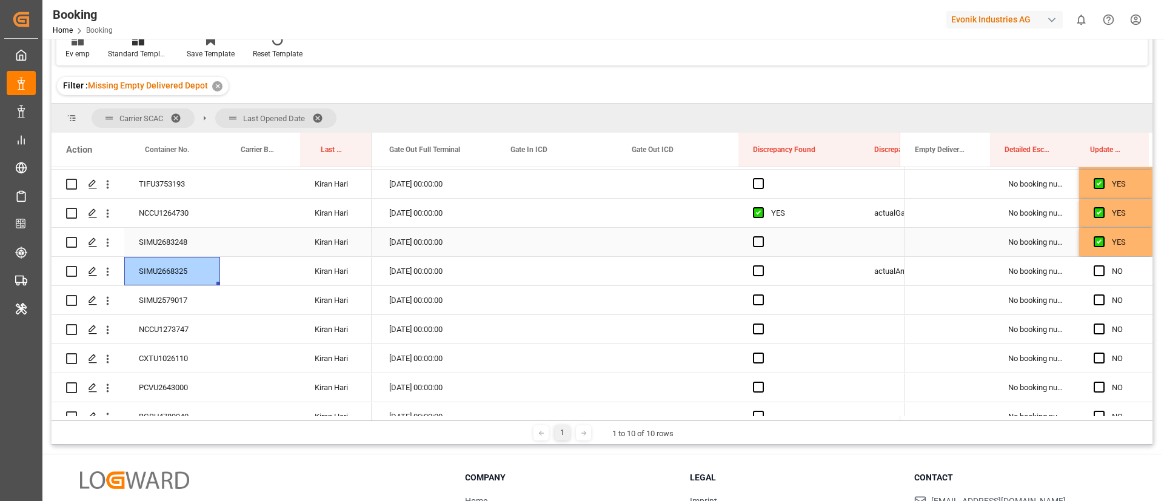
scroll to position [636, 0]
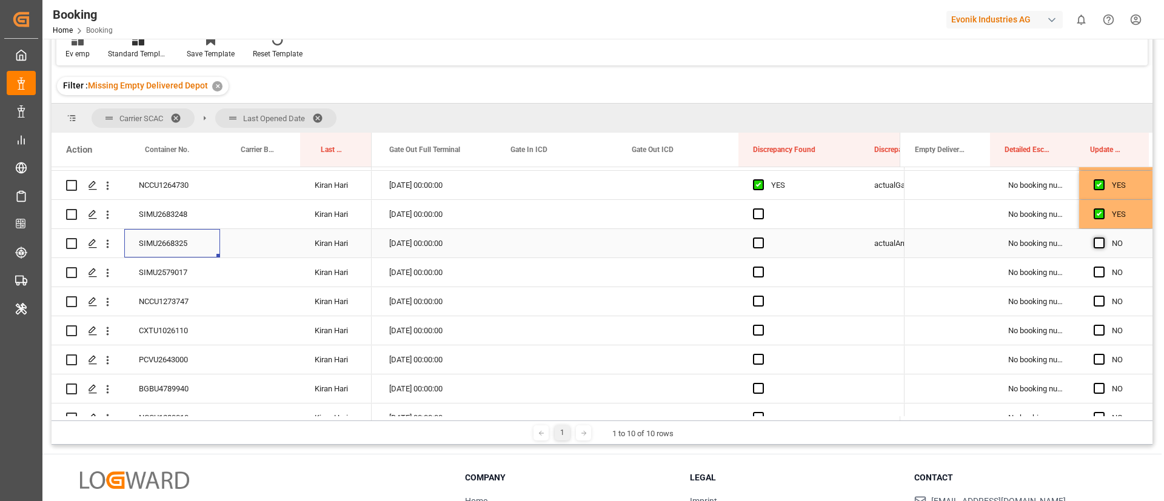
click at [1096, 241] on span "Press SPACE to select this row." at bounding box center [1098, 243] width 11 height 11
click at [1103, 238] on input "Press SPACE to select this row." at bounding box center [1103, 238] width 0 height 0
click at [178, 276] on div "SIMU2579017" at bounding box center [172, 272] width 96 height 28
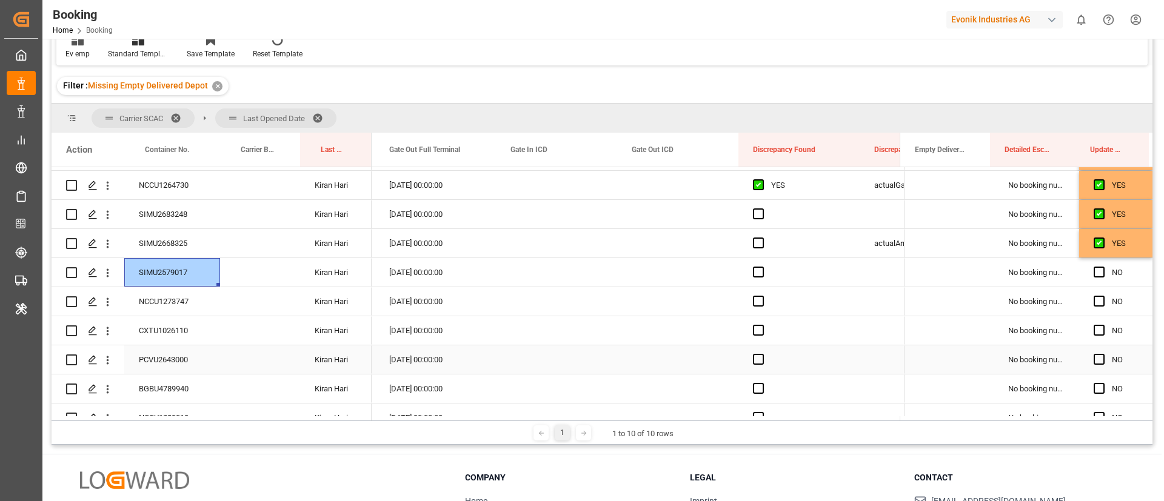
scroll to position [727, 0]
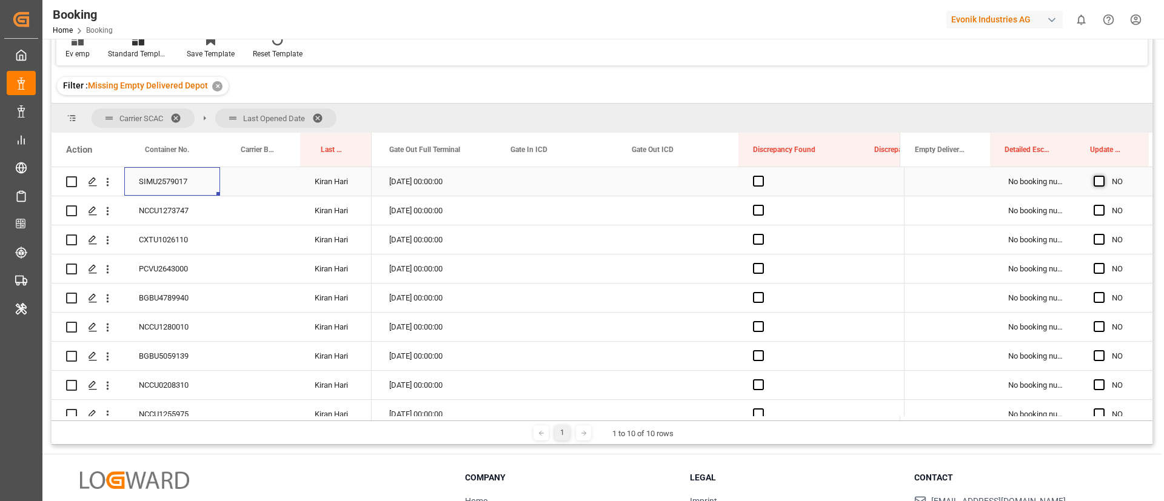
click at [1095, 179] on span "Press SPACE to select this row." at bounding box center [1098, 181] width 11 height 11
click at [1103, 176] on input "Press SPACE to select this row." at bounding box center [1103, 176] width 0 height 0
click at [170, 216] on div "NCCU1273747" at bounding box center [172, 210] width 96 height 28
click at [1093, 209] on span "Press SPACE to select this row." at bounding box center [1098, 210] width 11 height 11
click at [1103, 205] on input "Press SPACE to select this row." at bounding box center [1103, 205] width 0 height 0
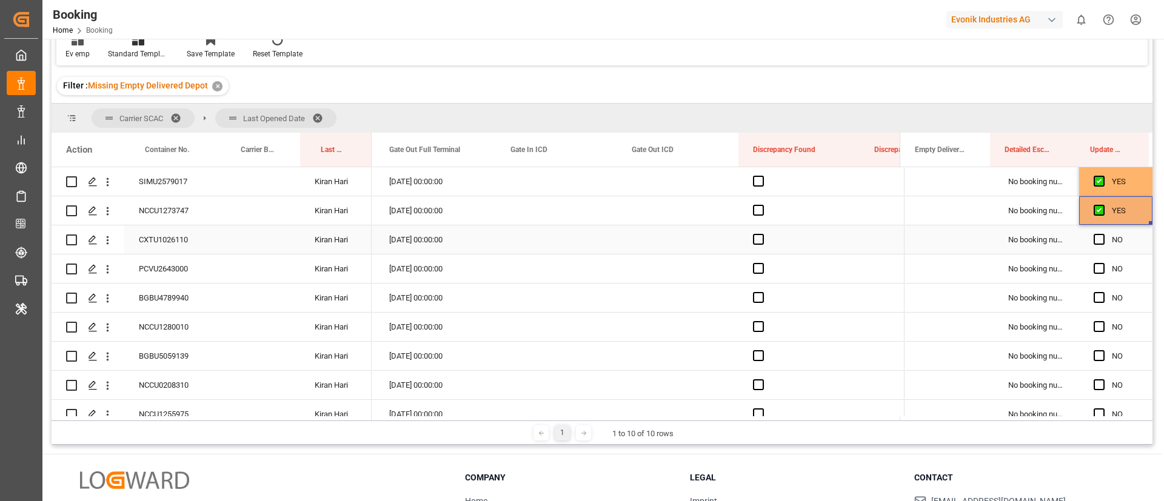
click at [173, 242] on div "CXTU1026110" at bounding box center [172, 239] width 96 height 28
click at [1093, 237] on span "Press SPACE to select this row." at bounding box center [1098, 239] width 11 height 11
click at [1103, 234] on input "Press SPACE to select this row." at bounding box center [1103, 234] width 0 height 0
click at [151, 276] on div "PCVU2643000" at bounding box center [172, 269] width 96 height 28
click at [1097, 264] on span "Press SPACE to select this row." at bounding box center [1098, 268] width 11 height 11
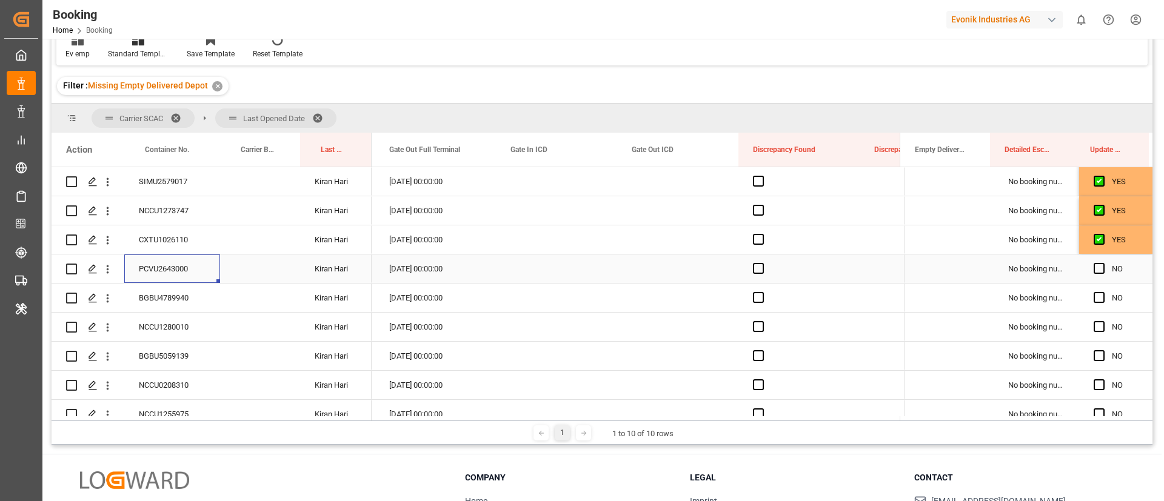
click at [1103, 263] on input "Press SPACE to select this row." at bounding box center [1103, 263] width 0 height 0
click at [184, 299] on div "BGBU4789940" at bounding box center [172, 298] width 96 height 28
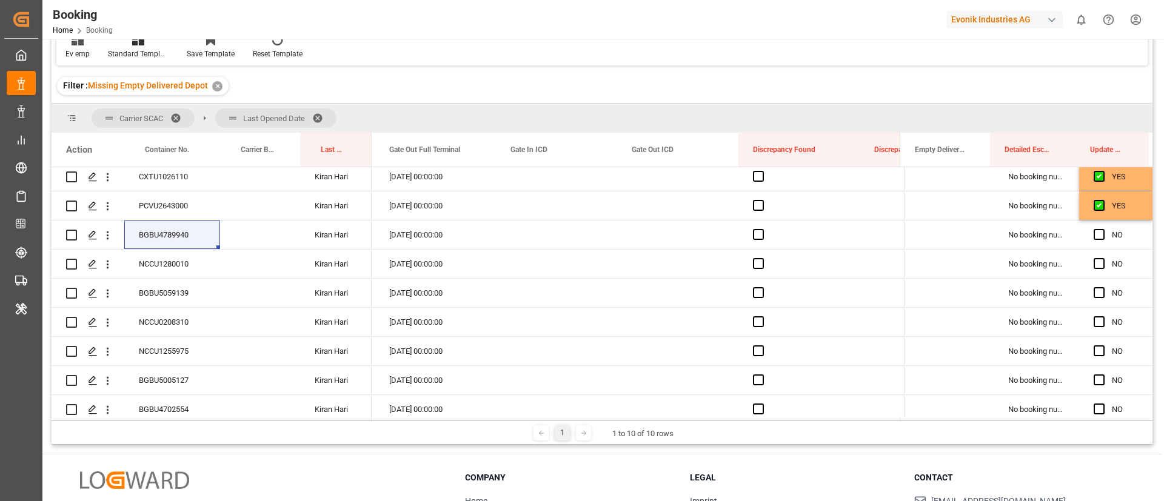
scroll to position [818, 0]
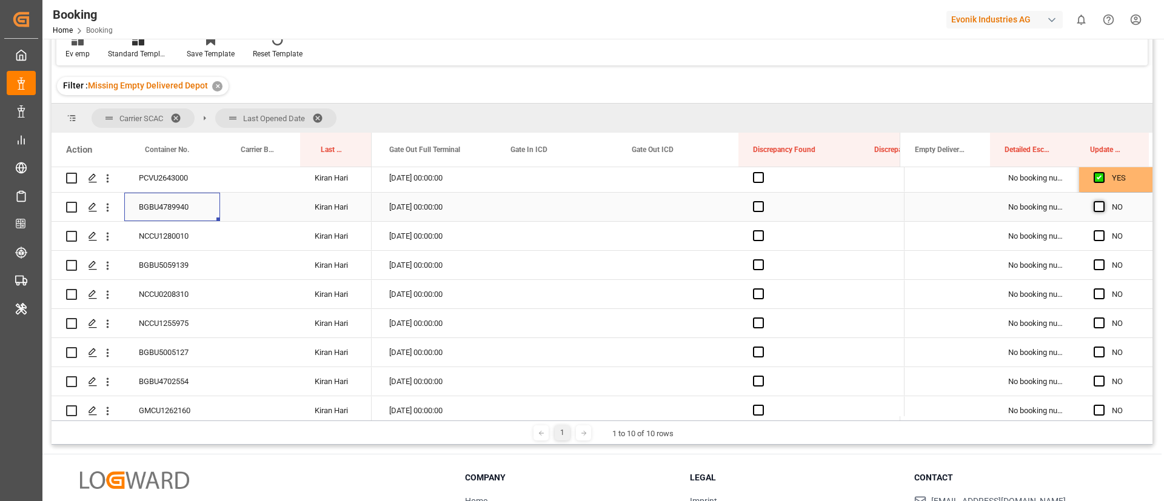
click at [1093, 206] on span "Press SPACE to select this row." at bounding box center [1098, 206] width 11 height 11
click at [1103, 201] on input "Press SPACE to select this row." at bounding box center [1103, 201] width 0 height 0
click at [174, 231] on div "NCCU1280010" at bounding box center [172, 236] width 96 height 28
click at [1096, 236] on span "Press SPACE to select this row." at bounding box center [1098, 235] width 11 height 11
click at [1103, 230] on input "Press SPACE to select this row." at bounding box center [1103, 230] width 0 height 0
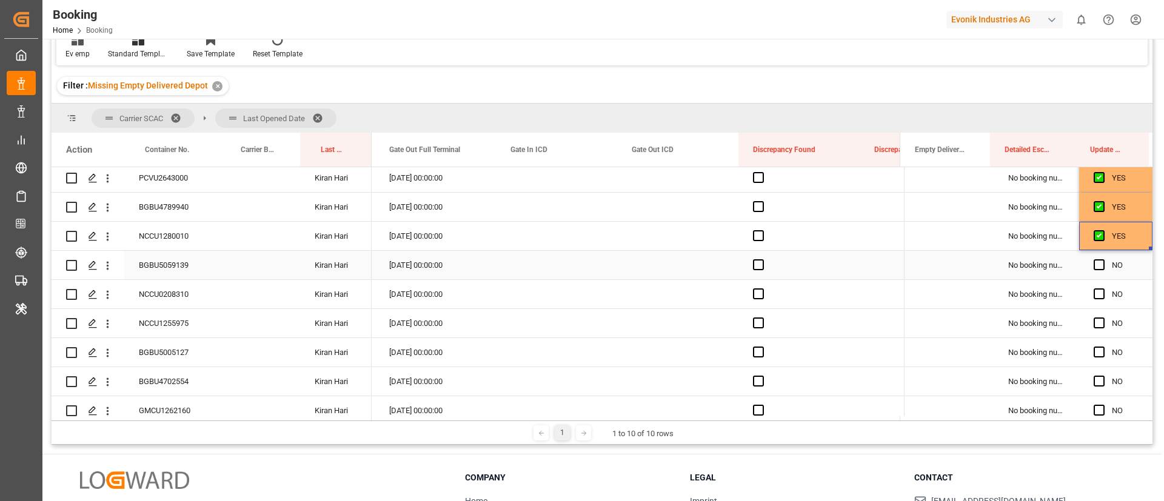
click at [169, 259] on div "BGBU5059139" at bounding box center [172, 265] width 96 height 28
click at [1096, 262] on span "Press SPACE to select this row." at bounding box center [1098, 264] width 11 height 11
click at [1103, 259] on input "Press SPACE to select this row." at bounding box center [1103, 259] width 0 height 0
click at [175, 288] on div "NCCU0208310" at bounding box center [172, 294] width 96 height 28
click at [1093, 296] on span "Press SPACE to select this row." at bounding box center [1098, 294] width 11 height 11
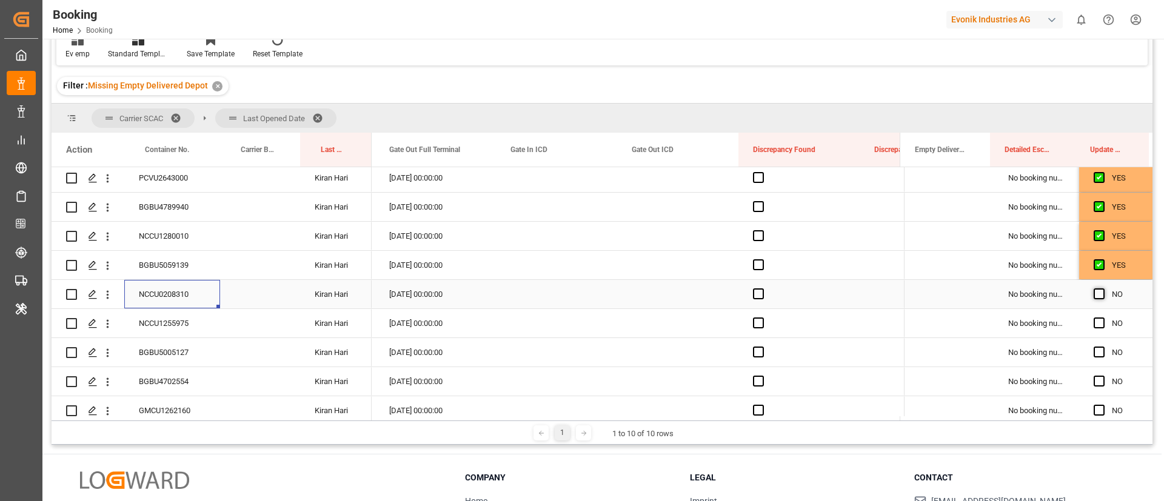
click at [1103, 289] on input "Press SPACE to select this row." at bounding box center [1103, 289] width 0 height 0
click at [190, 315] on div "NCCU1255975" at bounding box center [172, 323] width 96 height 28
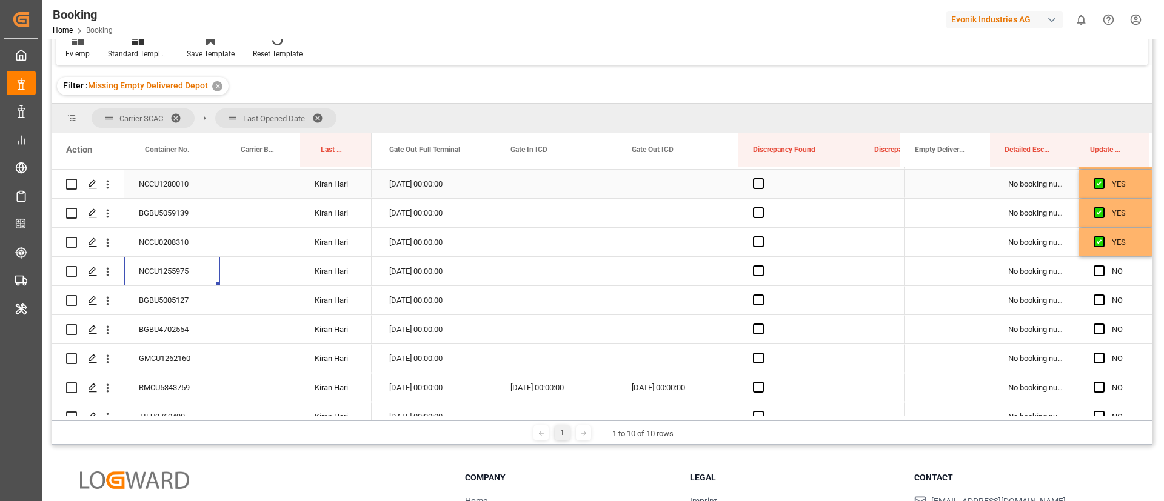
scroll to position [909, 0]
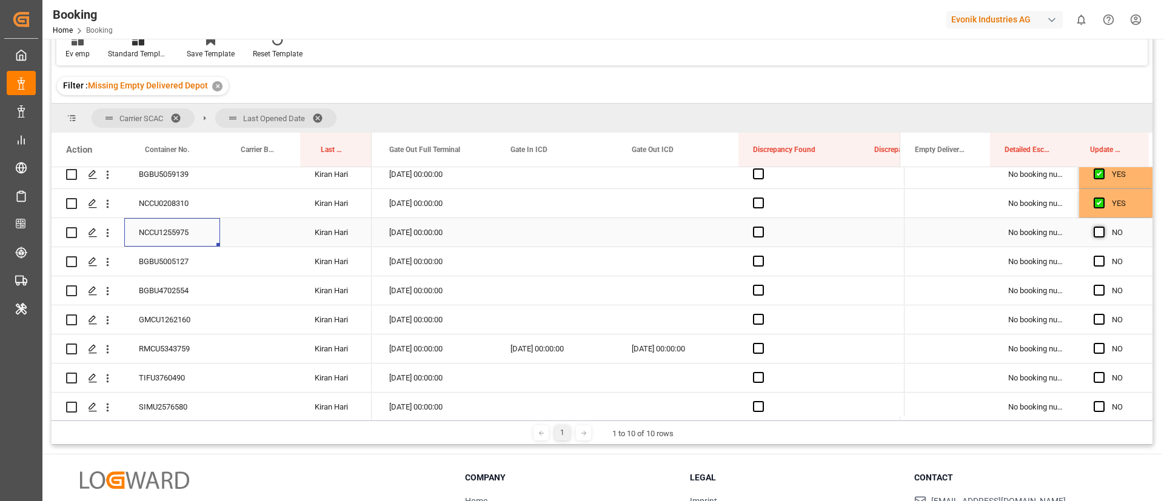
drag, startPoint x: 1094, startPoint y: 232, endPoint x: 438, endPoint y: 263, distance: 657.2
click at [1095, 232] on span "Press SPACE to select this row." at bounding box center [1098, 232] width 11 height 11
click at [1103, 227] on input "Press SPACE to select this row." at bounding box center [1103, 227] width 0 height 0
click at [181, 265] on div "BGBU5005127" at bounding box center [172, 261] width 96 height 28
click at [1093, 262] on span "Press SPACE to select this row." at bounding box center [1098, 261] width 11 height 11
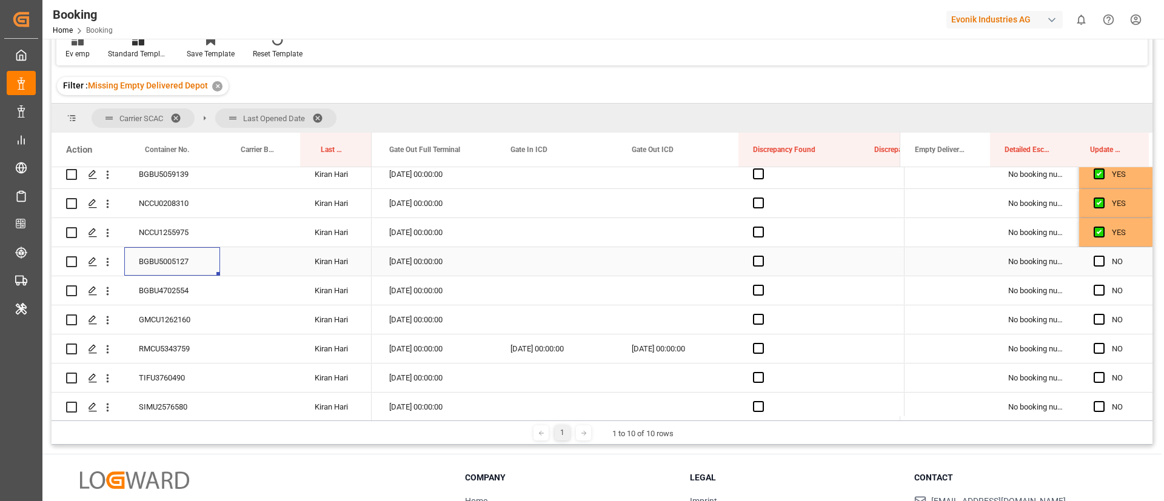
click at [1103, 256] on input "Press SPACE to select this row." at bounding box center [1103, 256] width 0 height 0
click at [158, 296] on div "BGBU4702554" at bounding box center [172, 290] width 96 height 28
click at [1096, 288] on span "Press SPACE to select this row." at bounding box center [1098, 290] width 11 height 11
click at [1103, 285] on input "Press SPACE to select this row." at bounding box center [1103, 285] width 0 height 0
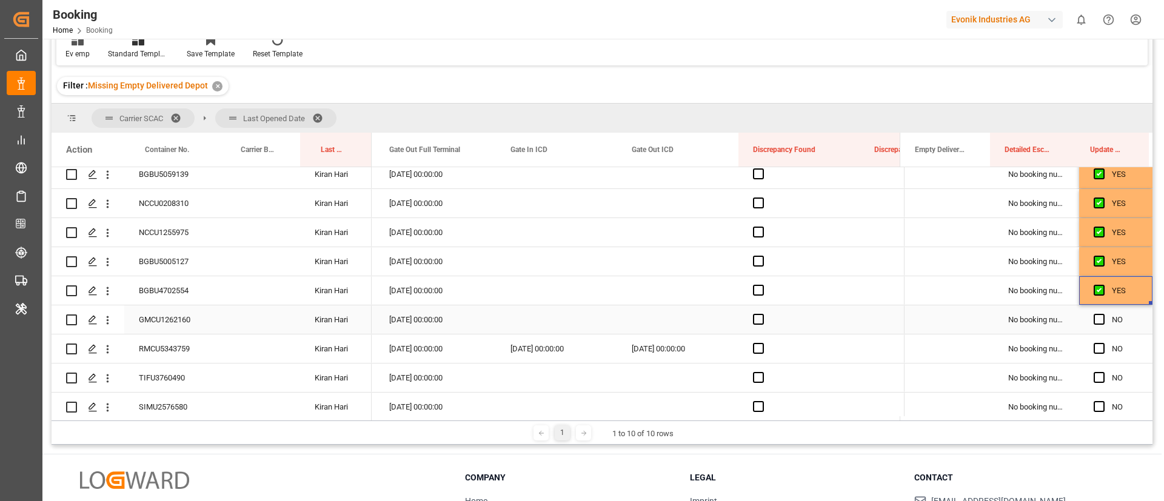
click at [187, 321] on div "GMCU1262160" at bounding box center [172, 319] width 96 height 28
click at [1098, 318] on span "Press SPACE to select this row." at bounding box center [1098, 319] width 11 height 11
click at [1103, 314] on input "Press SPACE to select this row." at bounding box center [1103, 314] width 0 height 0
click at [168, 351] on div "RMCU5343759" at bounding box center [172, 349] width 96 height 28
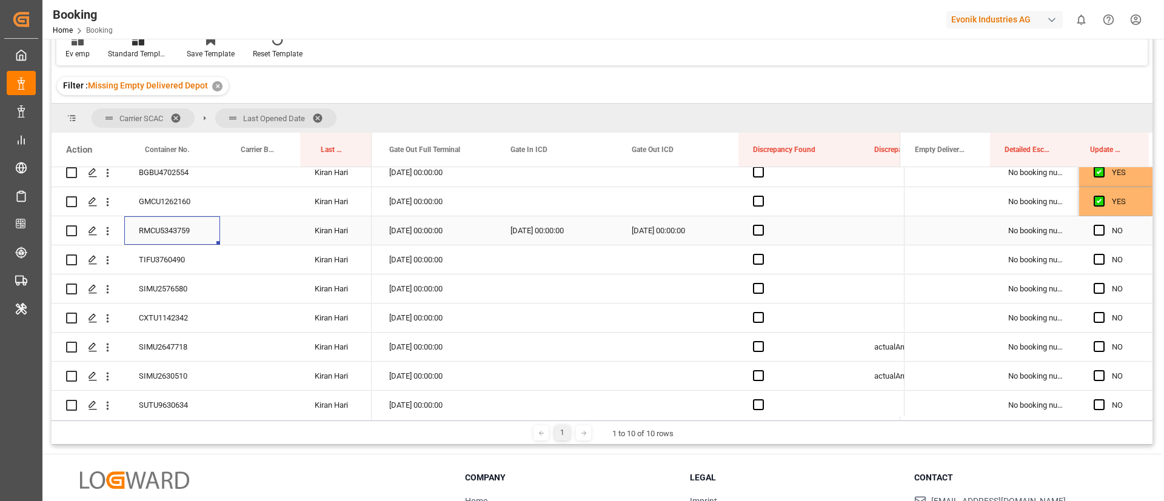
scroll to position [1000, 0]
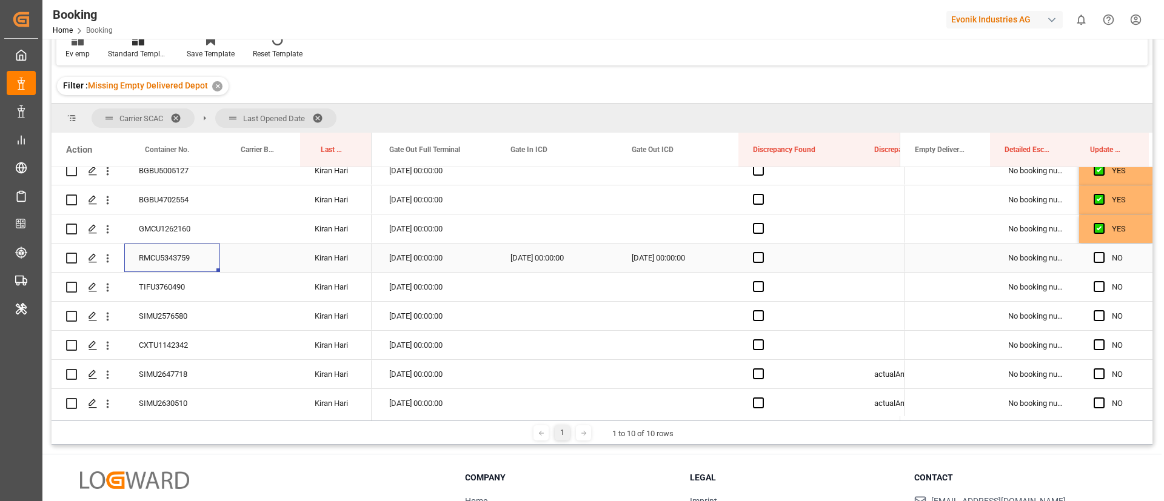
click at [1093, 256] on span "Press SPACE to select this row." at bounding box center [1098, 257] width 11 height 11
click at [1103, 252] on input "Press SPACE to select this row." at bounding box center [1103, 252] width 0 height 0
click at [166, 284] on div "TIFU3760490" at bounding box center [172, 287] width 96 height 28
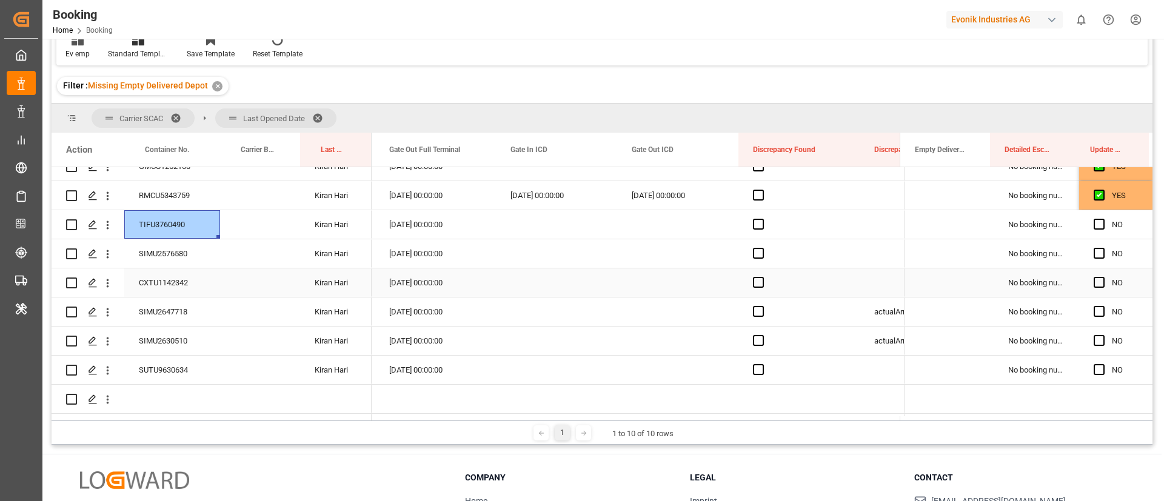
scroll to position [1091, 0]
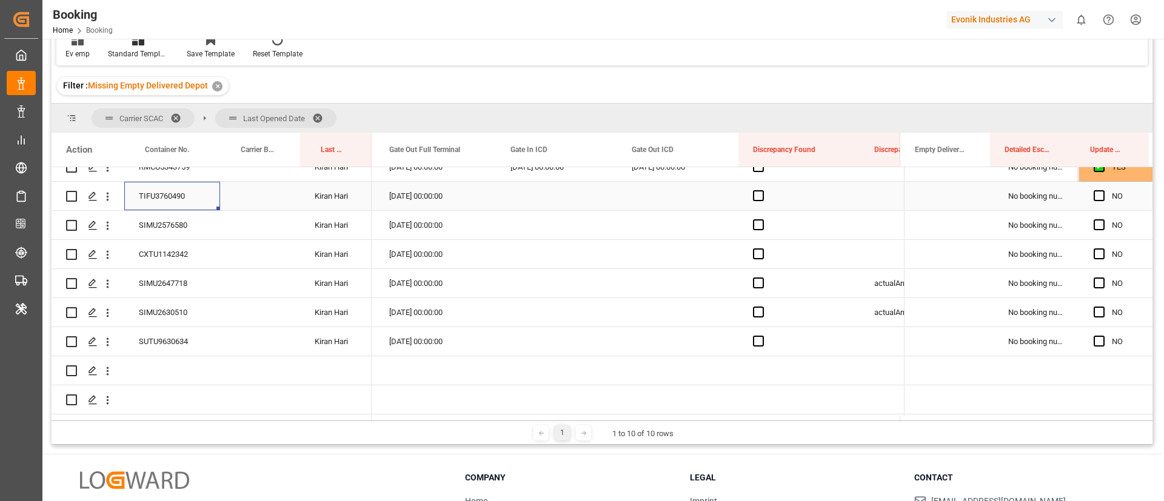
click at [1093, 194] on span "Press SPACE to select this row." at bounding box center [1098, 195] width 11 height 11
click at [1103, 190] on input "Press SPACE to select this row." at bounding box center [1103, 190] width 0 height 0
click at [174, 227] on div "SIMU2576580" at bounding box center [172, 225] width 96 height 28
click at [1093, 226] on span "Press SPACE to select this row." at bounding box center [1098, 224] width 11 height 11
click at [1103, 219] on input "Press SPACE to select this row." at bounding box center [1103, 219] width 0 height 0
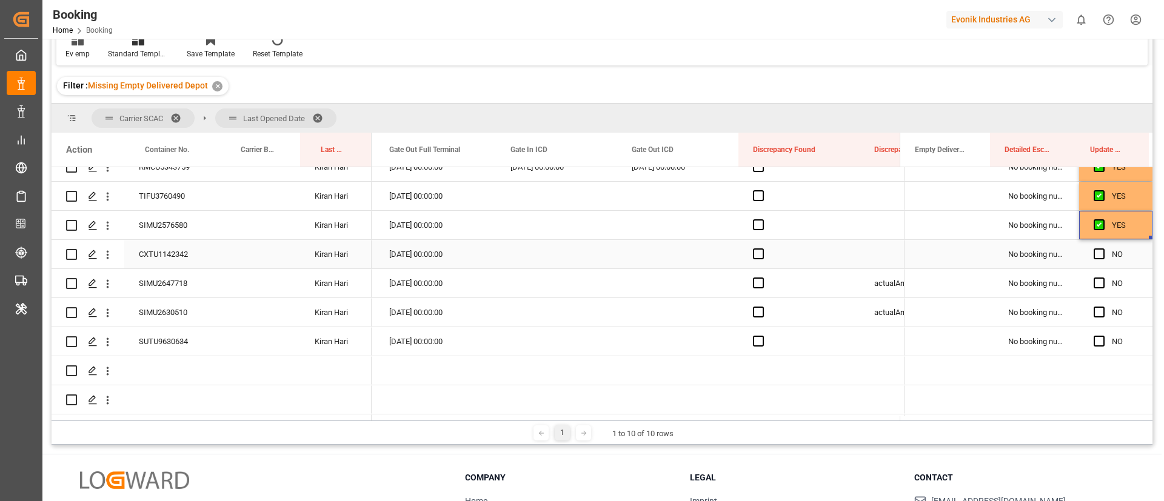
click at [182, 248] on div "CXTU1142342" at bounding box center [172, 254] width 96 height 28
click at [1098, 252] on span "Press SPACE to select this row." at bounding box center [1098, 254] width 11 height 11
click at [1103, 249] on input "Press SPACE to select this row." at bounding box center [1103, 249] width 0 height 0
click at [161, 277] on div "SIMU2647718" at bounding box center [172, 283] width 96 height 28
click at [1093, 281] on span "Press SPACE to select this row." at bounding box center [1098, 283] width 11 height 11
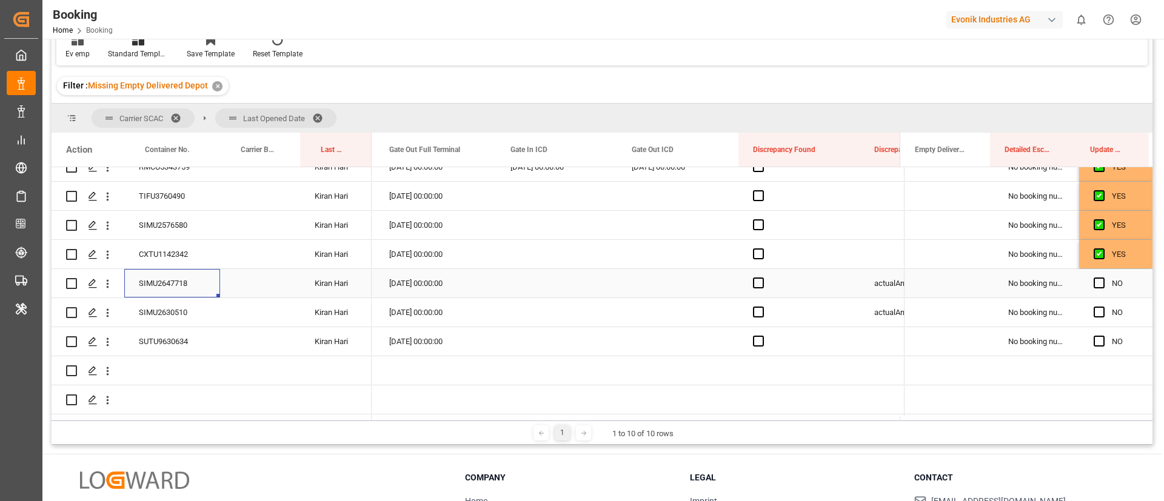
click at [1103, 278] on input "Press SPACE to select this row." at bounding box center [1103, 278] width 0 height 0
click at [179, 307] on div "SIMU2630510" at bounding box center [172, 312] width 96 height 28
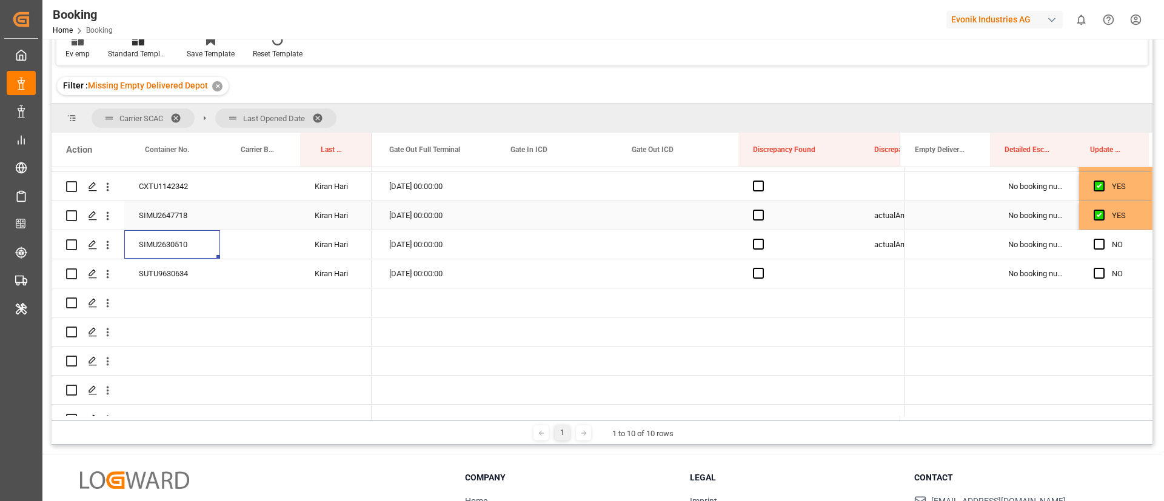
scroll to position [1182, 0]
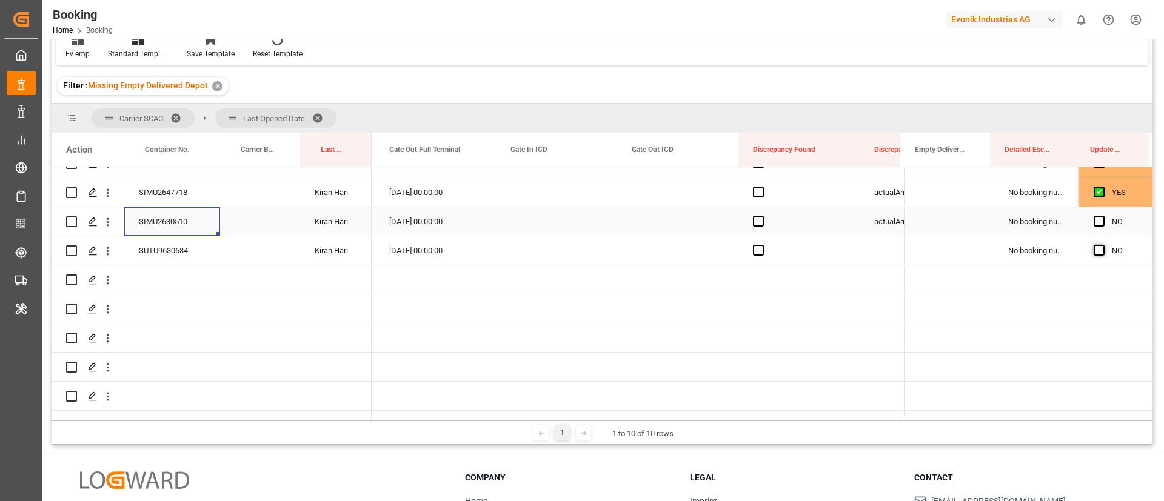
click at [1098, 221] on span "Press SPACE to select this row." at bounding box center [1098, 221] width 11 height 11
click at [1103, 216] on input "Press SPACE to select this row." at bounding box center [1103, 216] width 0 height 0
click at [1093, 245] on span "Press SPACE to select this row." at bounding box center [1098, 250] width 11 height 11
click at [1103, 245] on input "Press SPACE to select this row." at bounding box center [1103, 245] width 0 height 0
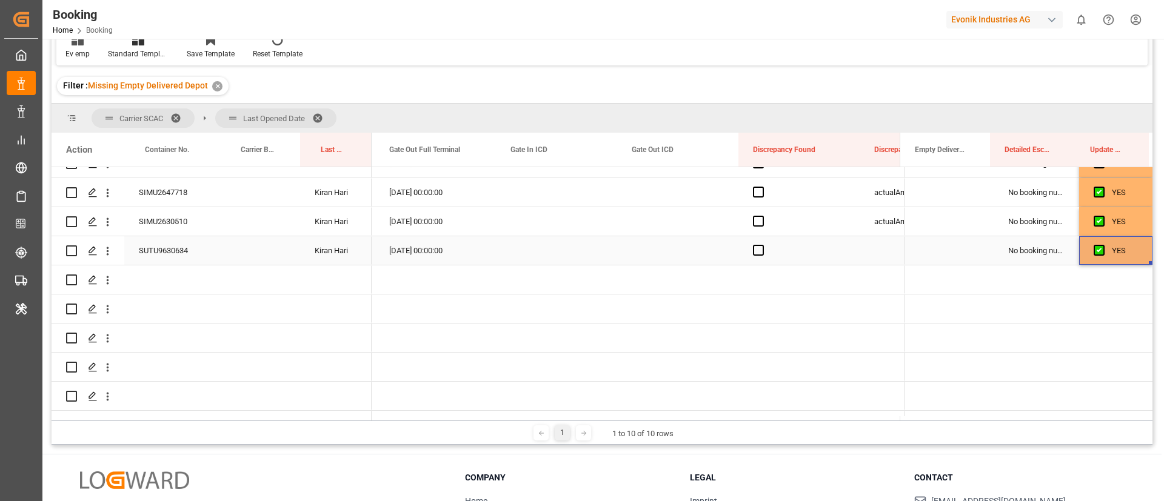
click at [184, 251] on div "SUTU9630634" at bounding box center [172, 250] width 96 height 28
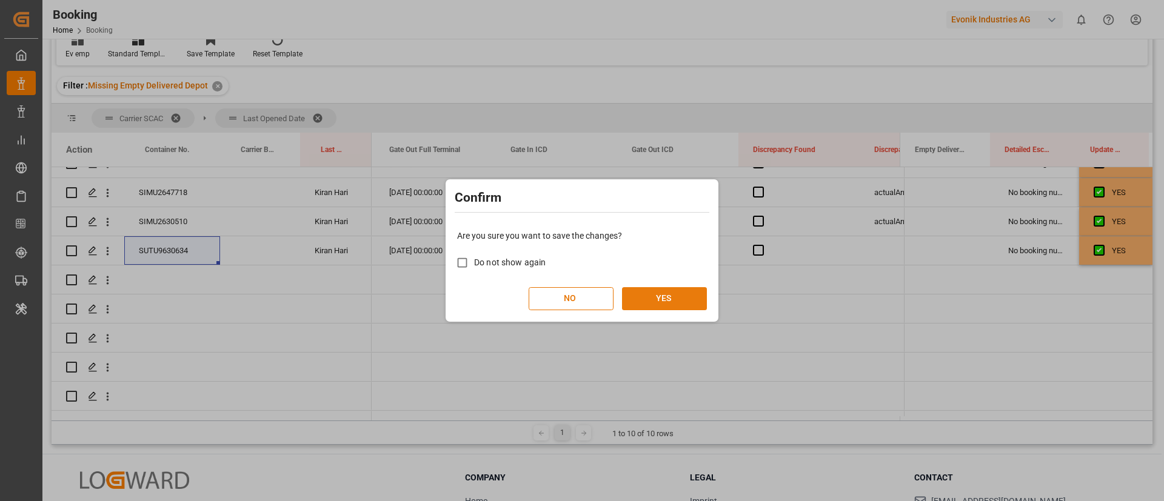
click at [650, 298] on button "YES" at bounding box center [664, 298] width 85 height 23
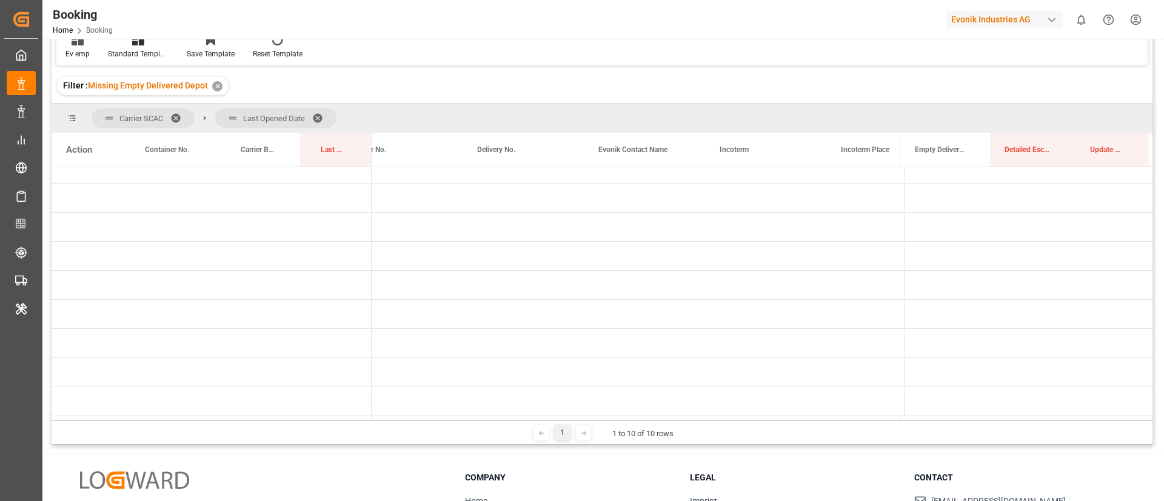
scroll to position [0, 0]
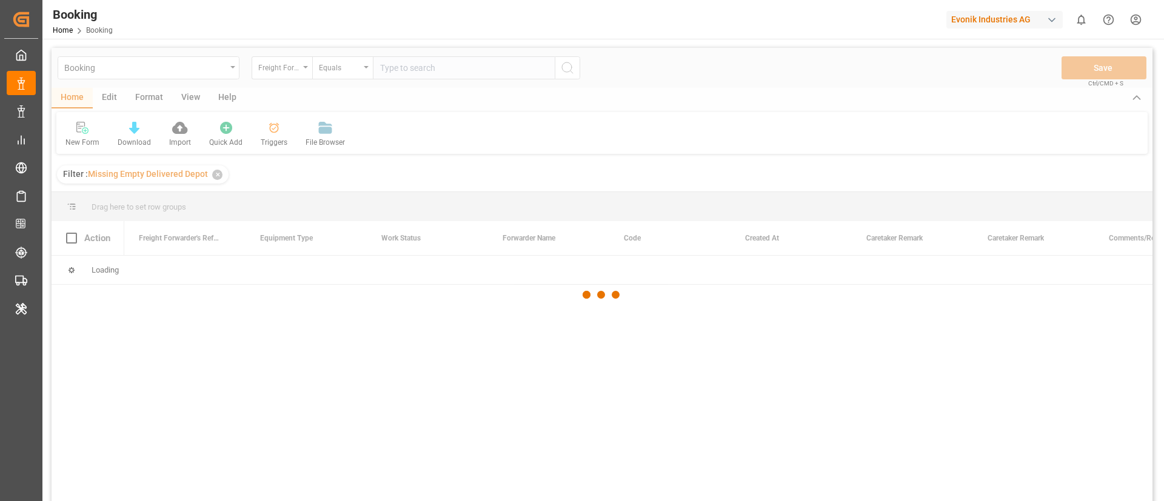
click at [193, 93] on div at bounding box center [602, 295] width 1101 height 494
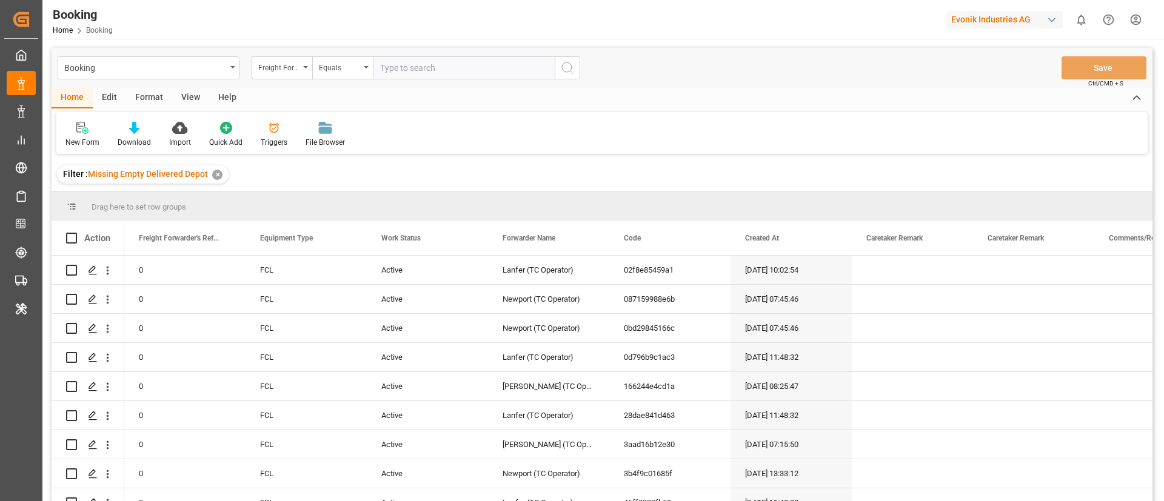
click at [190, 98] on div "View" at bounding box center [190, 98] width 37 height 21
click at [74, 128] on icon at bounding box center [78, 128] width 12 height 12
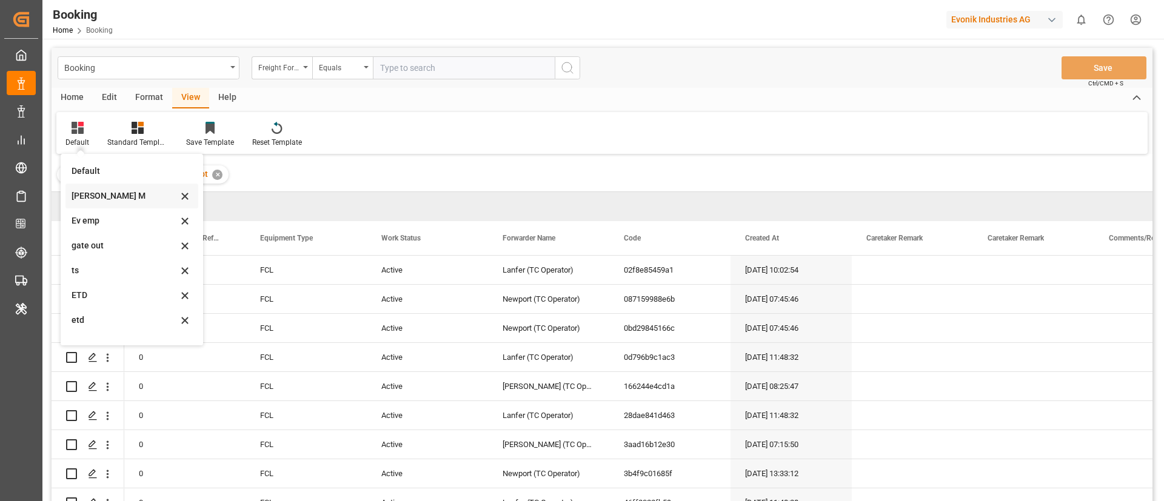
click at [114, 196] on div "[PERSON_NAME] M" at bounding box center [125, 196] width 106 height 13
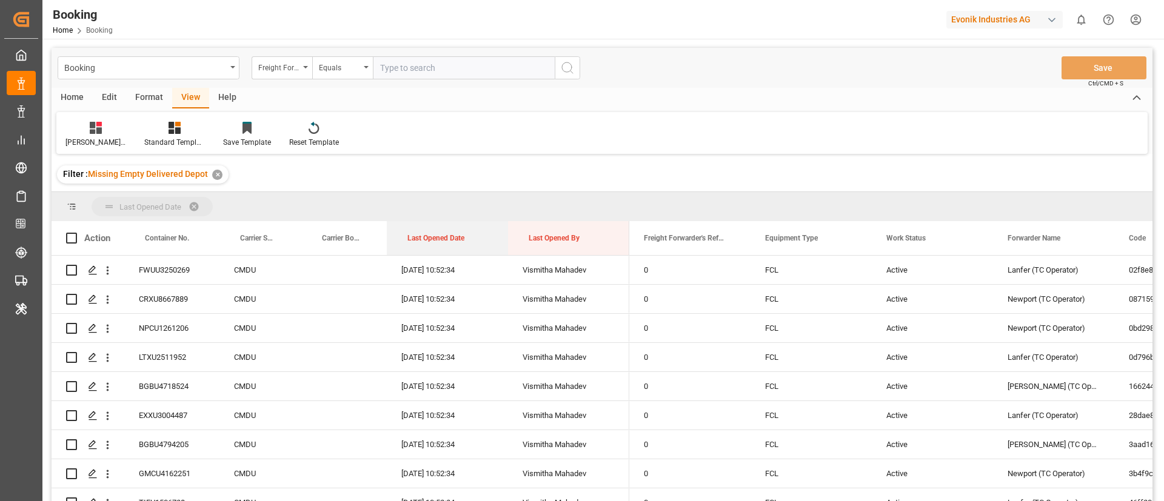
drag, startPoint x: 438, startPoint y: 233, endPoint x: 442, endPoint y: 210, distance: 22.8
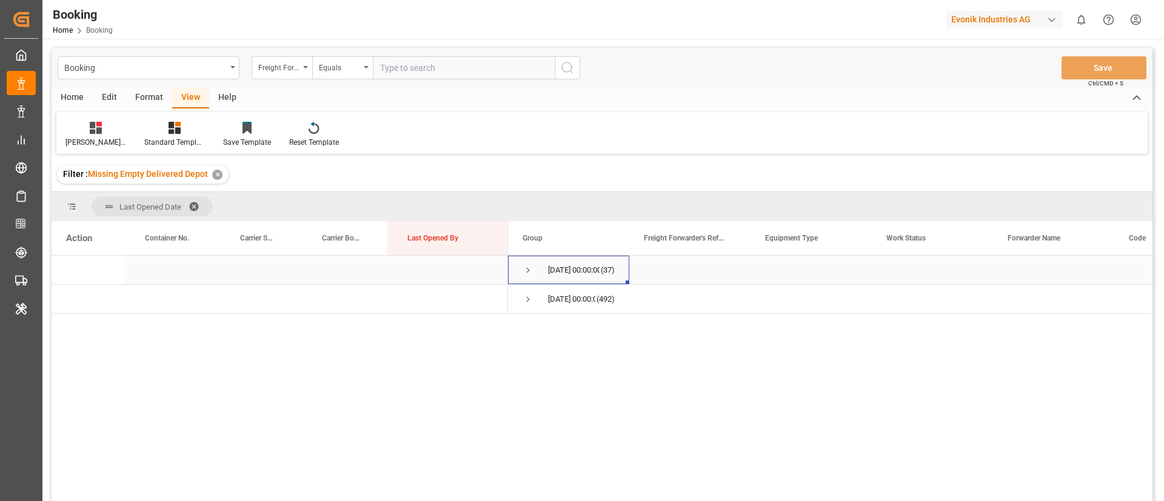
click at [529, 266] on span "Press SPACE to select this row." at bounding box center [527, 270] width 11 height 11
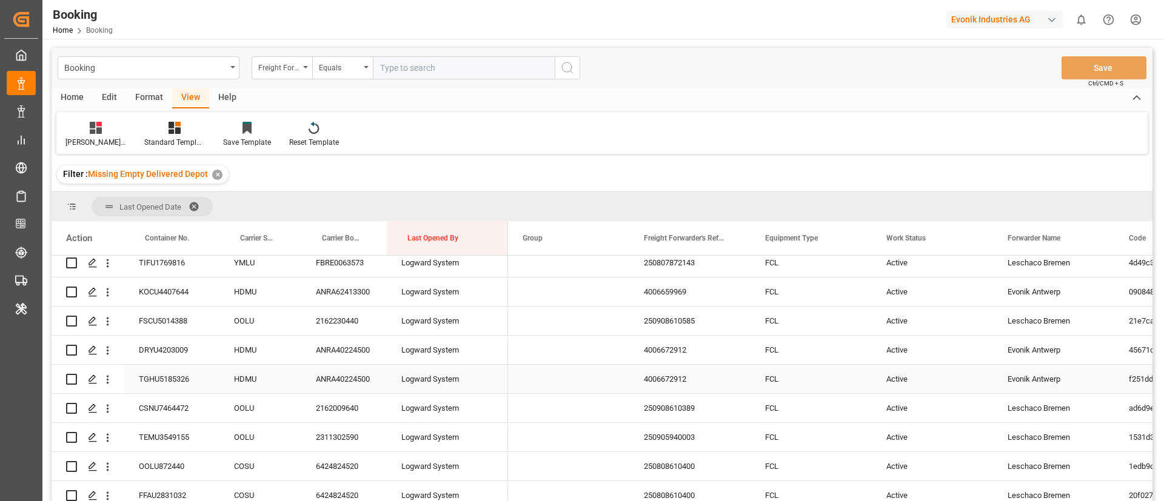
scroll to position [273, 0]
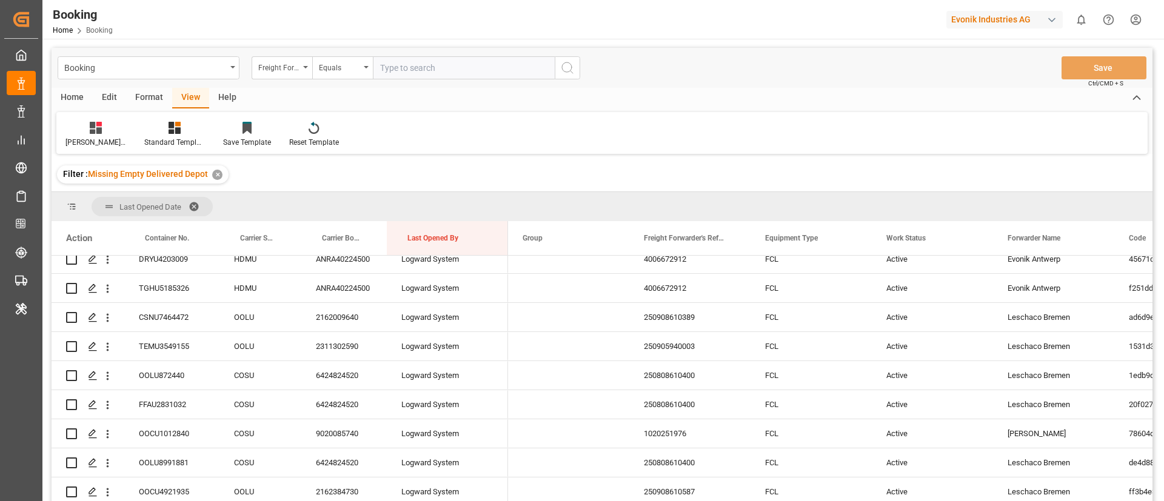
click at [153, 104] on div "Format" at bounding box center [149, 98] width 46 height 21
click at [84, 127] on icon at bounding box center [83, 129] width 8 height 10
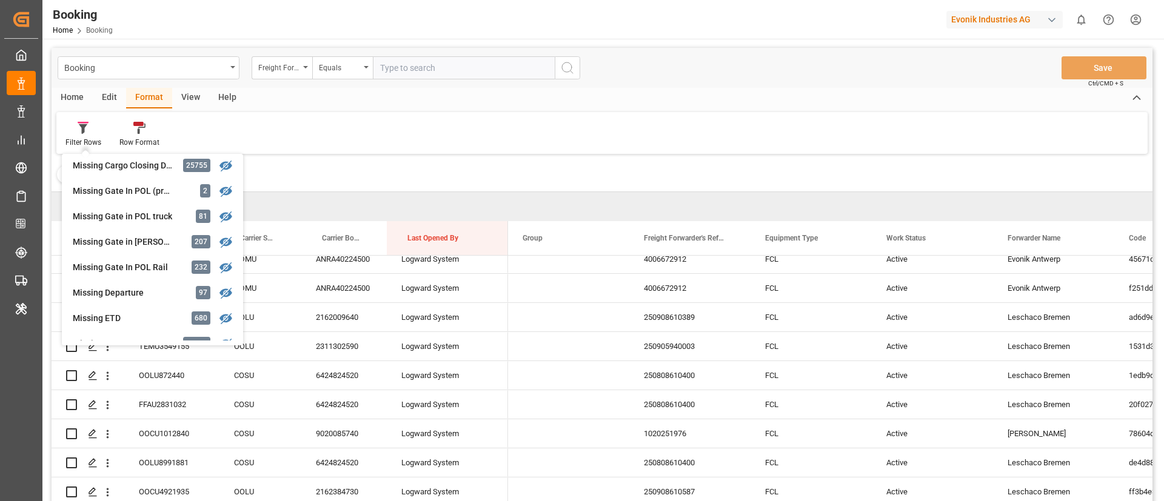
scroll to position [182, 0]
